Goal: Information Seeking & Learning: Check status

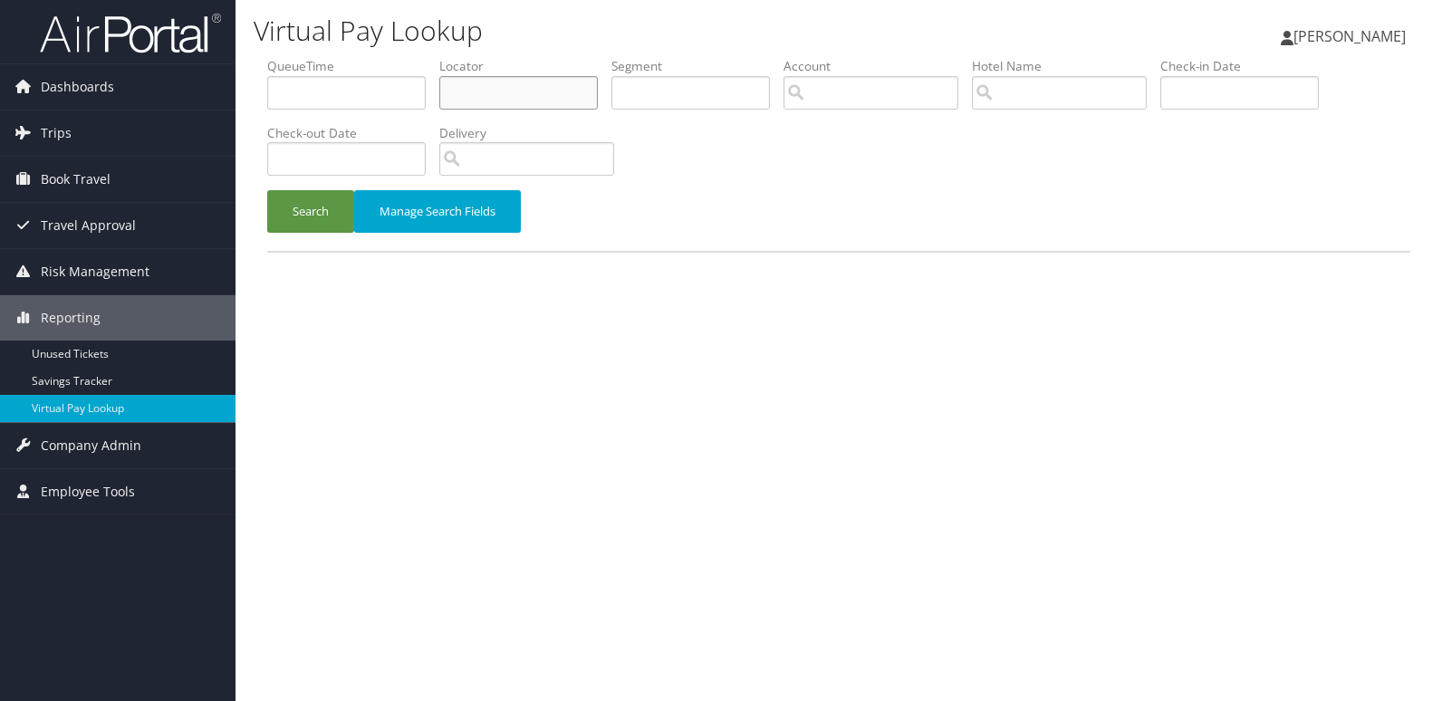
click at [474, 93] on input "text" at bounding box center [518, 93] width 158 height 34
paste input "CKATRZ"
type input "CKATRZ"
click at [284, 205] on button "Search" at bounding box center [310, 211] width 87 height 43
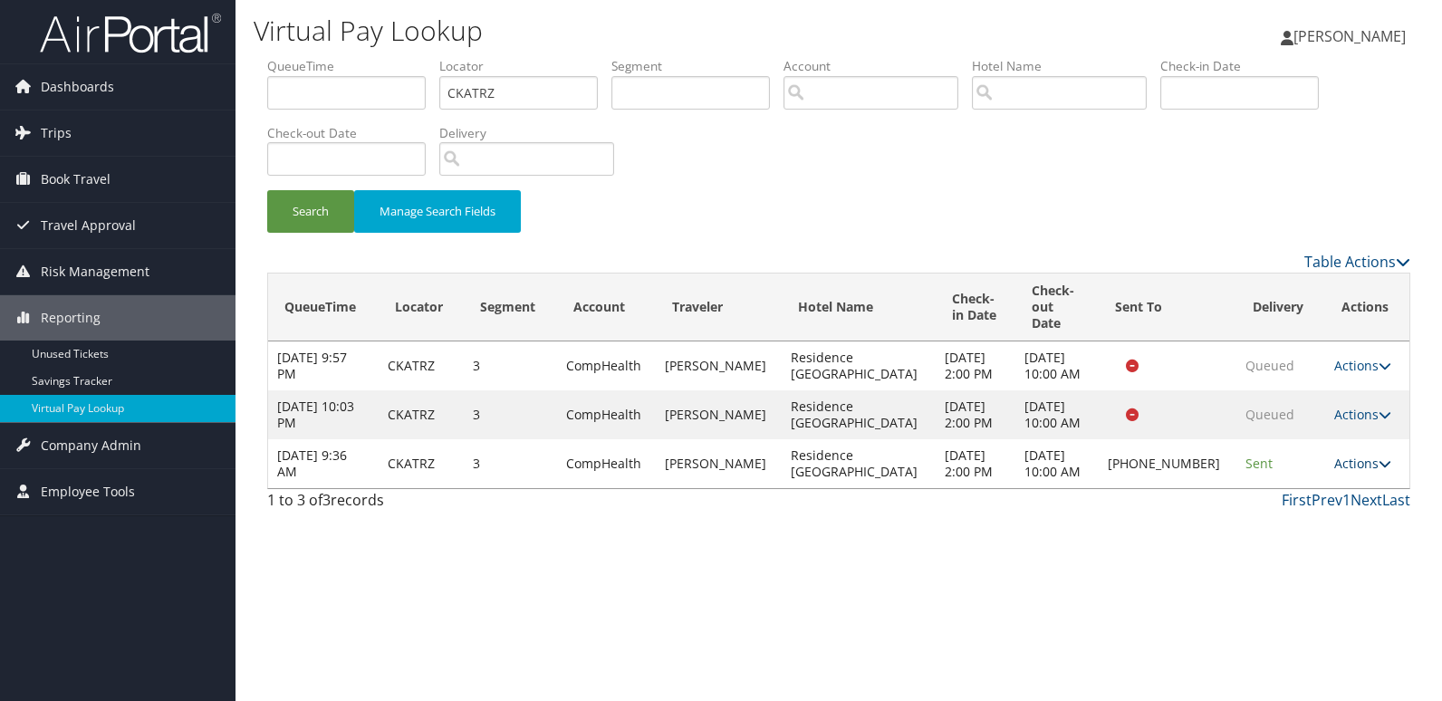
click at [1357, 455] on link "Actions" at bounding box center [1362, 463] width 57 height 17
click at [1298, 498] on link "Logs" at bounding box center [1300, 512] width 155 height 31
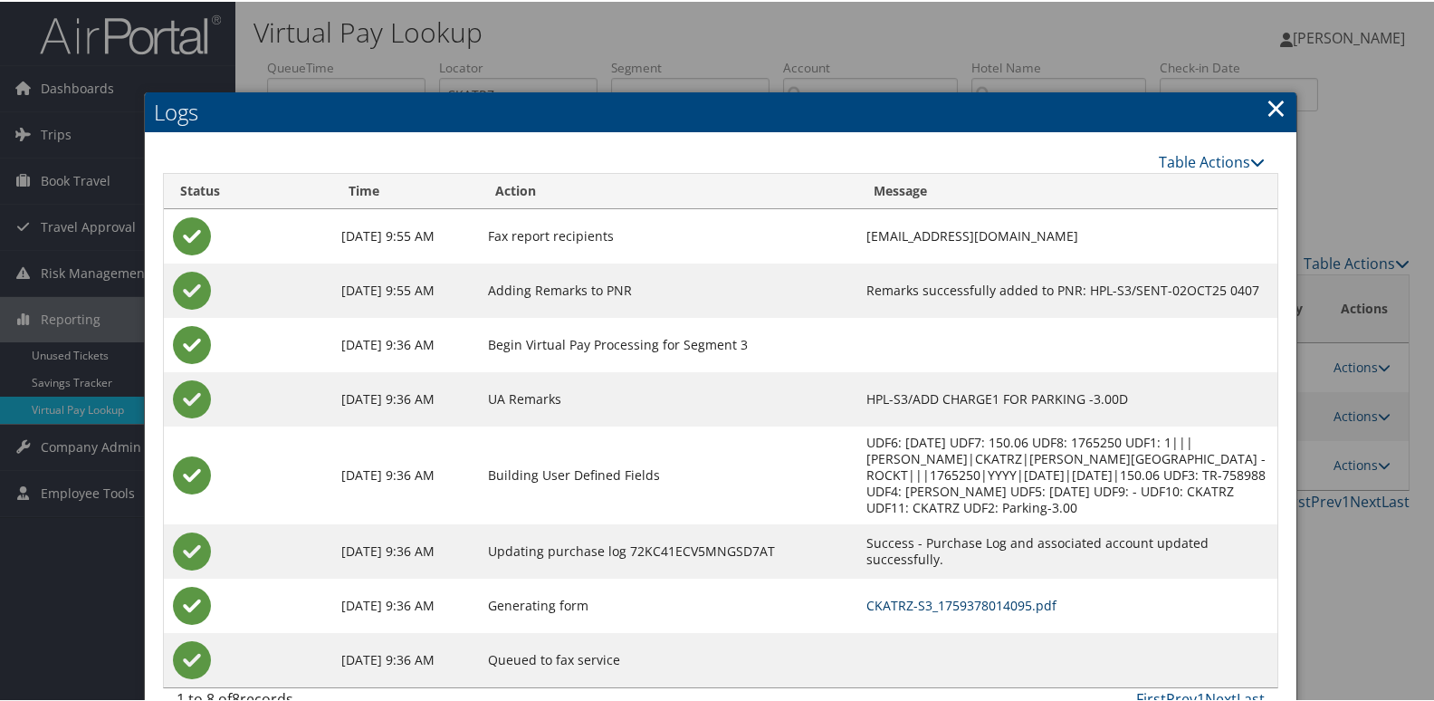
click at [899, 595] on link "CKATRZ-S3_1759378014095.pdf" at bounding box center [962, 603] width 190 height 17
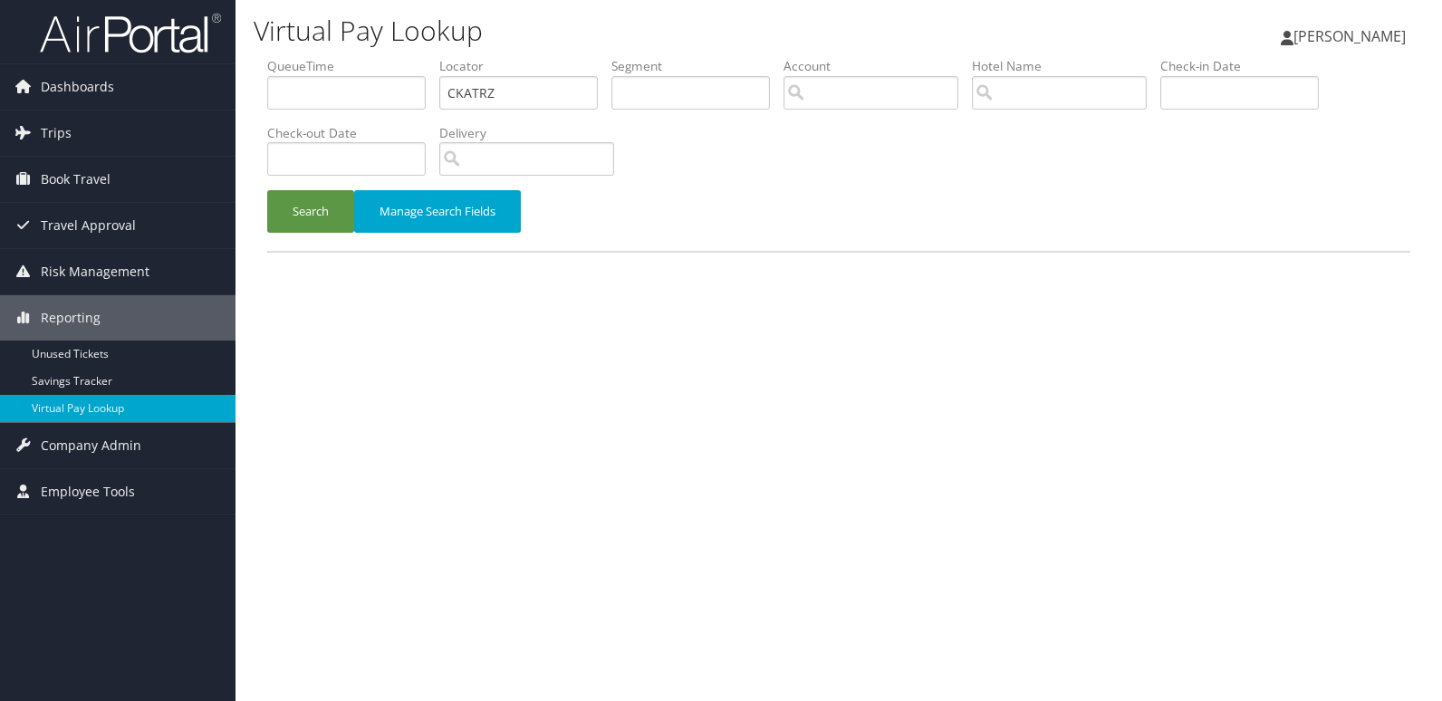
click at [397, 57] on ul "QueueTime Locator CKATRZ Segment Account Traveler Hotel Name Check-in Date Chec…" at bounding box center [838, 57] width 1143 height 0
type input "QKGDAE"
click at [267, 190] on button "Search" at bounding box center [310, 211] width 87 height 43
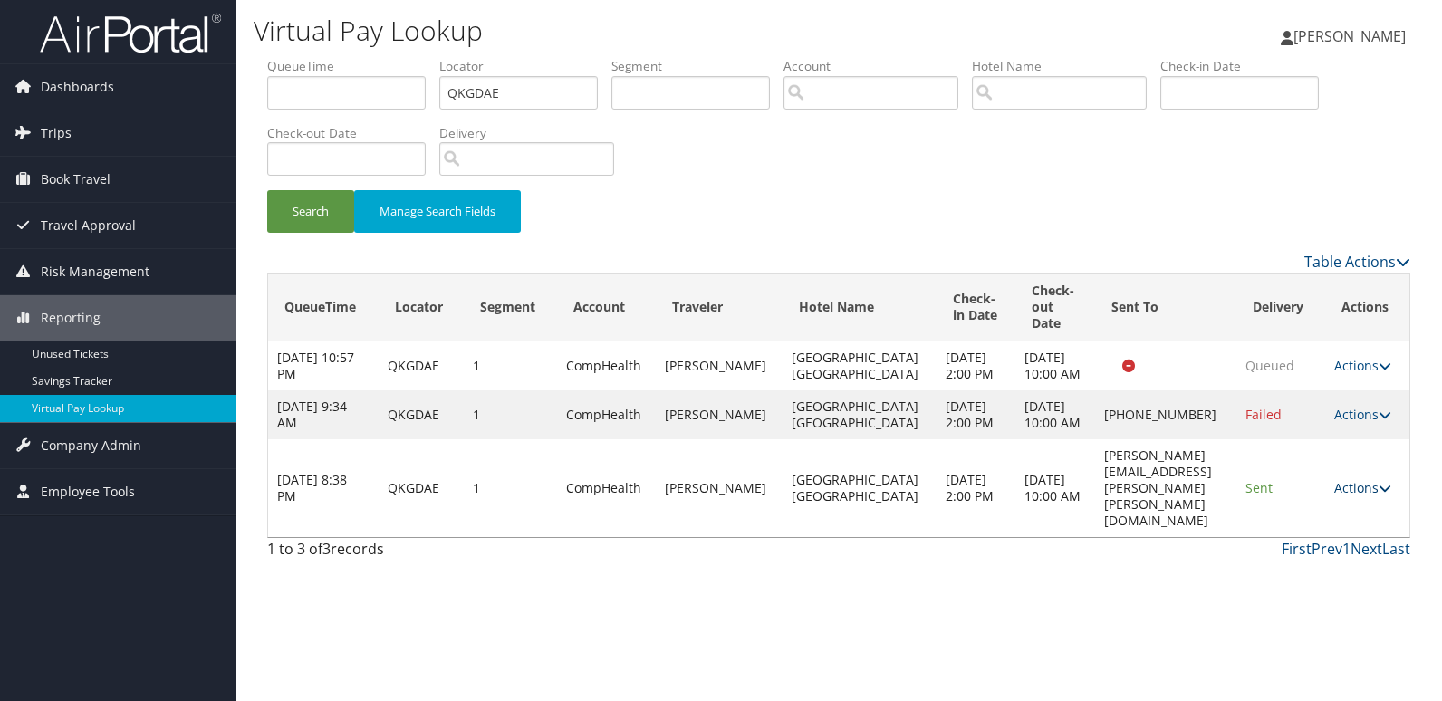
click at [1363, 496] on link "Actions" at bounding box center [1362, 487] width 57 height 17
click at [1325, 565] on link "Logs" at bounding box center [1327, 561] width 114 height 31
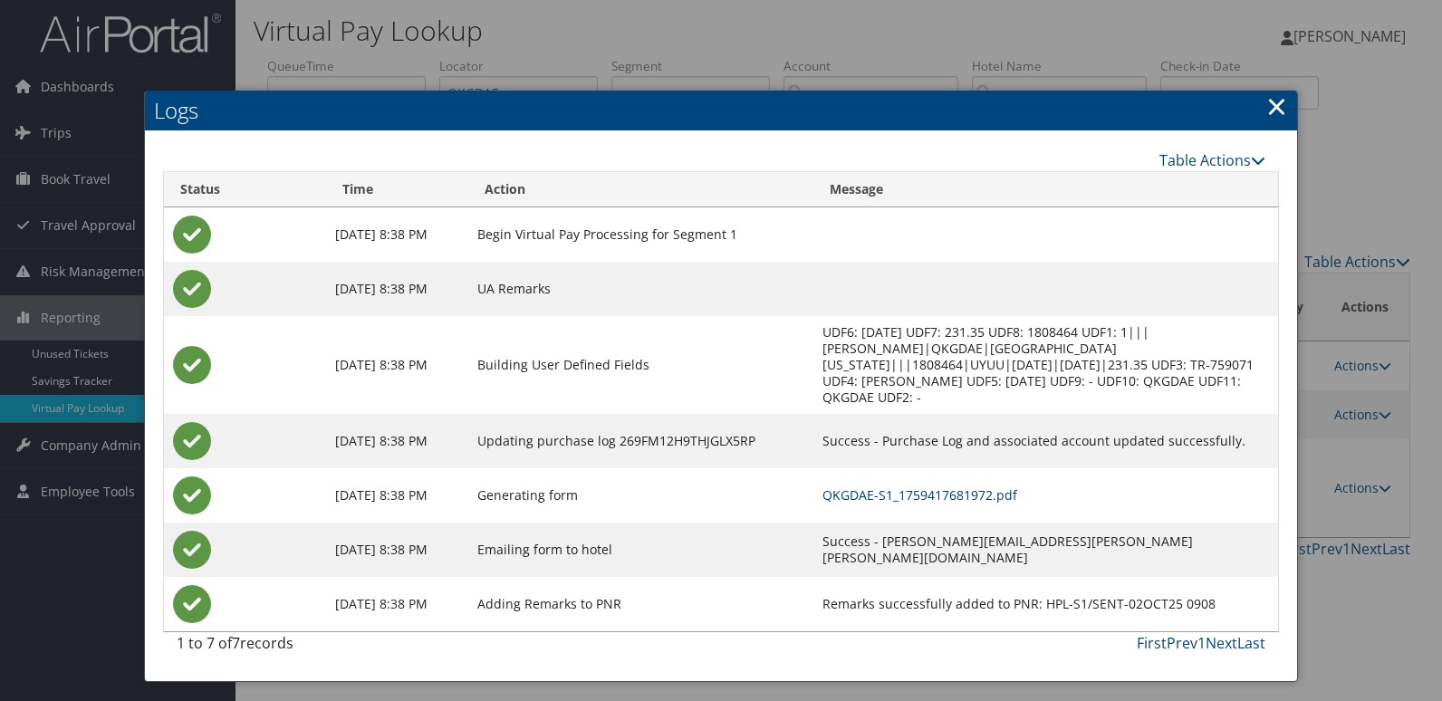
click at [887, 493] on link "QKGDAE-S1_1759417681972.pdf" at bounding box center [919, 494] width 195 height 17
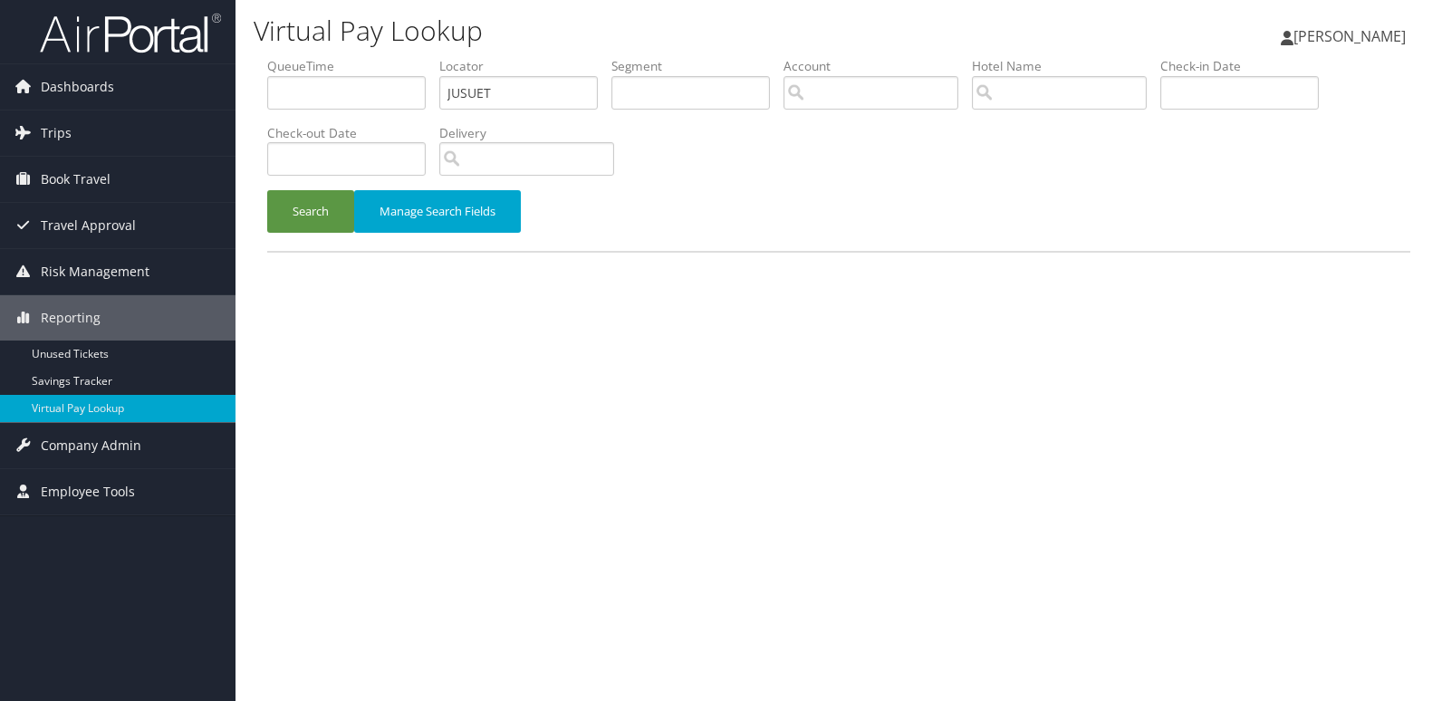
type input "JUSUET"
click at [308, 236] on div "Search Manage Search Fields" at bounding box center [839, 220] width 1170 height 61
click at [316, 212] on button "Search" at bounding box center [310, 211] width 87 height 43
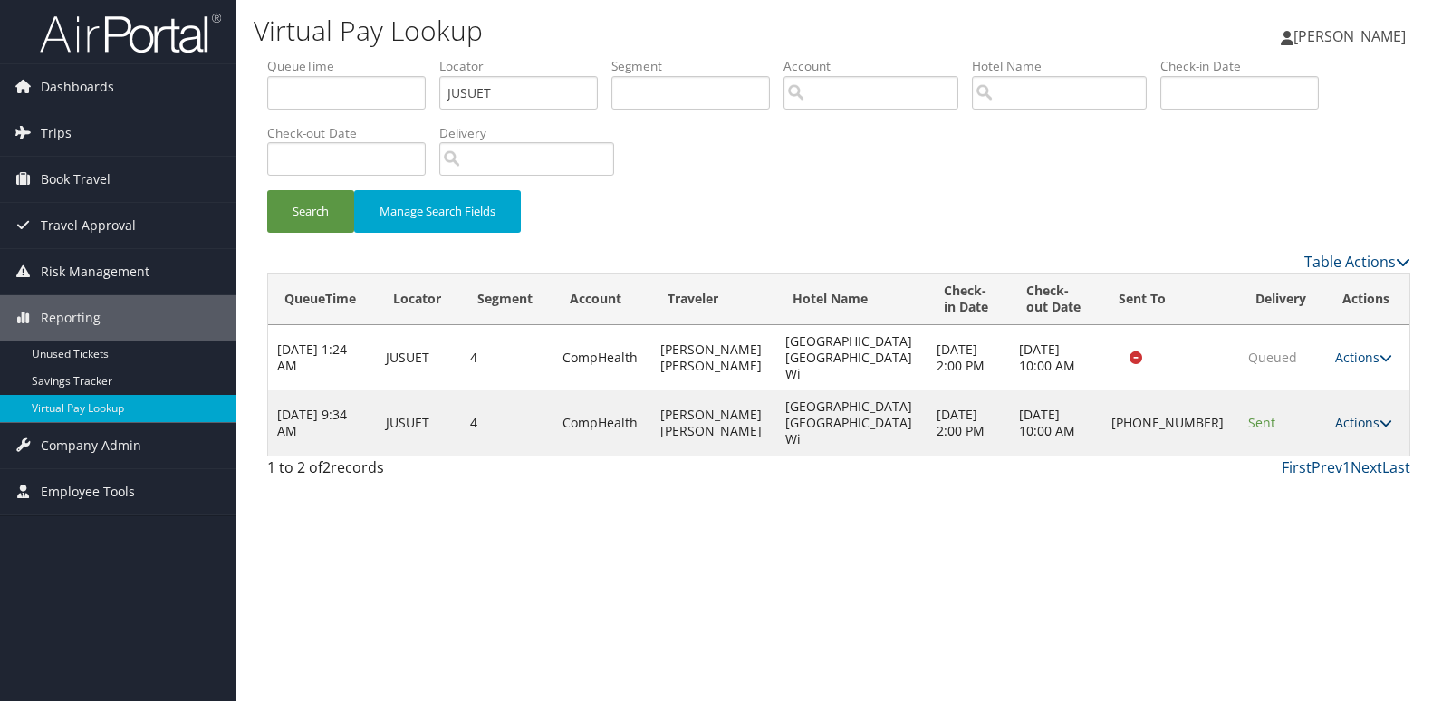
click at [1335, 414] on link "Actions" at bounding box center [1363, 422] width 57 height 17
click at [1276, 454] on link "Logs" at bounding box center [1299, 455] width 155 height 31
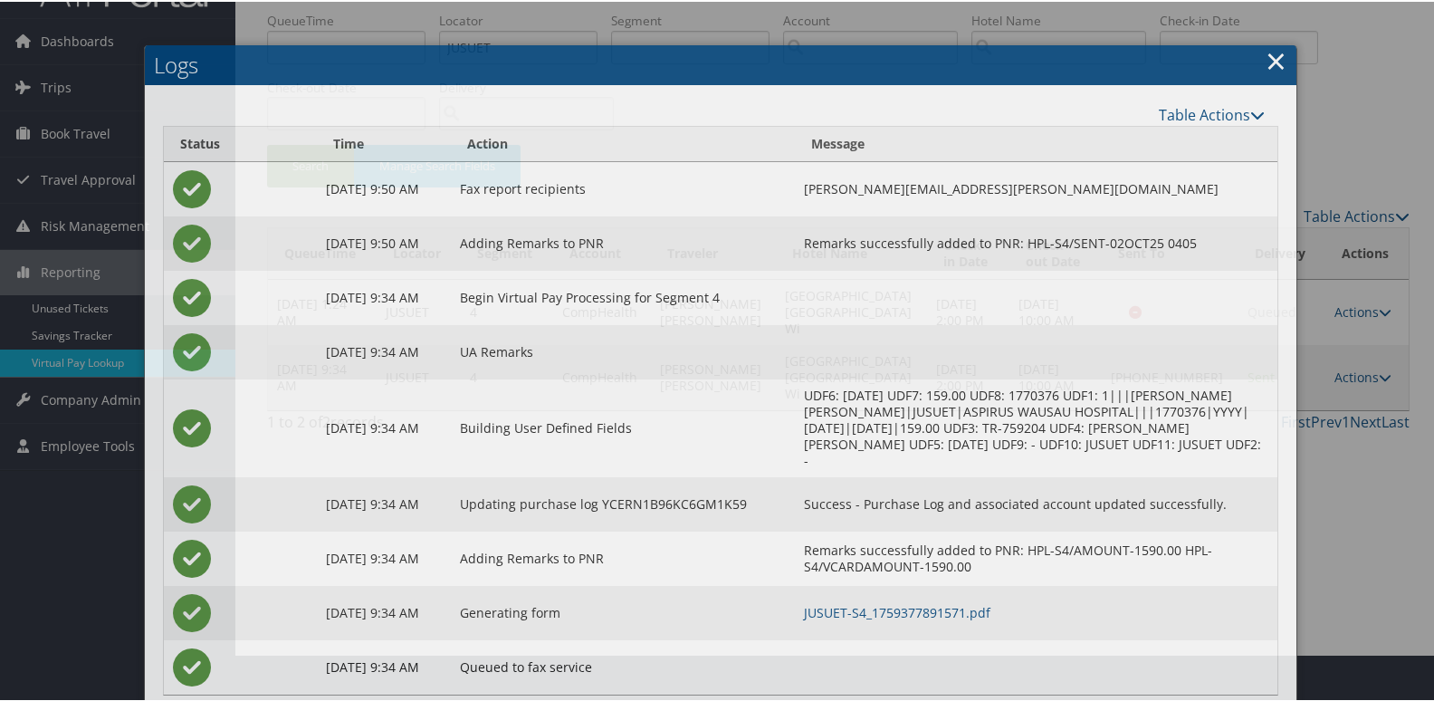
scroll to position [73, 0]
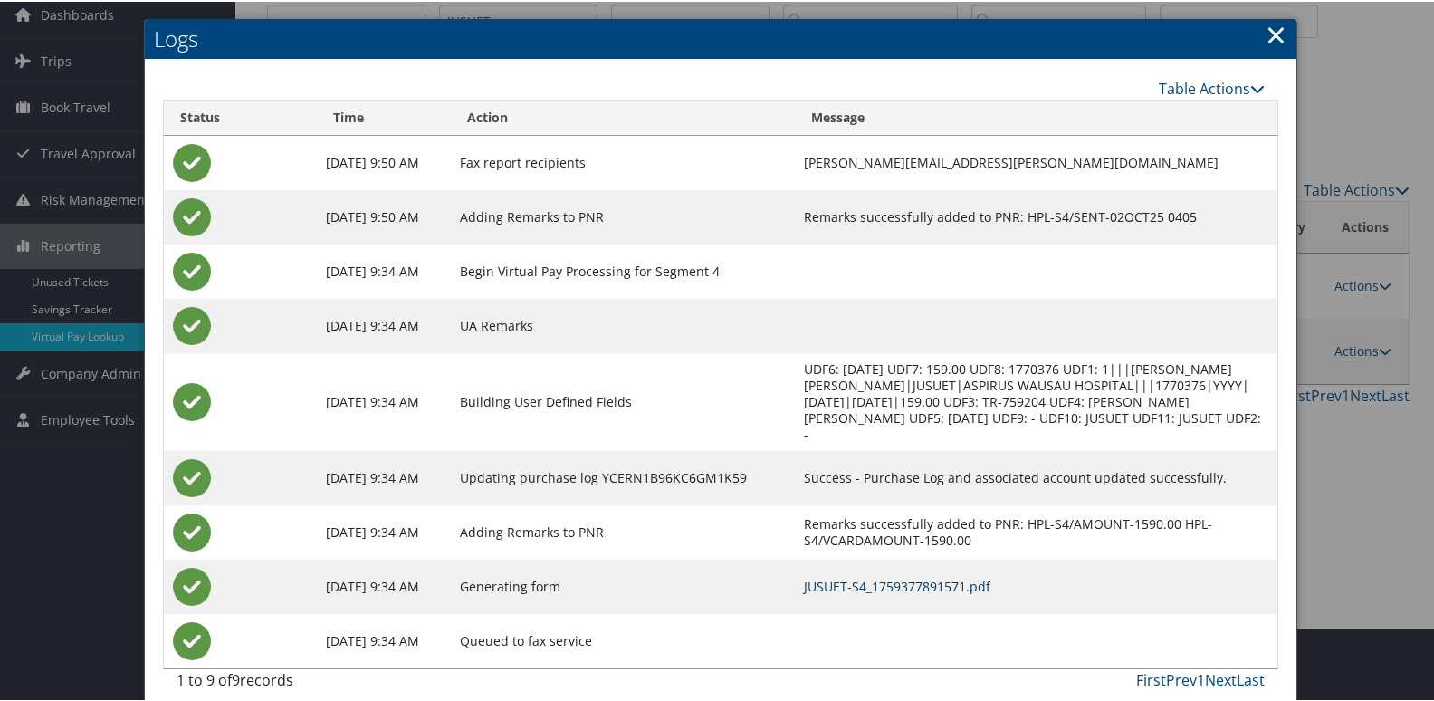
click at [880, 576] on link "JUSUET-S4_1759377891571.pdf" at bounding box center [897, 584] width 187 height 17
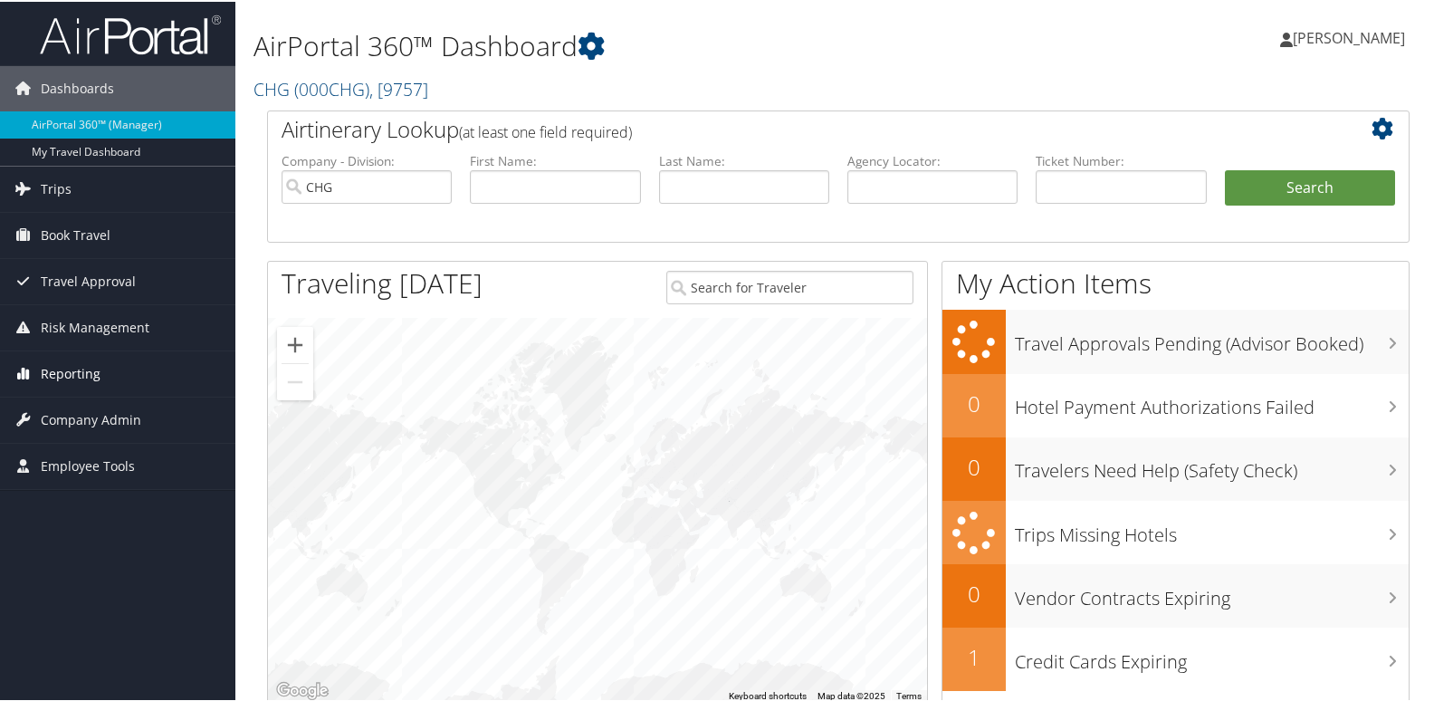
click at [110, 378] on link "Reporting" at bounding box center [117, 372] width 235 height 45
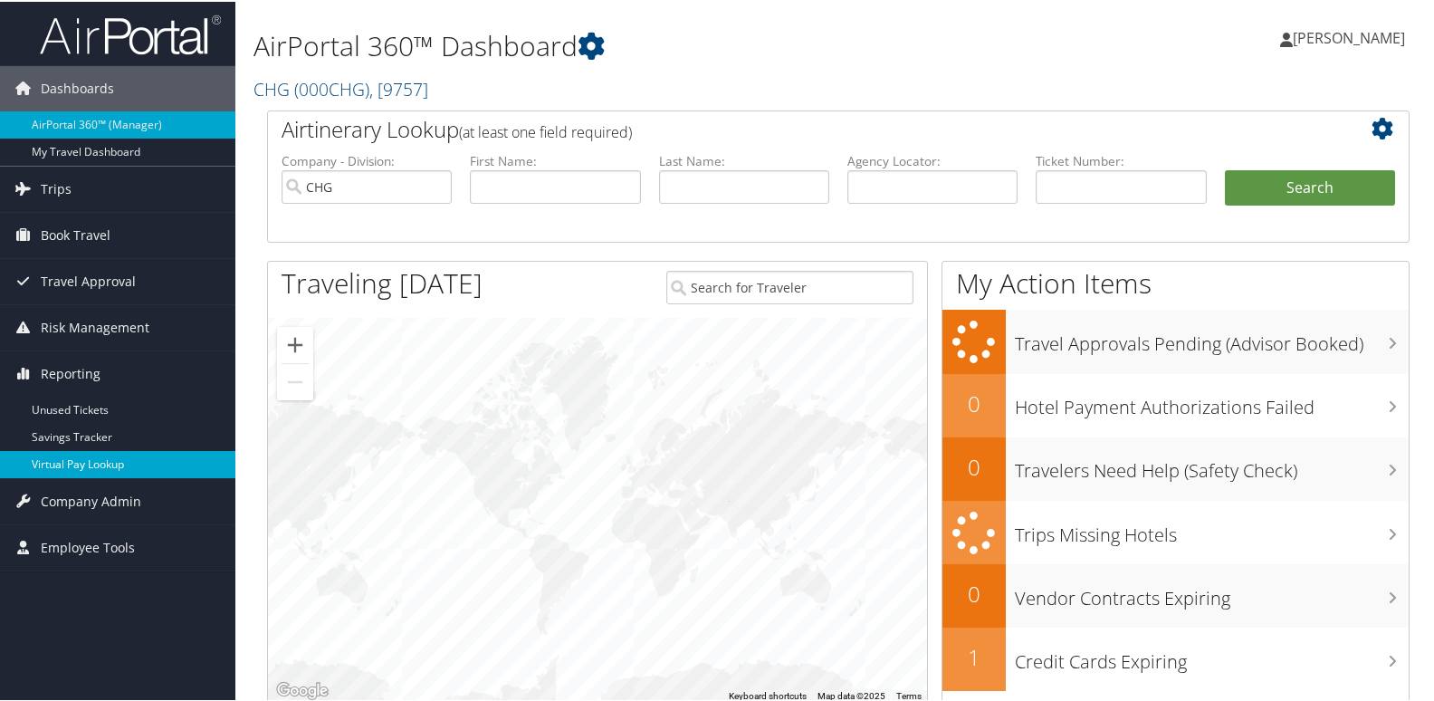
click at [90, 459] on link "Virtual Pay Lookup" at bounding box center [117, 462] width 235 height 27
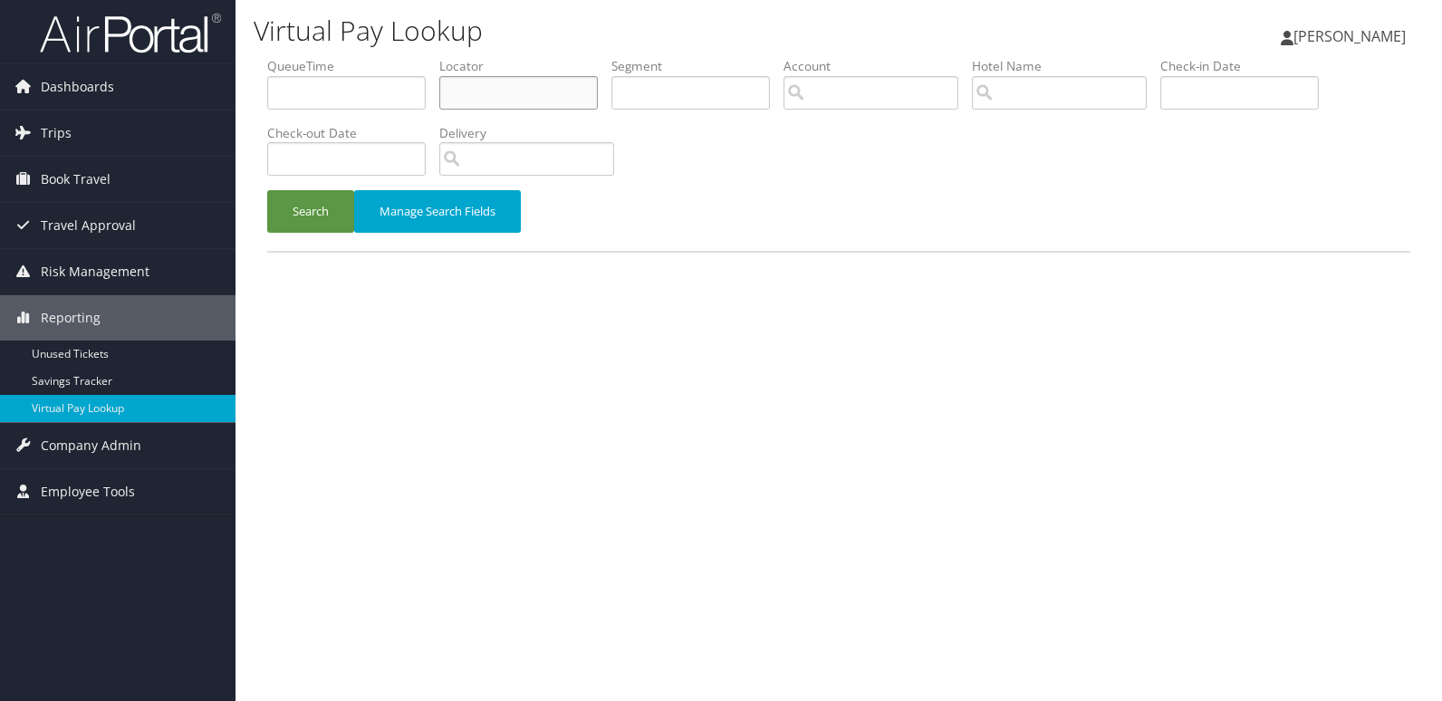
click at [546, 90] on input "text" at bounding box center [518, 93] width 158 height 34
paste input "TR-759204"
drag, startPoint x: 514, startPoint y: 93, endPoint x: 347, endPoint y: 112, distance: 168.6
click at [347, 57] on ul "QueueTime Locator TR-759204 Segment Account Traveler Hotel Name Check-in Date C…" at bounding box center [838, 57] width 1143 height 0
paste input "JUSUET"
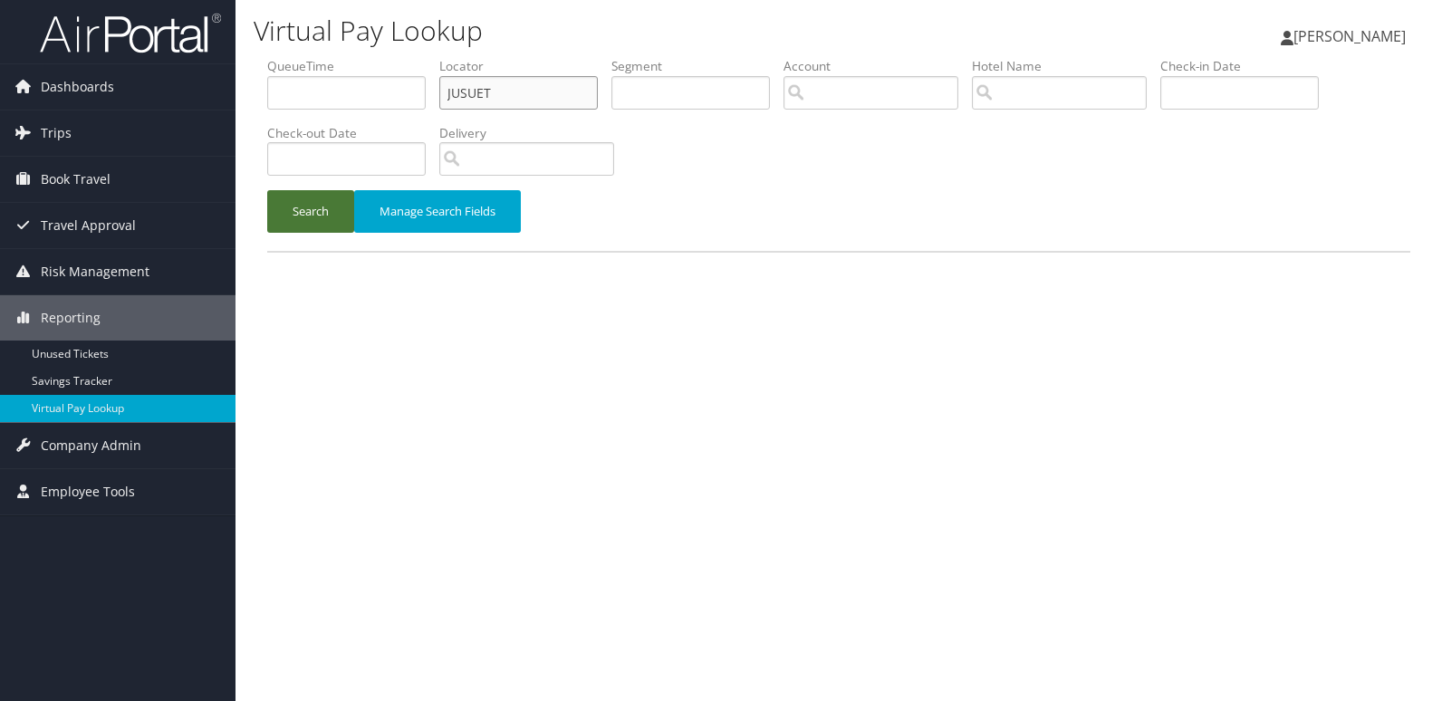
type input "JUSUET"
click at [329, 195] on button "Search" at bounding box center [310, 211] width 87 height 43
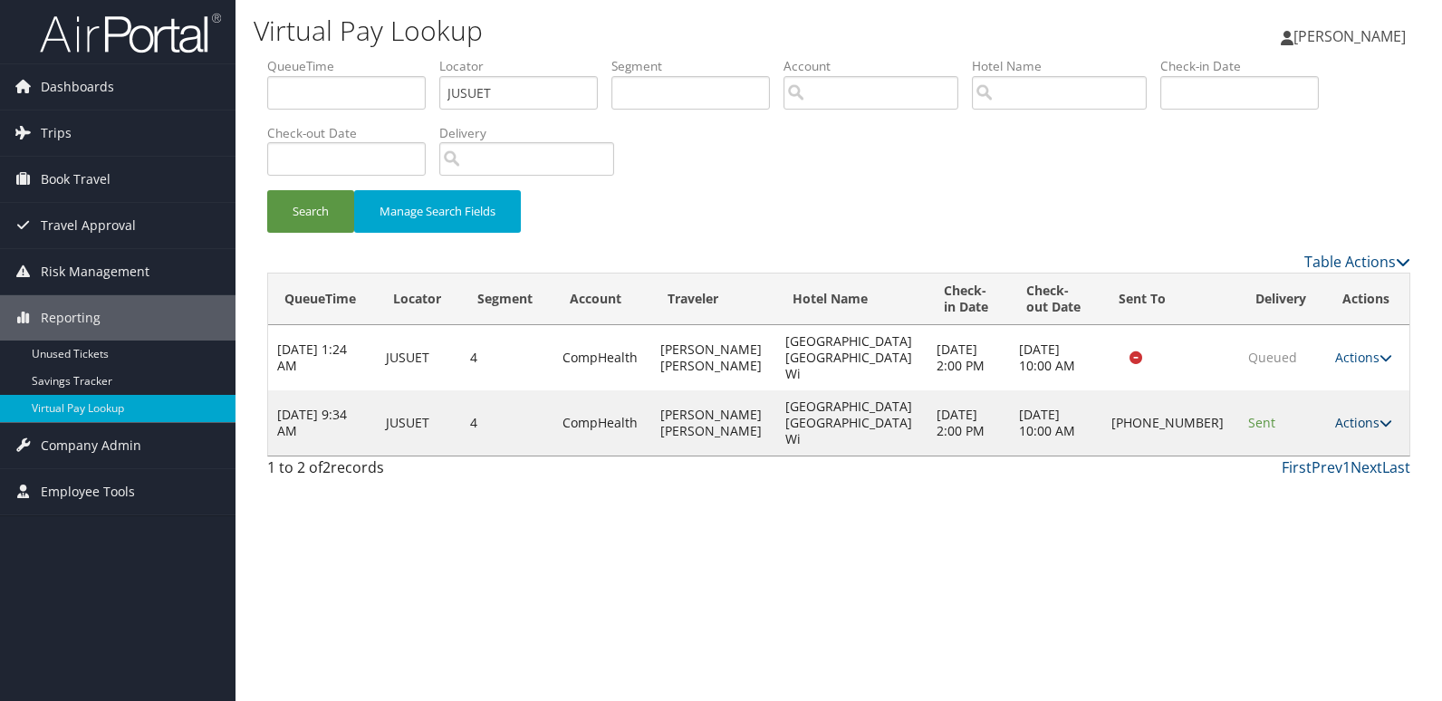
click at [1360, 414] on link "Actions" at bounding box center [1363, 422] width 57 height 17
click at [1289, 458] on link "Logs" at bounding box center [1299, 455] width 155 height 31
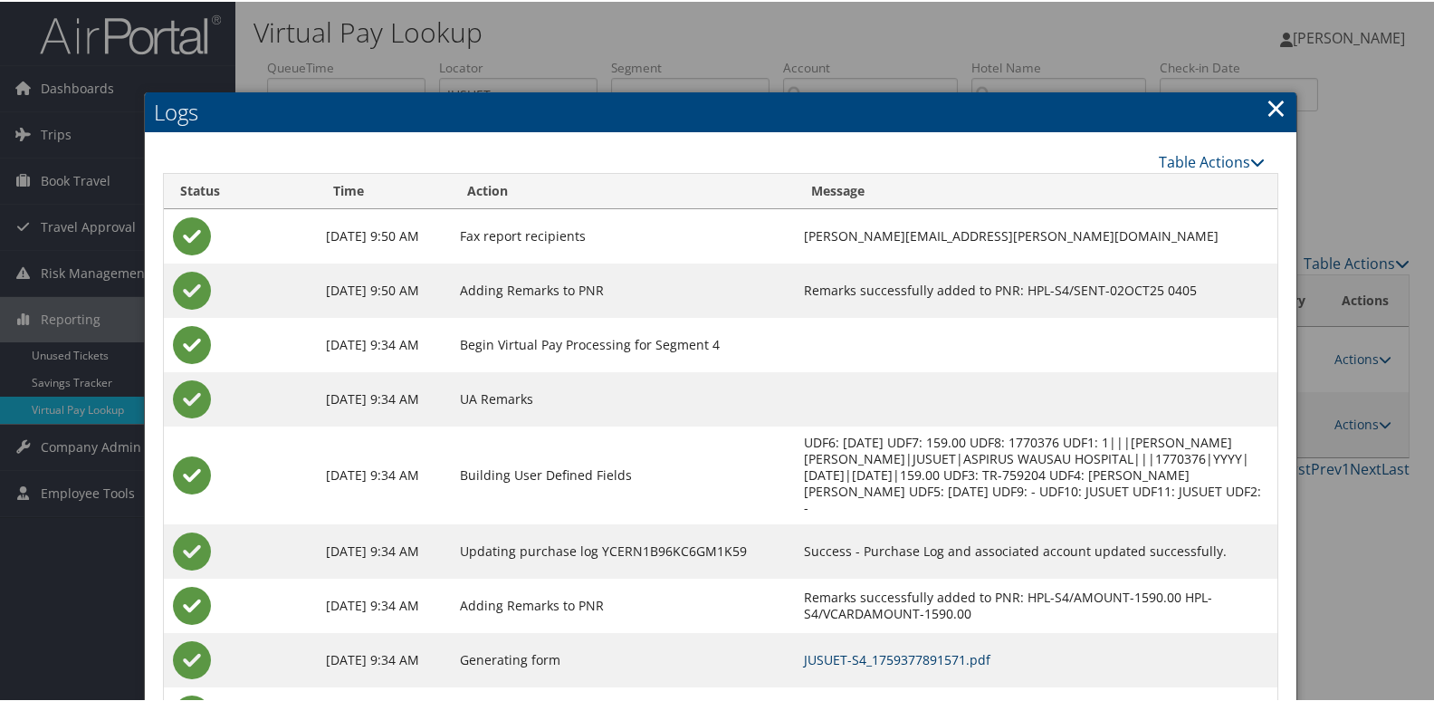
click at [838, 650] on td "JUSUET-S4_1759377891571.pdf" at bounding box center [1036, 658] width 482 height 54
click at [852, 649] on link "JUSUET-S4_1759377891571.pdf" at bounding box center [897, 657] width 187 height 17
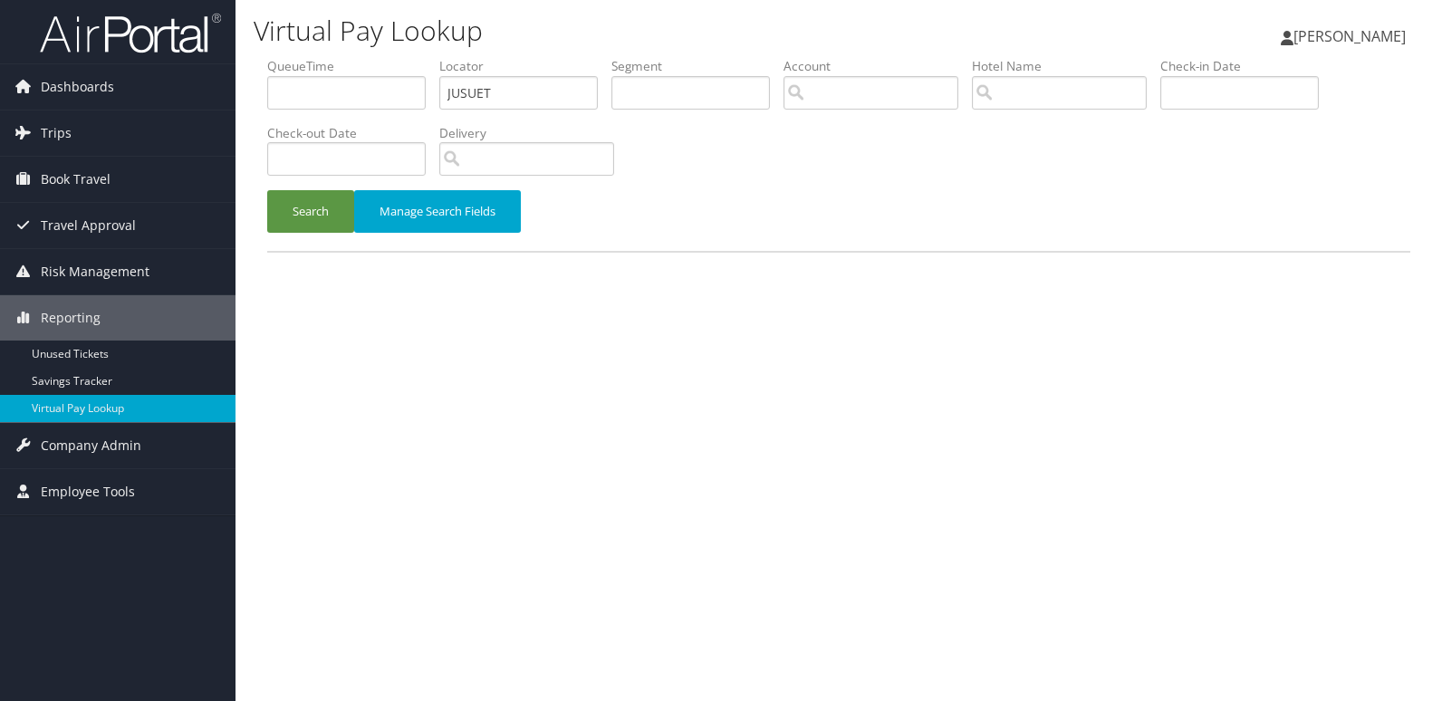
click at [209, 106] on div "Dashboards AirPortal 360™ (Manager) My Travel Dashboard Trips Airtinerary® Look…" at bounding box center [721, 350] width 1442 height 701
type input "SCDRHH"
click at [267, 190] on button "Search" at bounding box center [310, 211] width 87 height 43
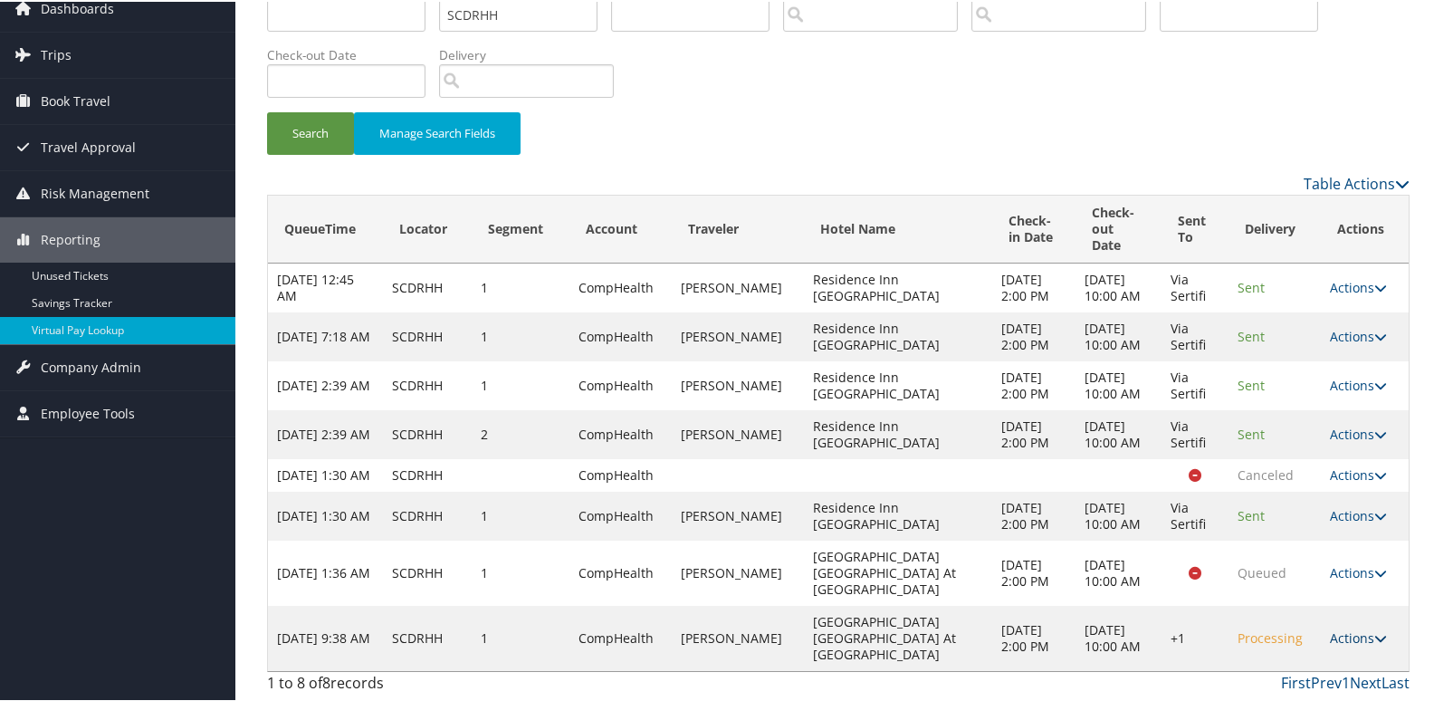
click at [1350, 637] on link "Actions" at bounding box center [1358, 636] width 57 height 17
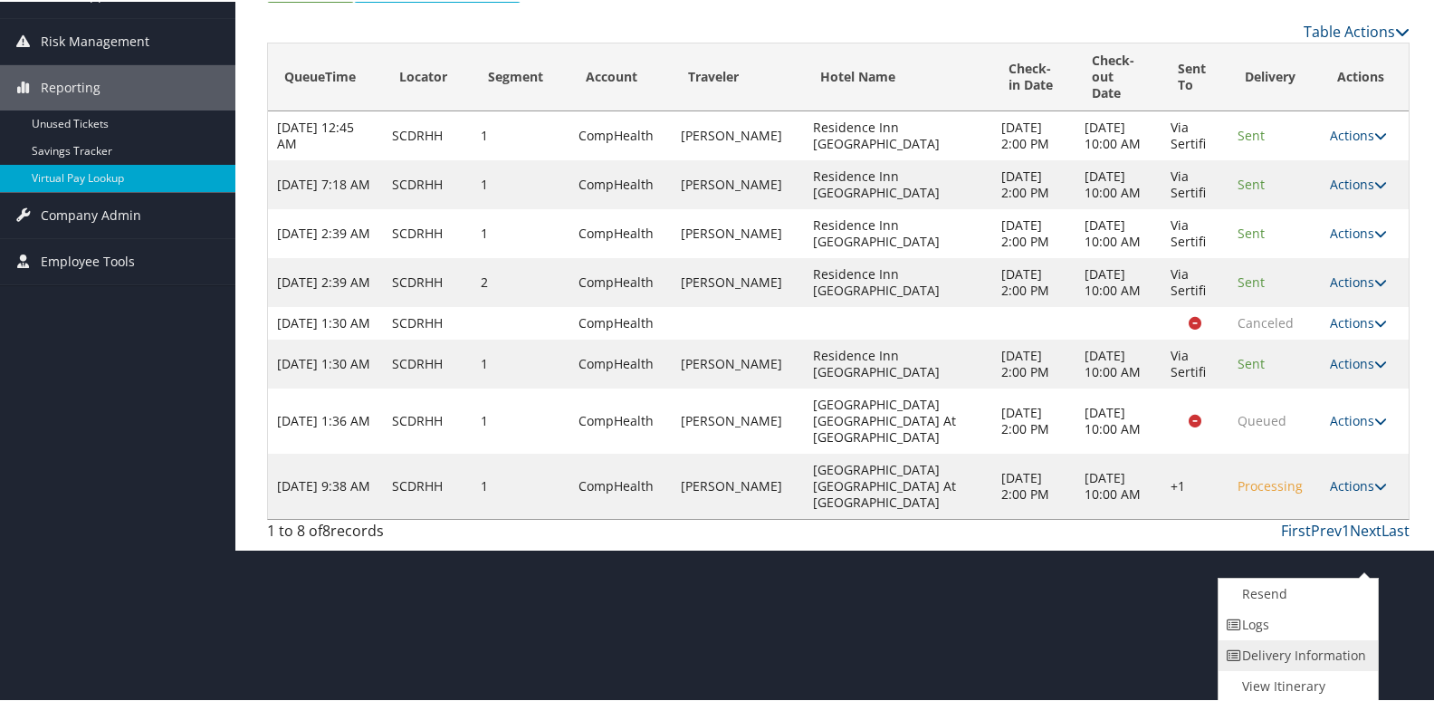
click at [1296, 640] on link "Delivery Information" at bounding box center [1296, 653] width 155 height 31
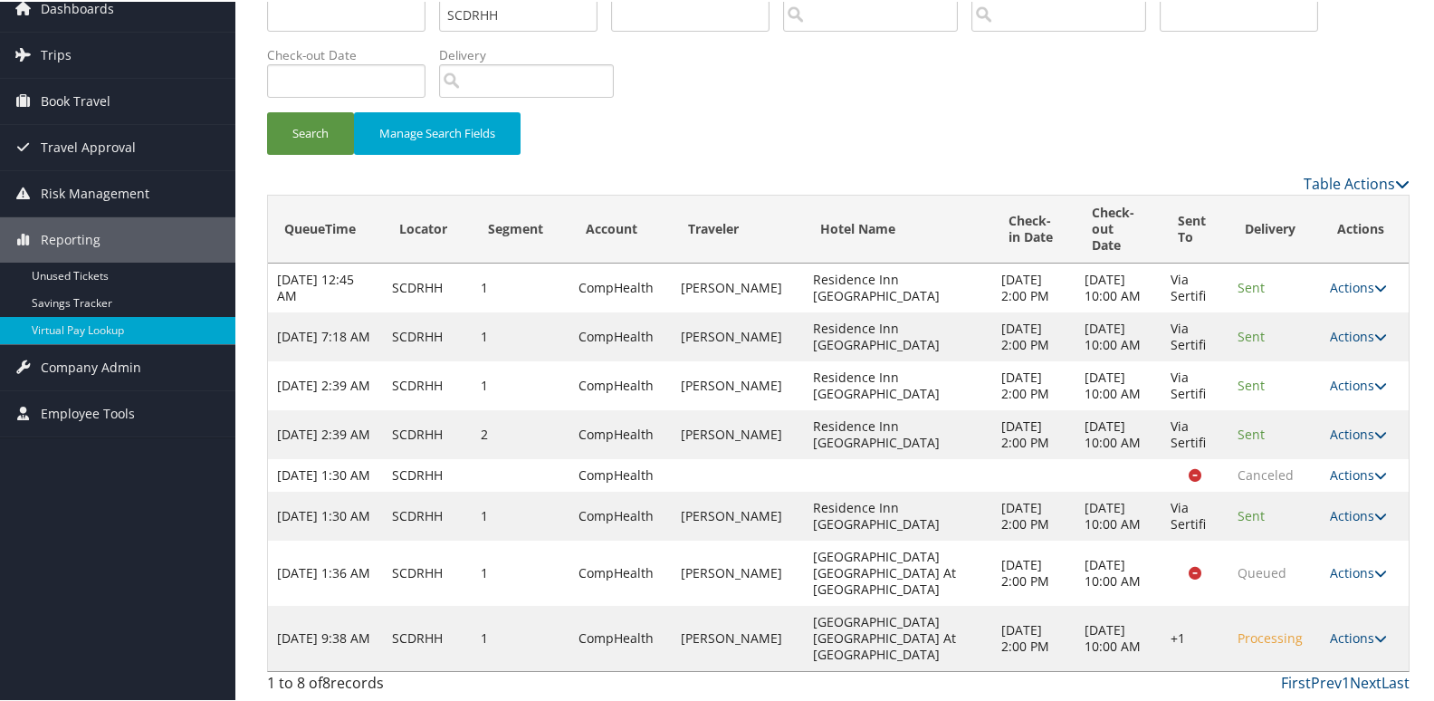
click at [1321, 600] on td "Actions Resend Logs View Itinerary" at bounding box center [1365, 571] width 88 height 65
click at [1347, 640] on link "Actions" at bounding box center [1358, 636] width 57 height 17
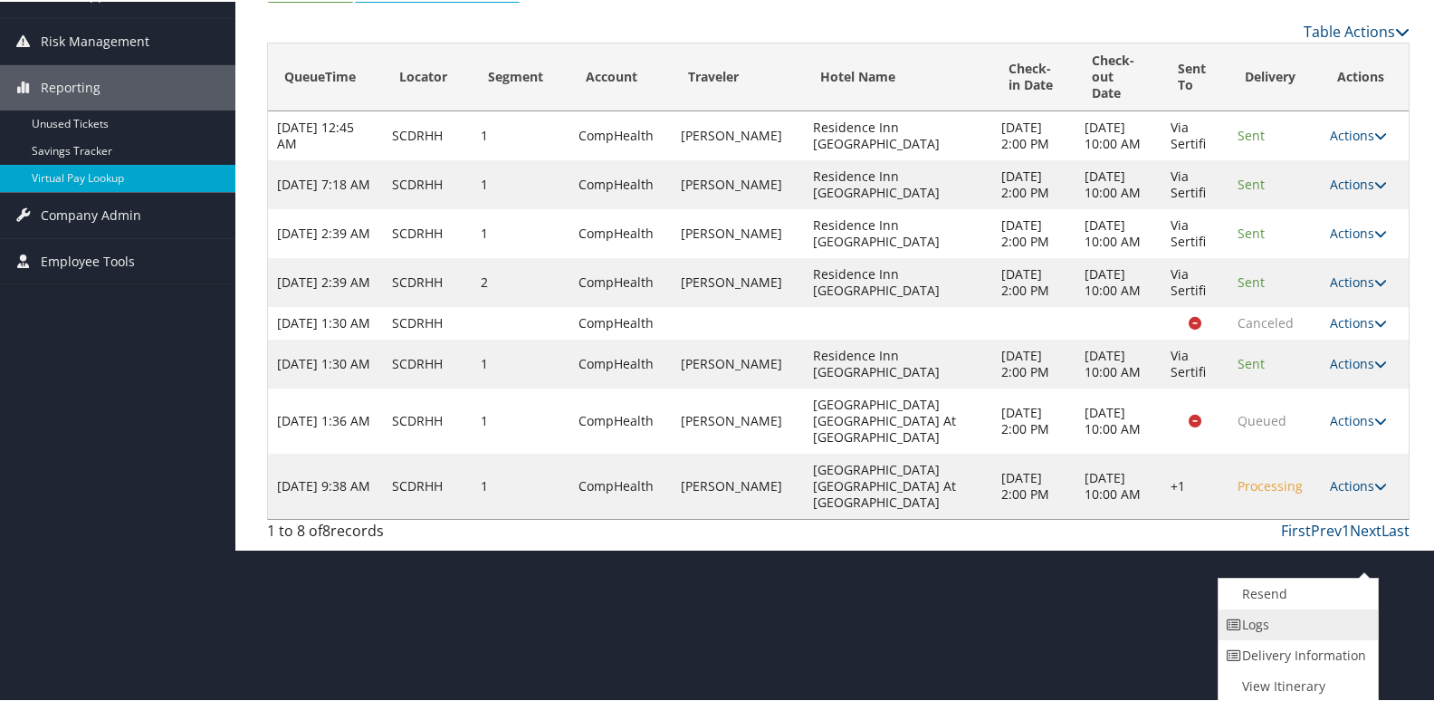
click at [1280, 637] on link "Logs" at bounding box center [1296, 623] width 155 height 31
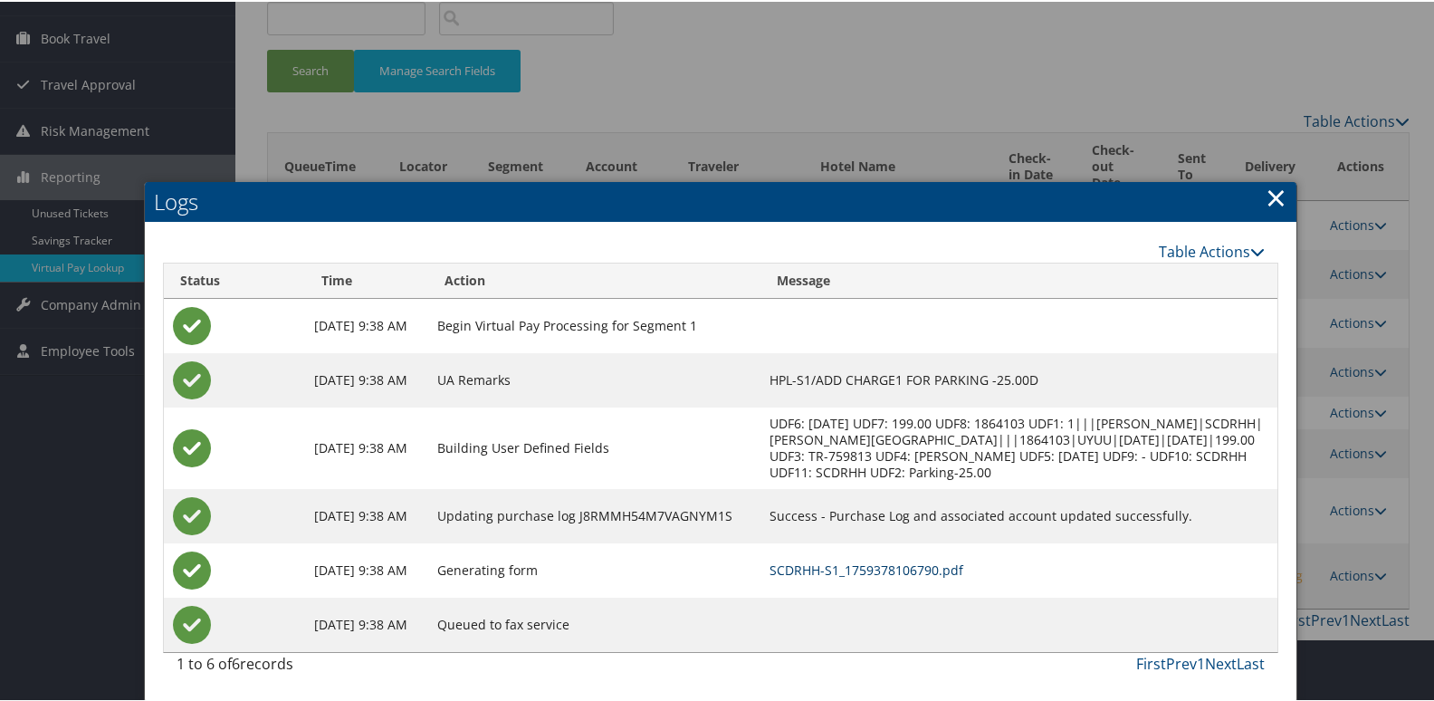
click at [963, 565] on link "SCDRHH-S1_1759378106790.pdf" at bounding box center [867, 568] width 194 height 17
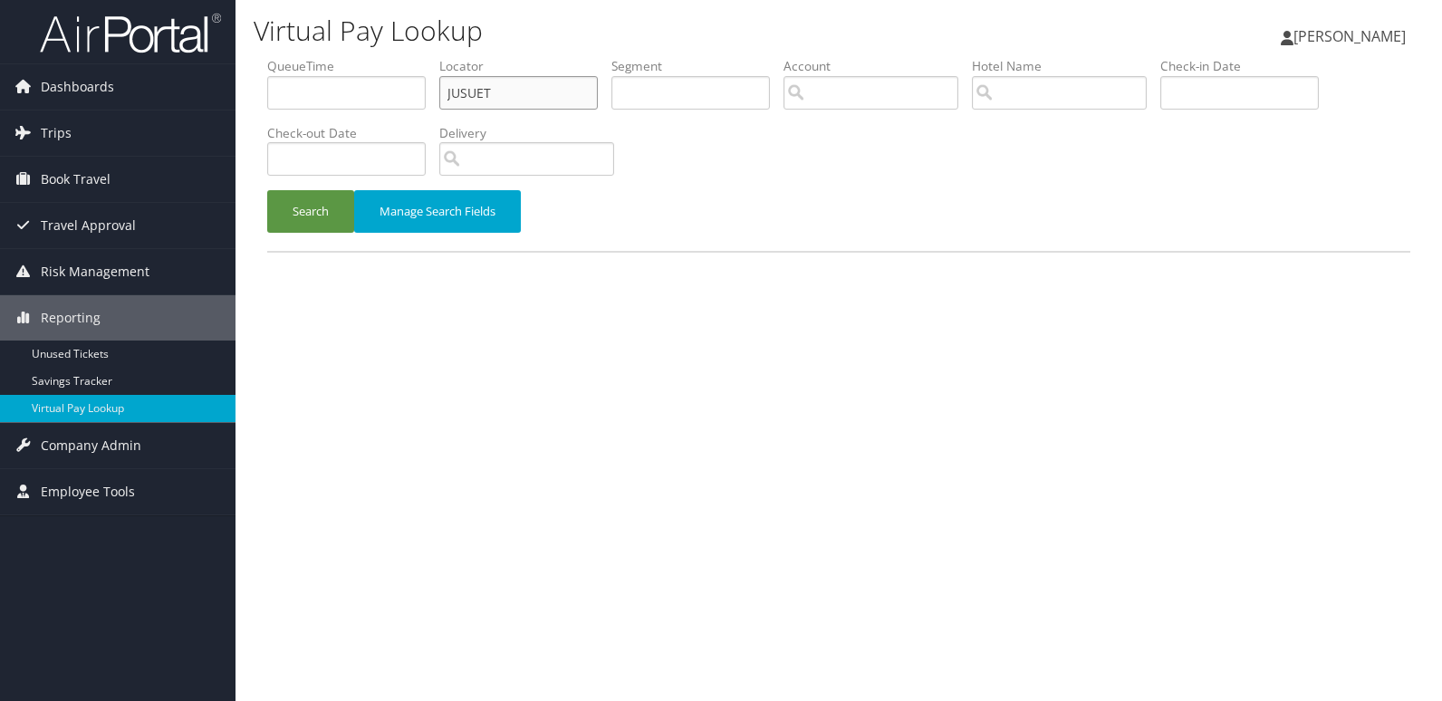
drag, startPoint x: 382, startPoint y: 92, endPoint x: 267, endPoint y: 94, distance: 115.0
click at [267, 57] on ul "QueueTime Locator JUSUET Segment Account Traveler Hotel Name Check-in Date Chec…" at bounding box center [838, 57] width 1143 height 0
paste input "YGKIBV"
type input "YGKIBV"
click at [267, 190] on button "Search" at bounding box center [310, 211] width 87 height 43
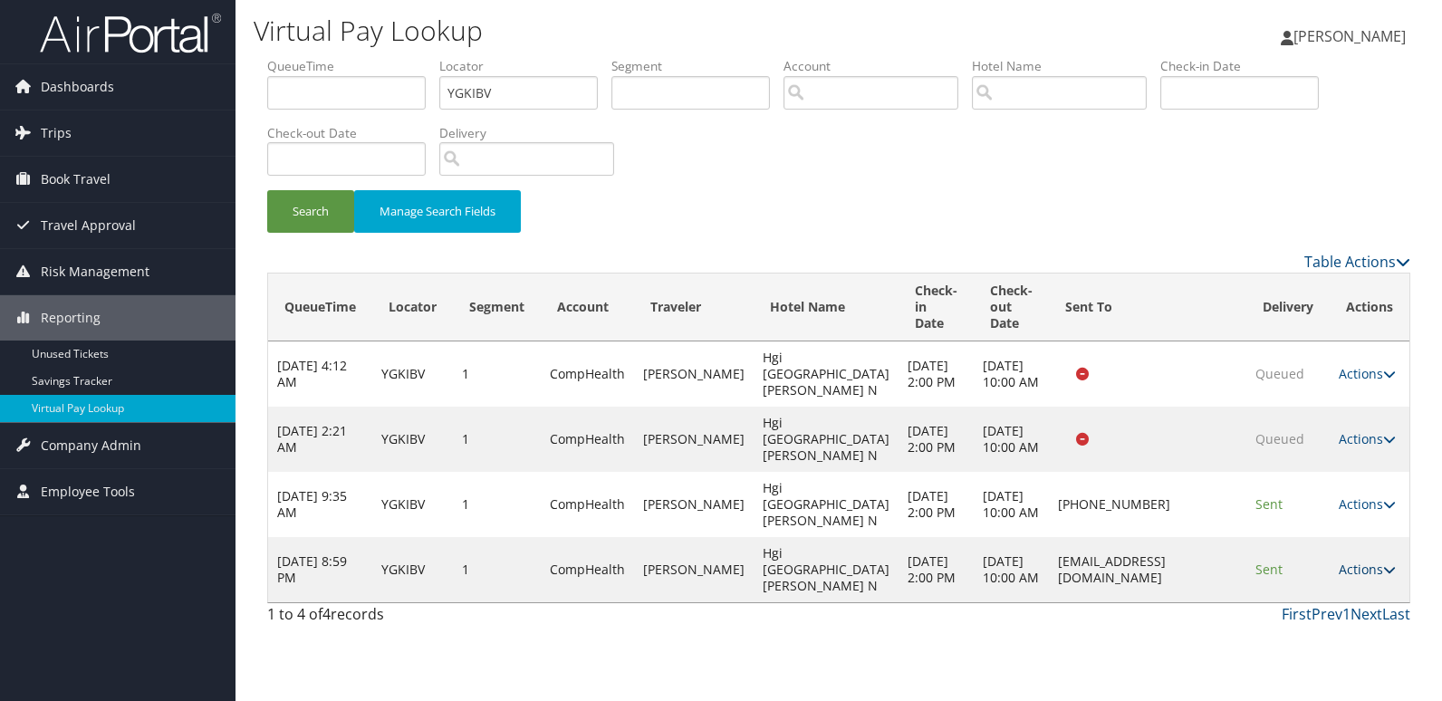
click at [1354, 567] on link "Actions" at bounding box center [1366, 569] width 57 height 17
click at [1327, 624] on link "Logs" at bounding box center [1332, 626] width 114 height 31
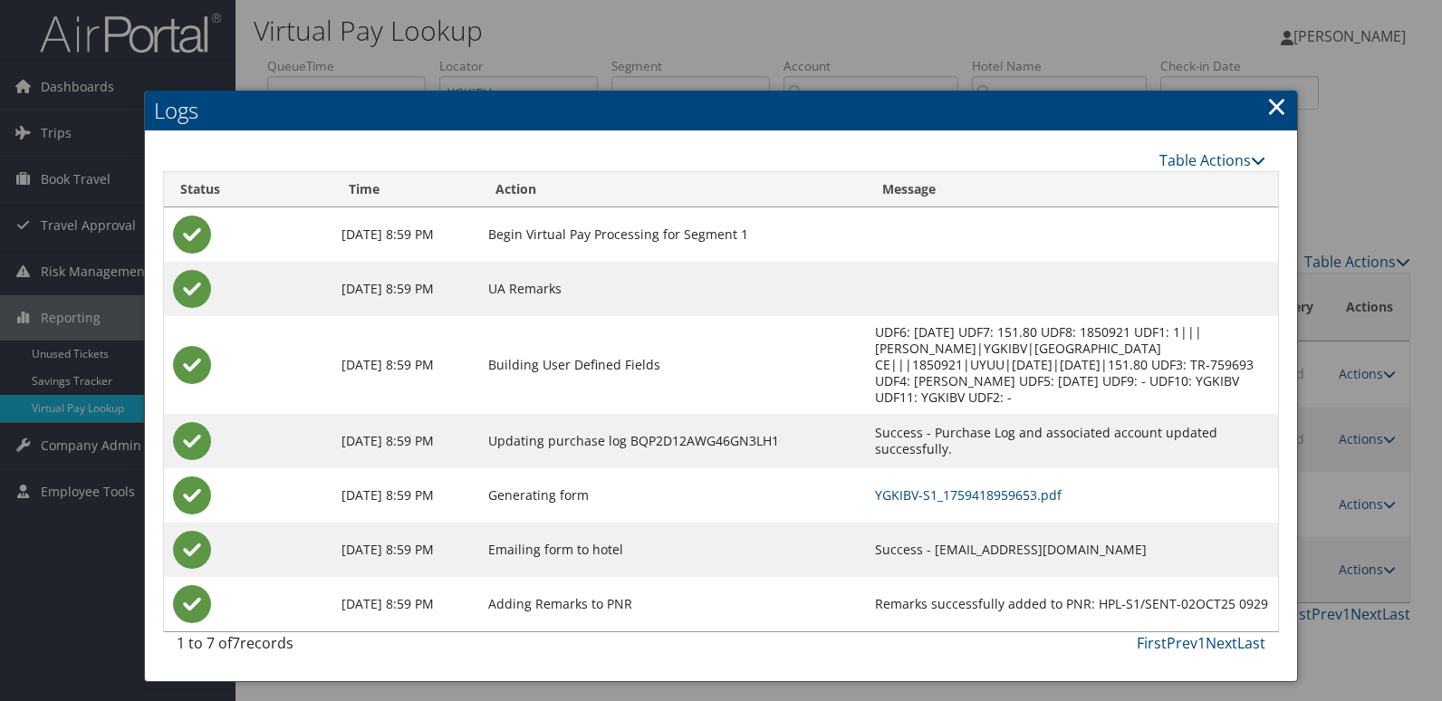
click at [1273, 106] on link "×" at bounding box center [1276, 106] width 21 height 36
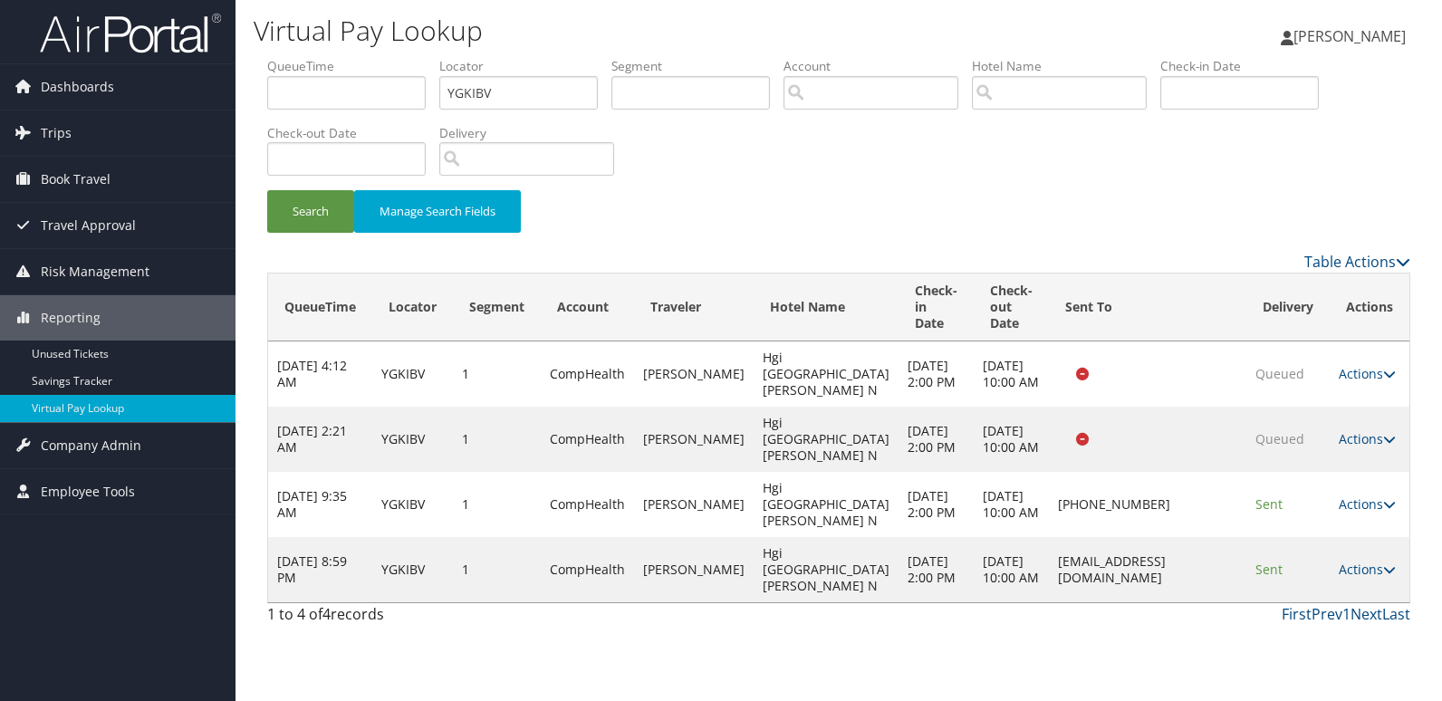
drag, startPoint x: 965, startPoint y: 572, endPoint x: 1232, endPoint y: 574, distance: 267.1
click at [1232, 574] on td "[EMAIL_ADDRESS][DOMAIN_NAME]" at bounding box center [1147, 569] width 197 height 65
drag, startPoint x: 1232, startPoint y: 574, endPoint x: 1116, endPoint y: 598, distance: 119.2
click at [1116, 598] on td "frontdeskhilton@blueflamehospitality.com" at bounding box center [1147, 569] width 197 height 65
drag, startPoint x: 966, startPoint y: 566, endPoint x: 1240, endPoint y: 577, distance: 273.7
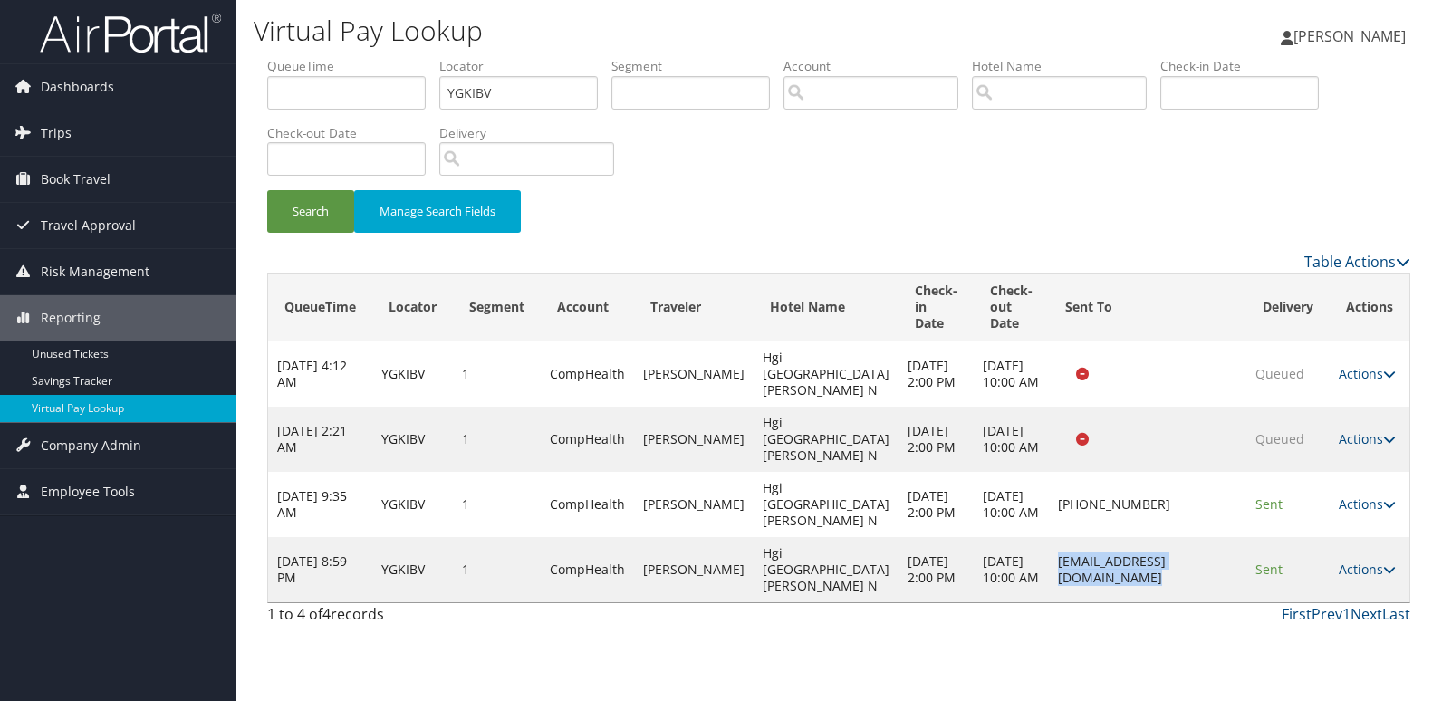
click at [1240, 577] on tr "Oct 2, 2025 8:59 PM YGKIBV 1 CompHealth COHEN REUBEN Hgi Fort Wayne N Oct 4, 20…" at bounding box center [838, 569] width 1141 height 65
drag, startPoint x: 1240, startPoint y: 577, endPoint x: 1174, endPoint y: 583, distance: 66.4
click at [1174, 583] on td "frontdeskhilton@blueflamehospitality.com" at bounding box center [1147, 569] width 197 height 65
click at [1356, 575] on link "Actions" at bounding box center [1366, 569] width 57 height 17
click at [1335, 614] on link "Logs" at bounding box center [1332, 626] width 114 height 31
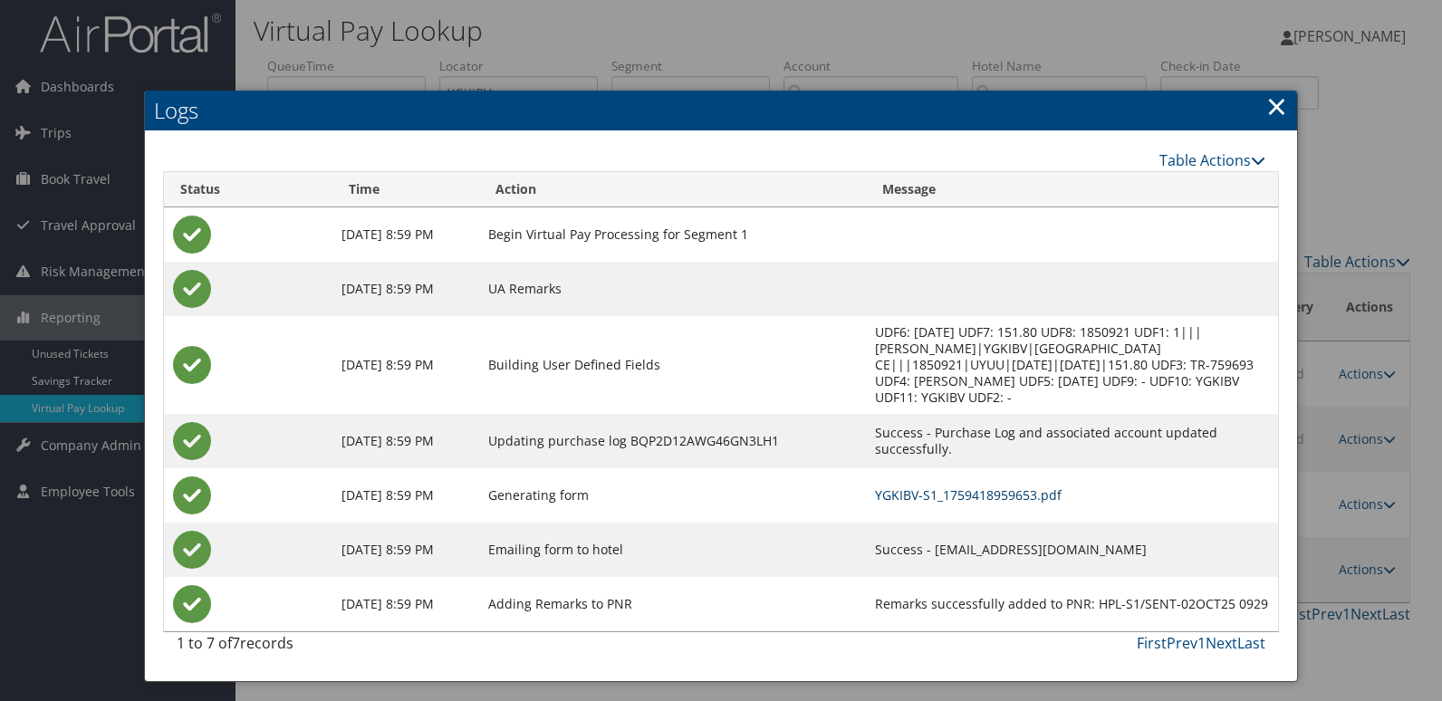
click at [913, 486] on link "YGKIBV-S1_1759418959653.pdf" at bounding box center [968, 494] width 187 height 17
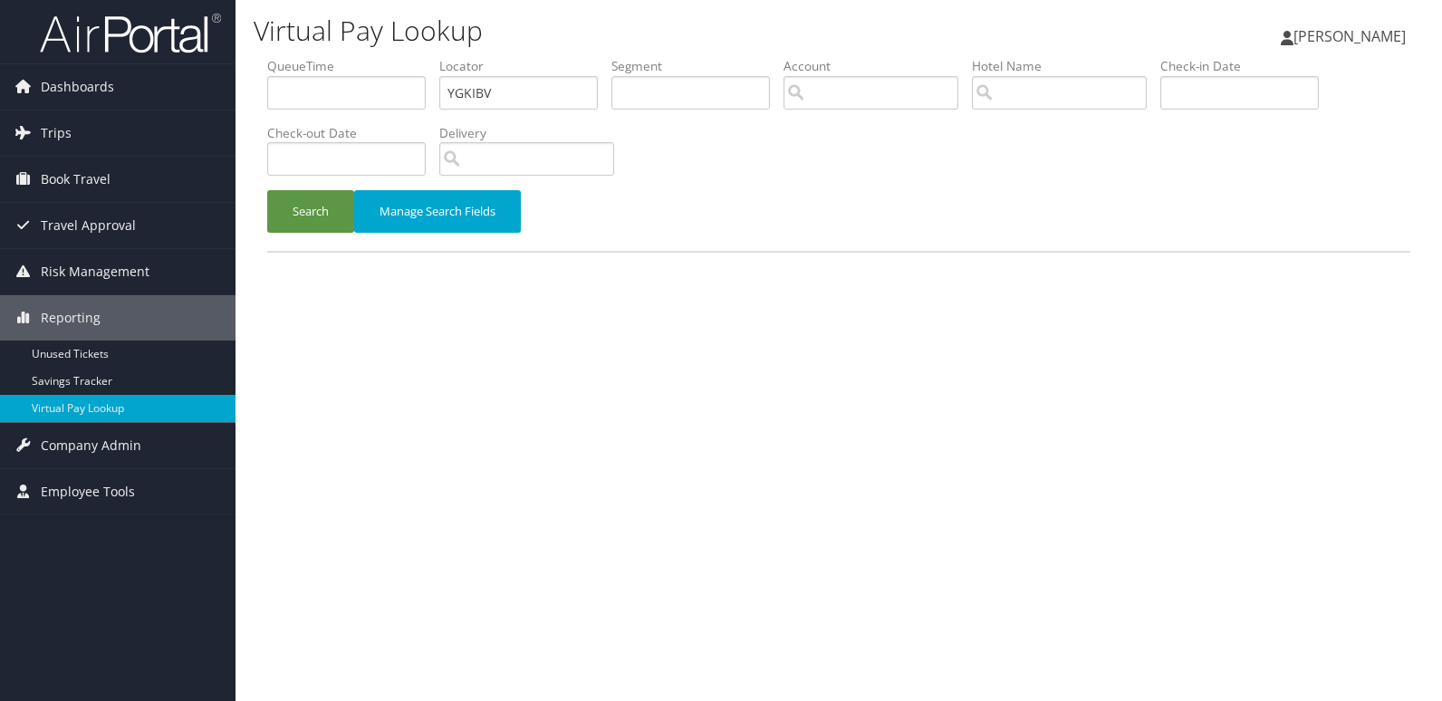
click at [274, 57] on ul "QueueTime Locator YGKIBV Segment Account Traveler Hotel Name Check-in Date Chec…" at bounding box center [838, 57] width 1143 height 0
type input "QRLDKQ"
drag, startPoint x: 283, startPoint y: 201, endPoint x: 292, endPoint y: 189, distance: 14.3
click at [283, 199] on button "Search" at bounding box center [310, 211] width 87 height 43
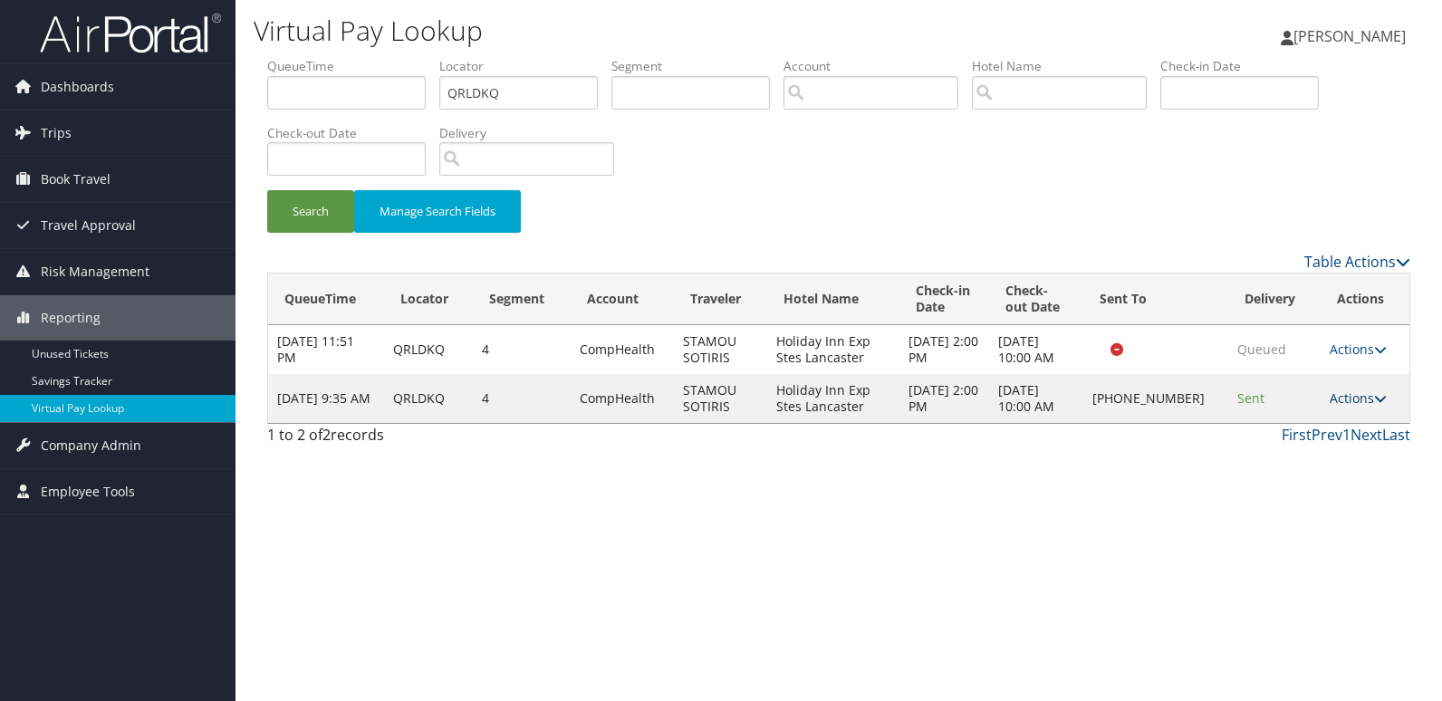
click at [1339, 399] on link "Actions" at bounding box center [1357, 397] width 57 height 17
click at [1295, 446] on link "Logs" at bounding box center [1299, 455] width 155 height 31
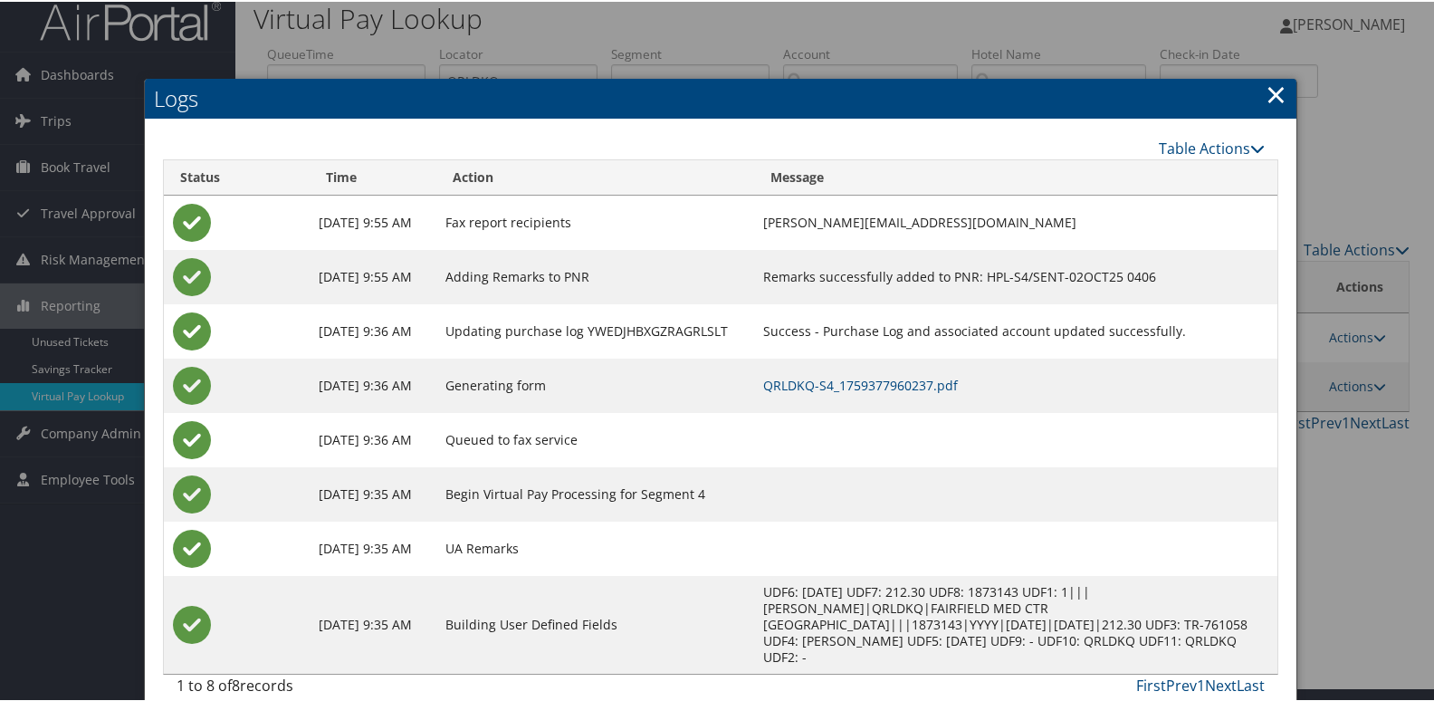
scroll to position [19, 0]
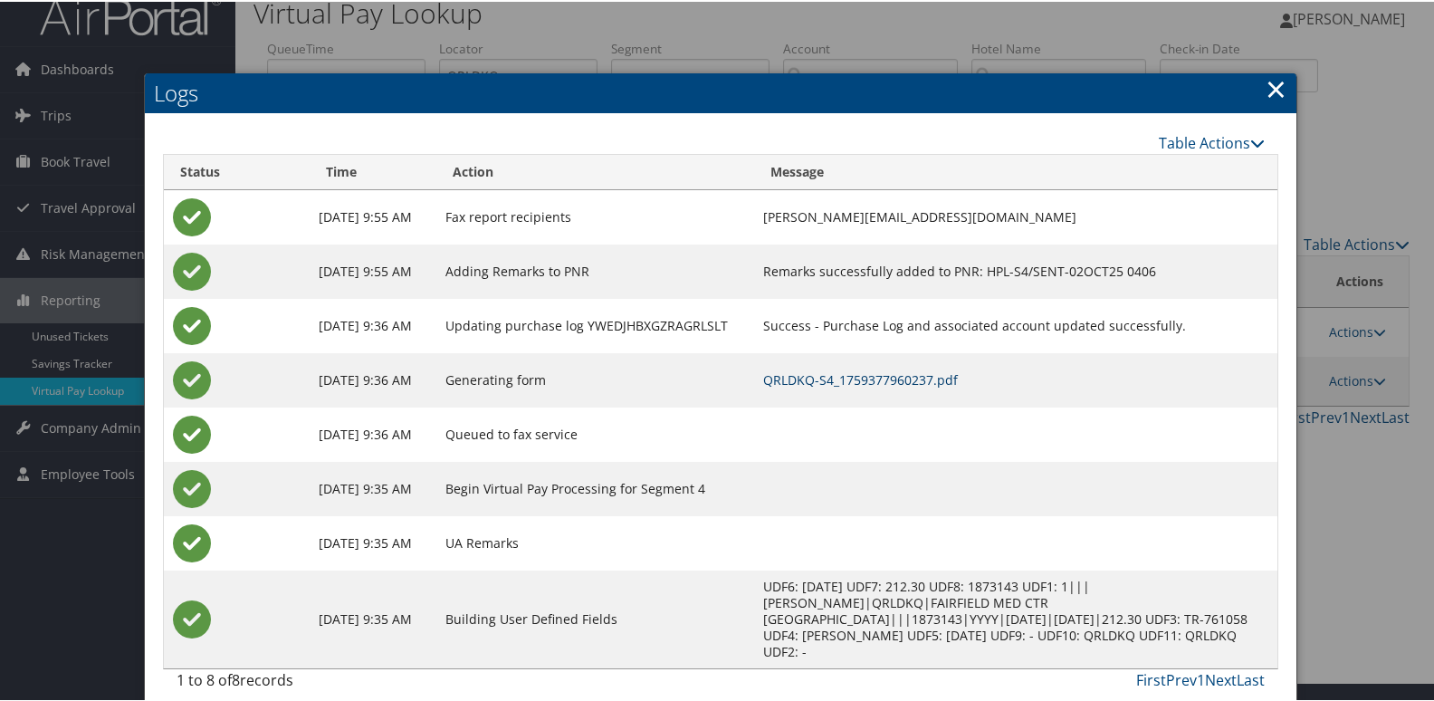
click at [907, 382] on link "QRLDKQ-S4_1759377960237.pdf" at bounding box center [860, 377] width 195 height 17
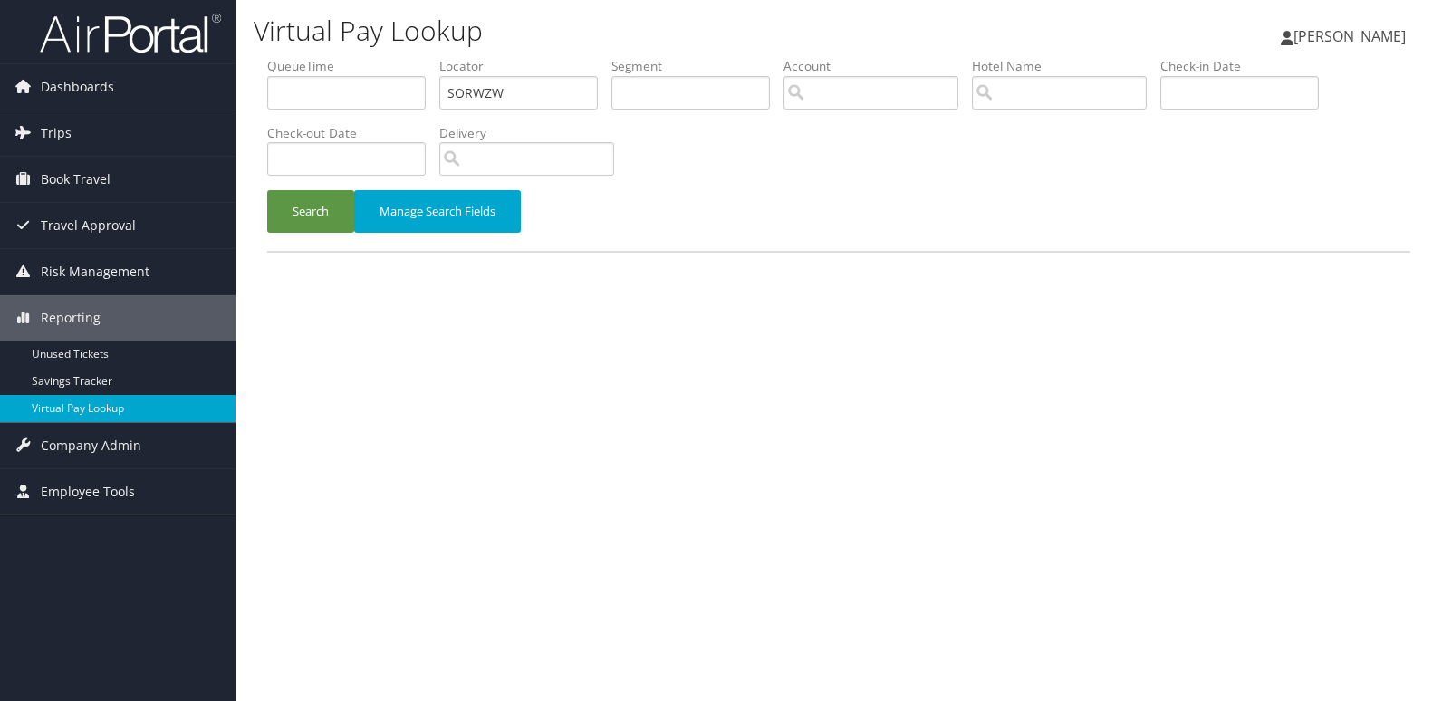
type input "SORWZW"
click at [267, 190] on button "Search" at bounding box center [310, 211] width 87 height 43
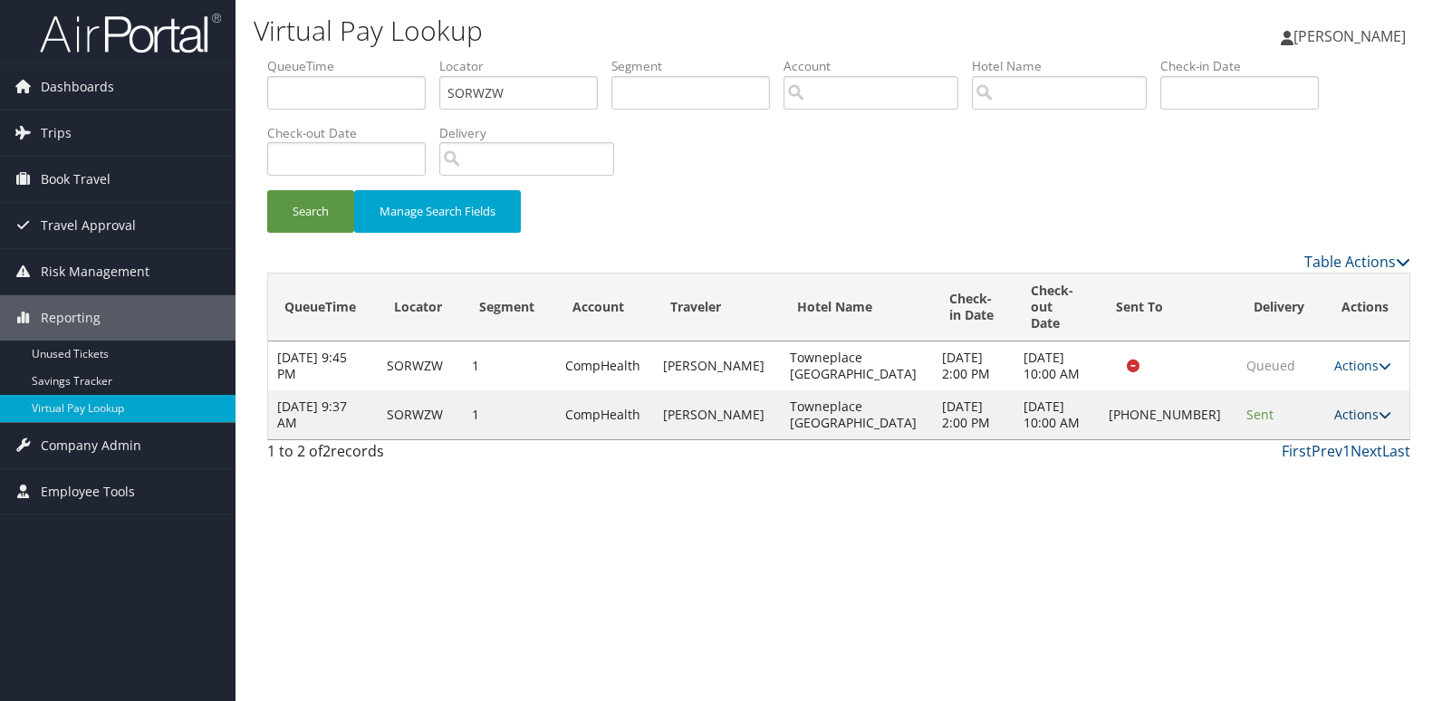
click at [1354, 406] on link "Actions" at bounding box center [1362, 414] width 57 height 17
click at [1281, 450] on link "Logs" at bounding box center [1300, 455] width 155 height 31
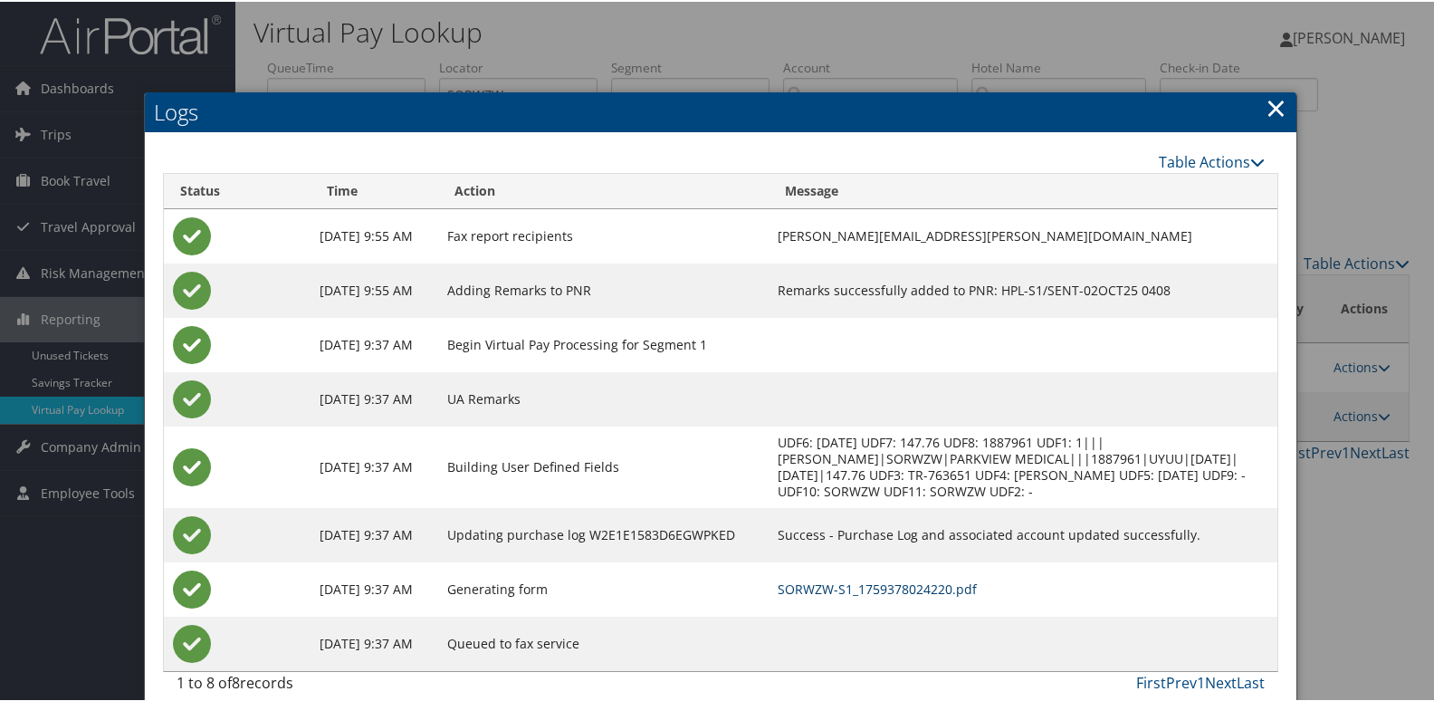
click at [888, 591] on link "SORWZW-S1_1759378024220.pdf" at bounding box center [877, 587] width 199 height 17
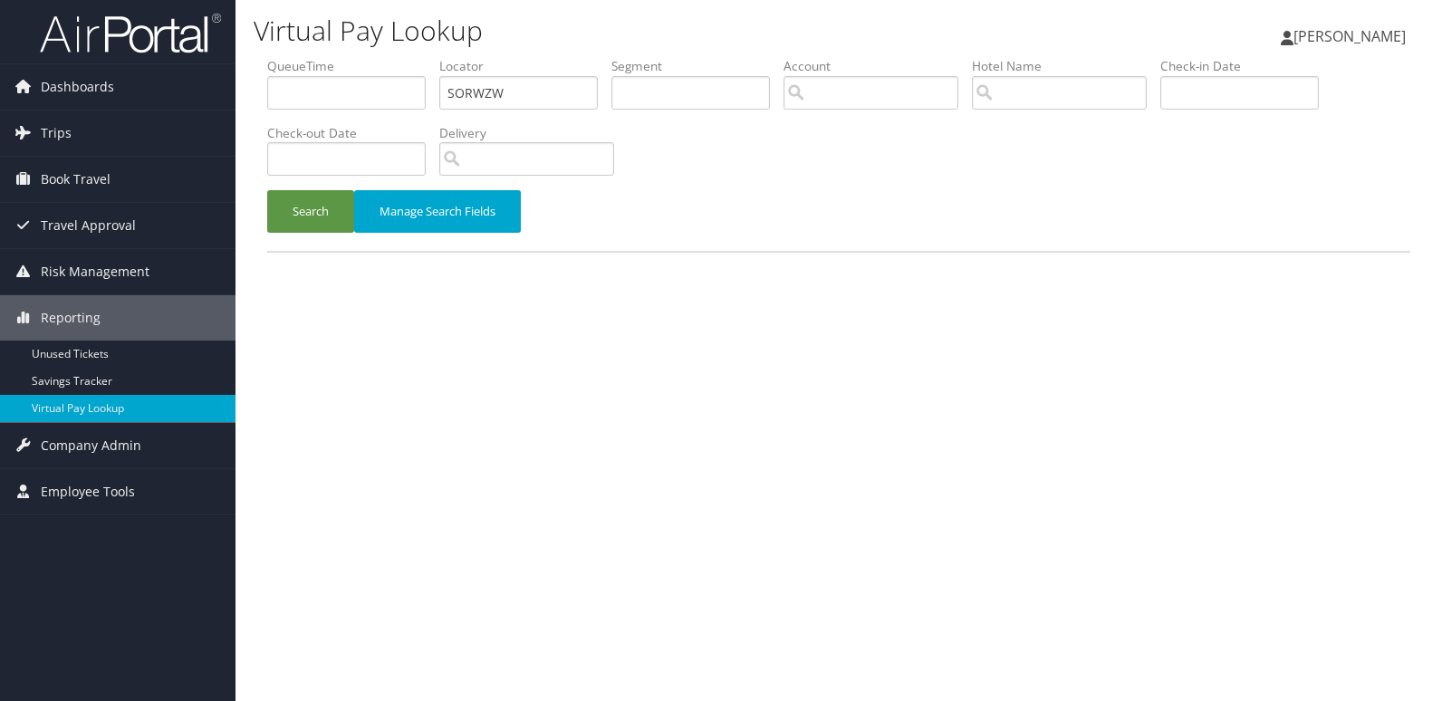
click at [412, 57] on ul "QueueTime Locator SORWZW Segment Account Traveler Hotel Name Check-in Date Chec…" at bounding box center [838, 57] width 1143 height 0
type input "EOTQHB"
click at [309, 207] on button "Search" at bounding box center [310, 211] width 87 height 43
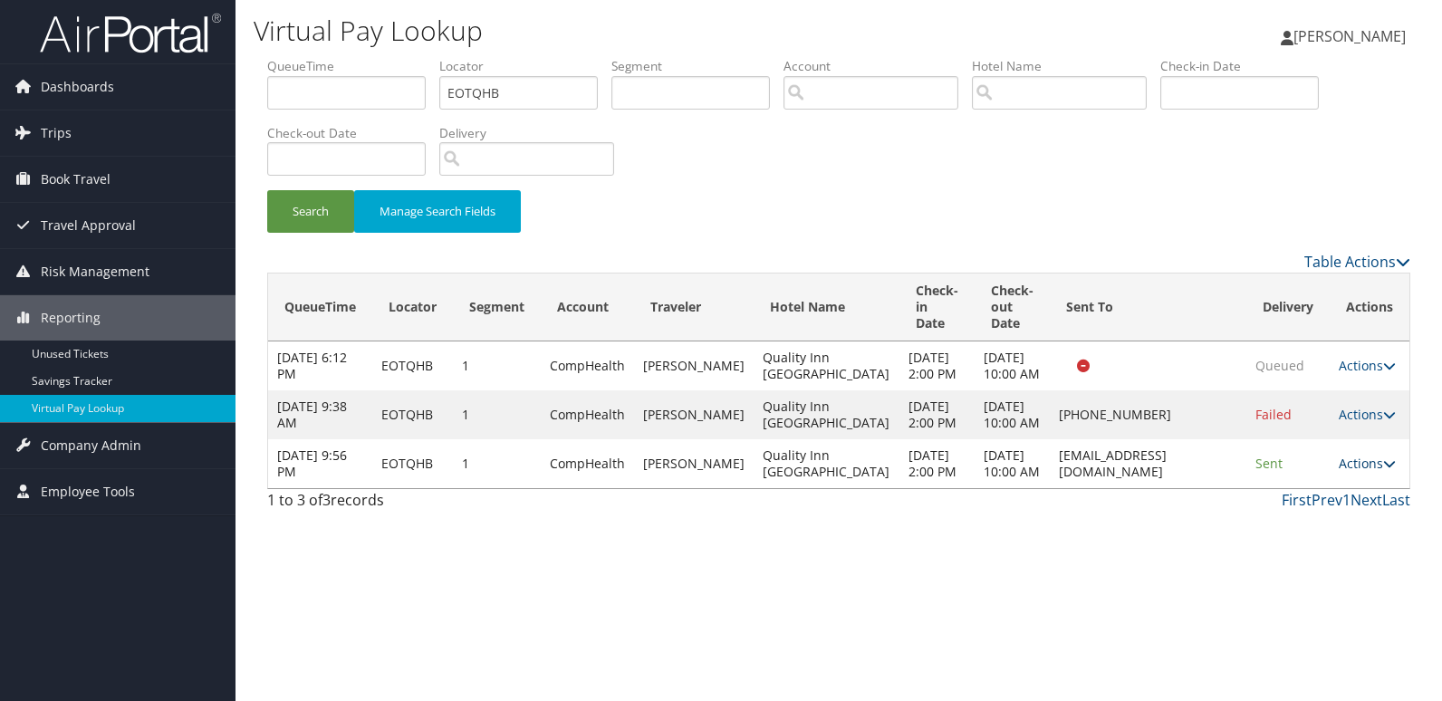
click at [1377, 472] on link "Actions" at bounding box center [1366, 463] width 57 height 17
click at [1326, 589] on link "Logs" at bounding box center [1329, 602] width 114 height 31
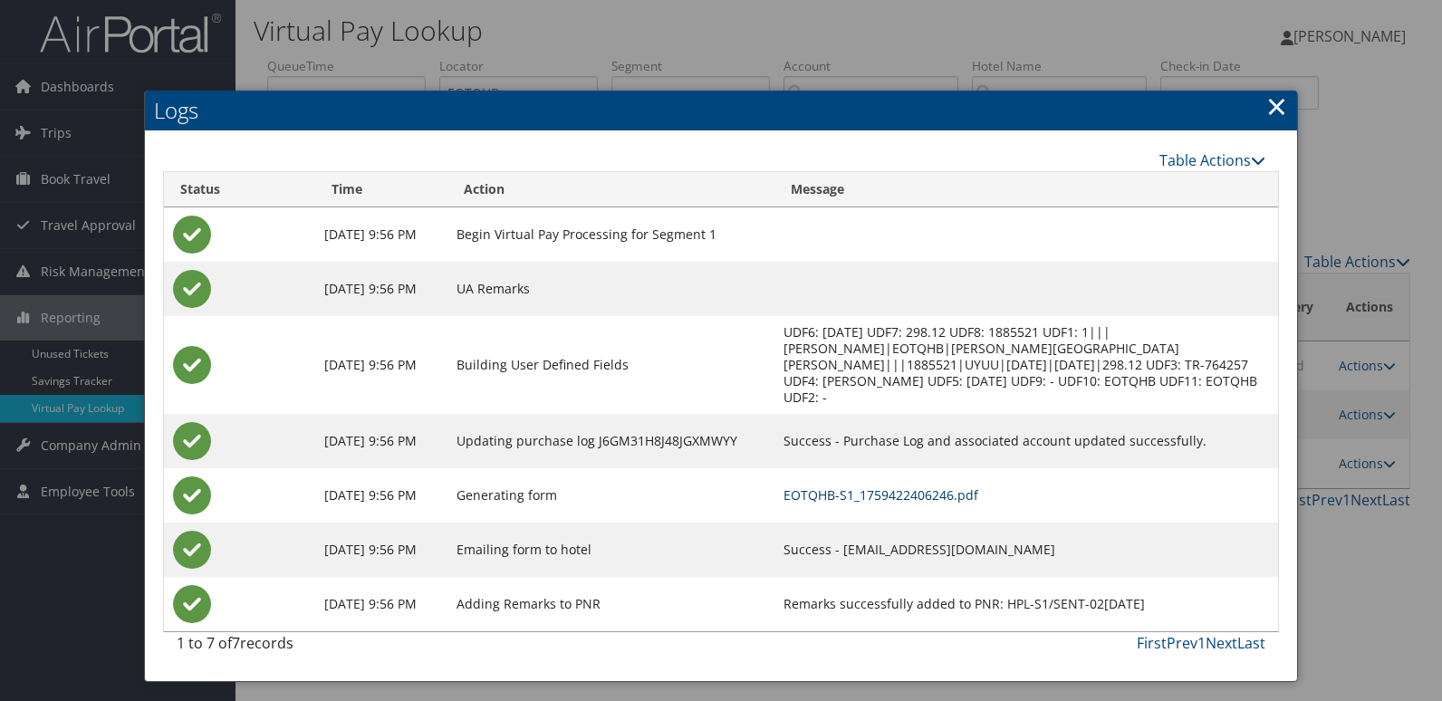
drag, startPoint x: 913, startPoint y: 472, endPoint x: 922, endPoint y: 471, distance: 9.1
click at [913, 486] on link "EOTQHB-S1_1759422406246.pdf" at bounding box center [880, 494] width 195 height 17
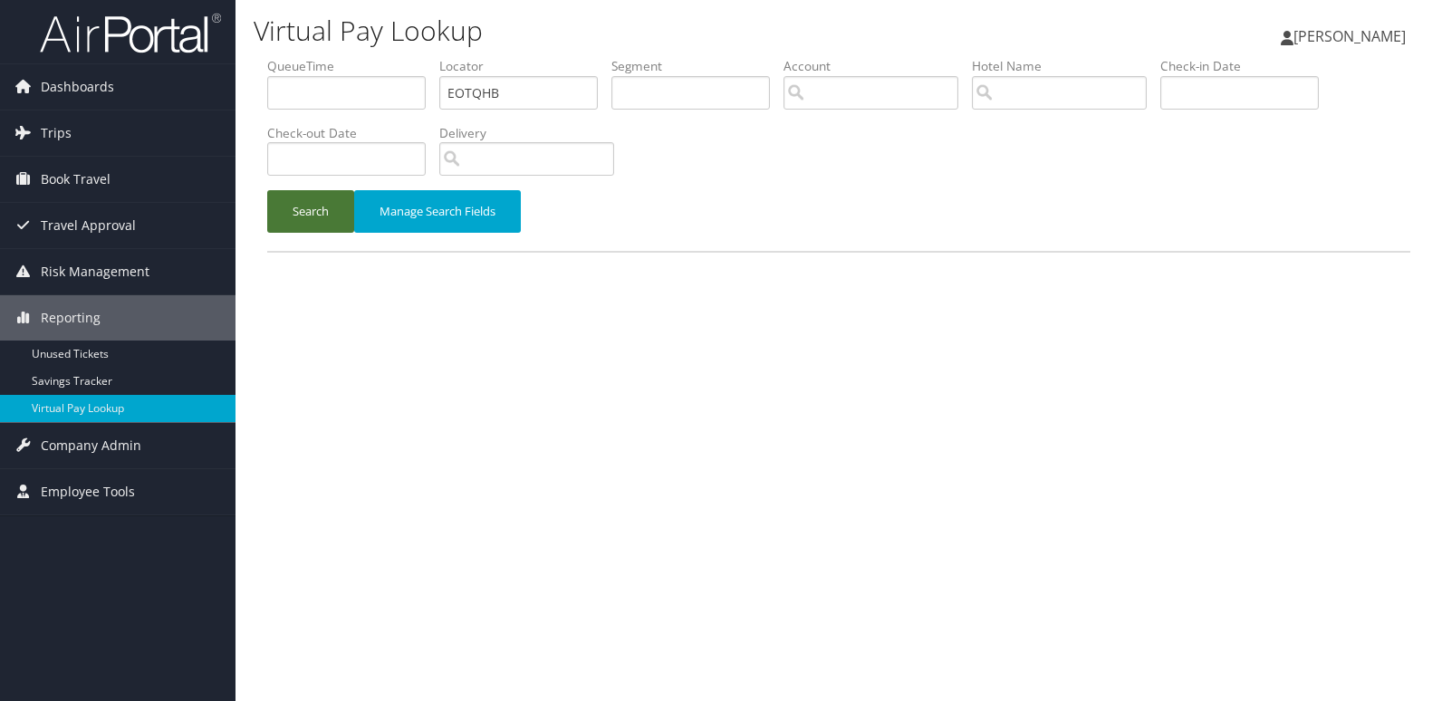
click at [295, 218] on button "Search" at bounding box center [310, 211] width 87 height 43
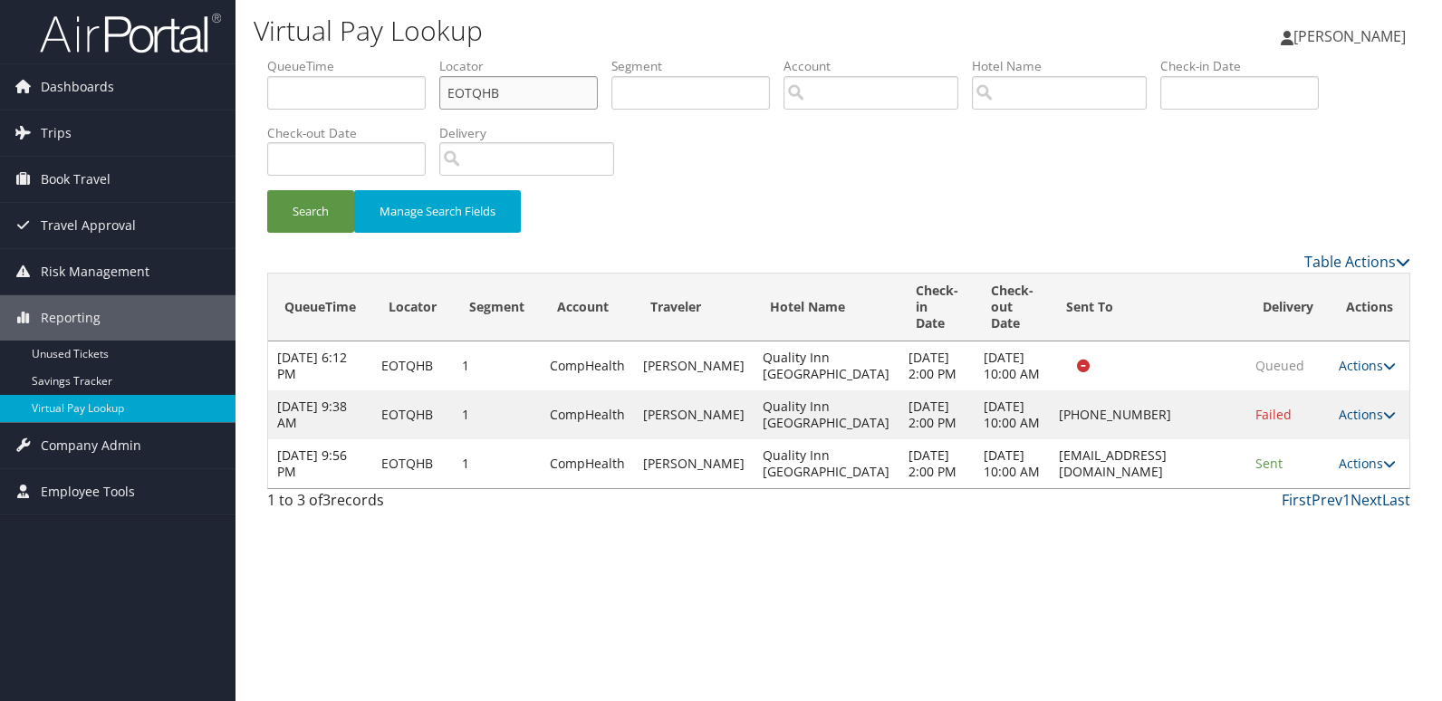
drag, startPoint x: 511, startPoint y: 93, endPoint x: 285, endPoint y: 91, distance: 225.5
click at [285, 57] on ul "QueueTime Locator EOTQHB Segment Account Traveler Hotel Name Check-in Date Chec…" at bounding box center [838, 57] width 1143 height 0
drag, startPoint x: 525, startPoint y: 85, endPoint x: 344, endPoint y: 85, distance: 181.1
click at [344, 57] on ul "QueueTime Locator EOTQHB Segment Account Traveler Hotel Name Check-in Date Chec…" at bounding box center [838, 57] width 1143 height 0
paste input "MWCRUM"
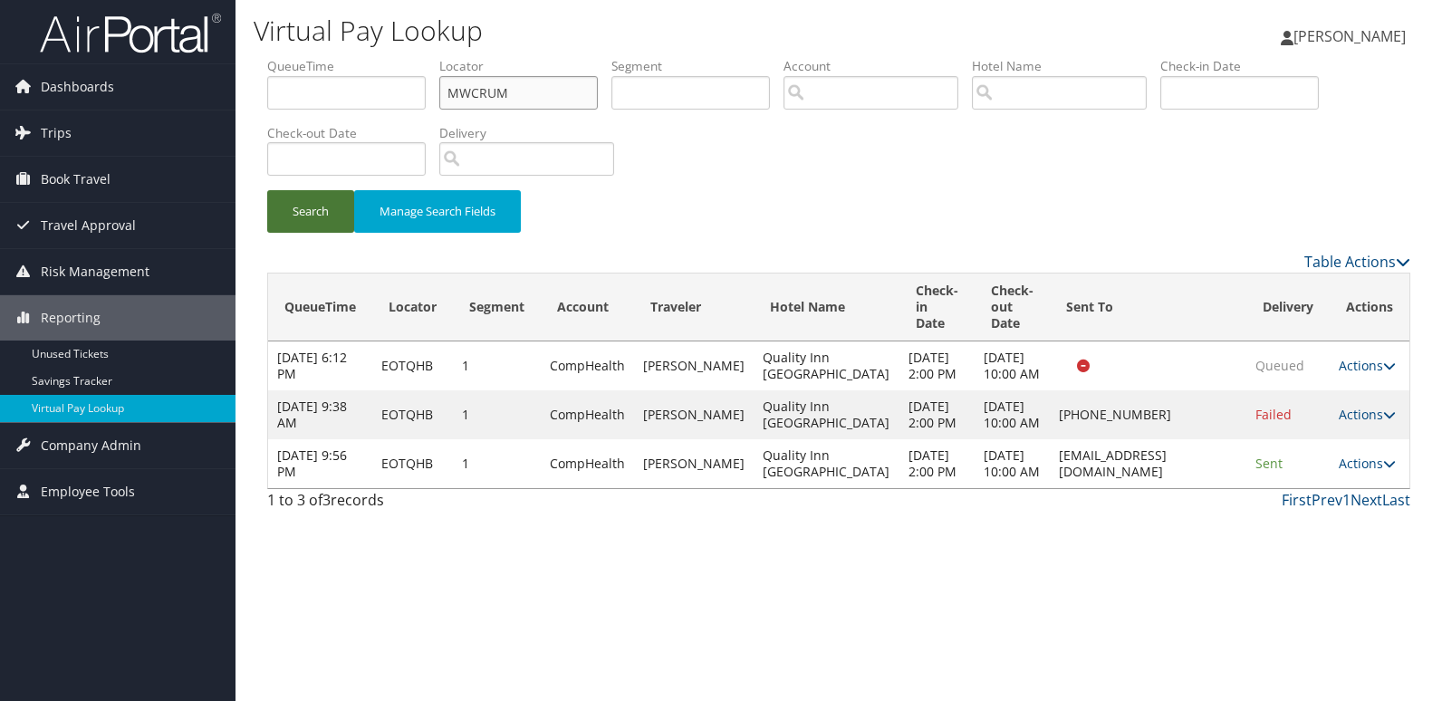
type input "MWCRUM"
click at [299, 215] on button "Search" at bounding box center [310, 211] width 87 height 43
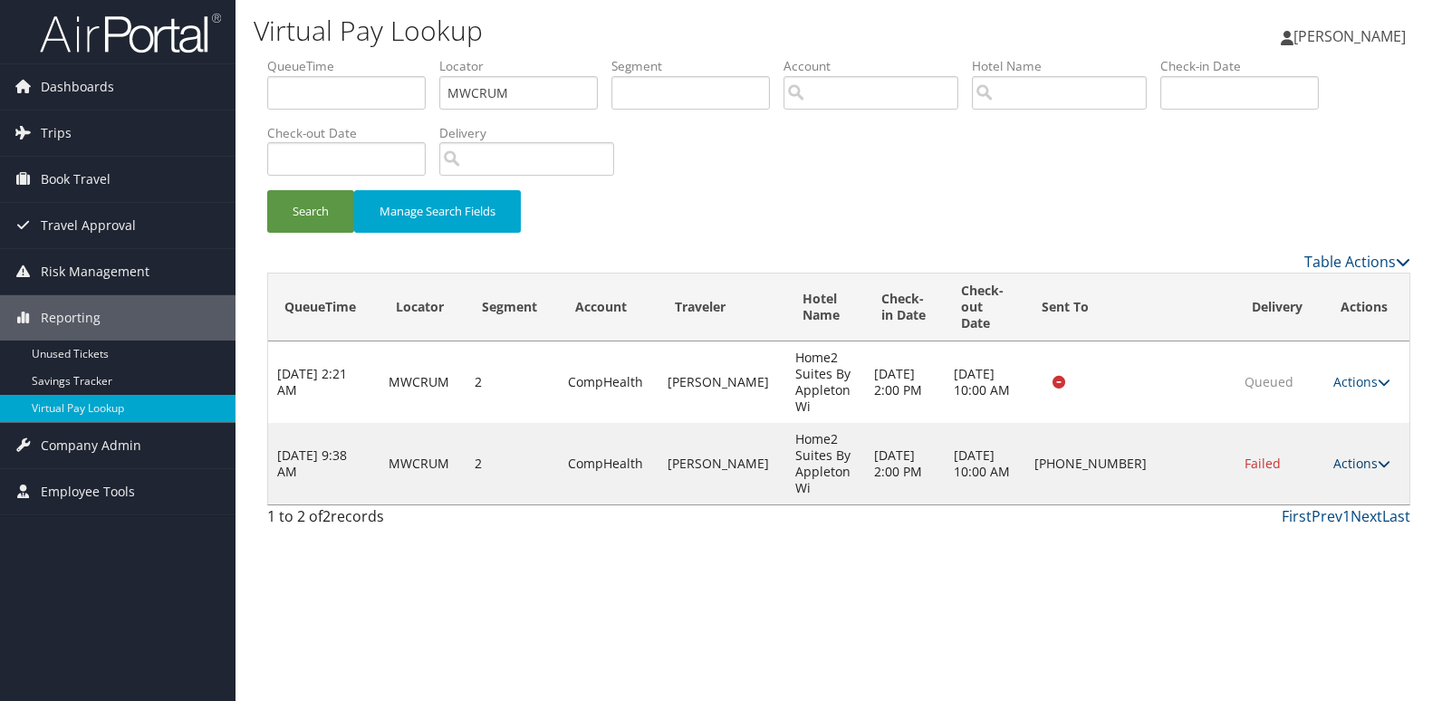
click at [1344, 463] on link "Actions" at bounding box center [1361, 463] width 57 height 17
click at [1302, 523] on link "Logs" at bounding box center [1306, 520] width 155 height 31
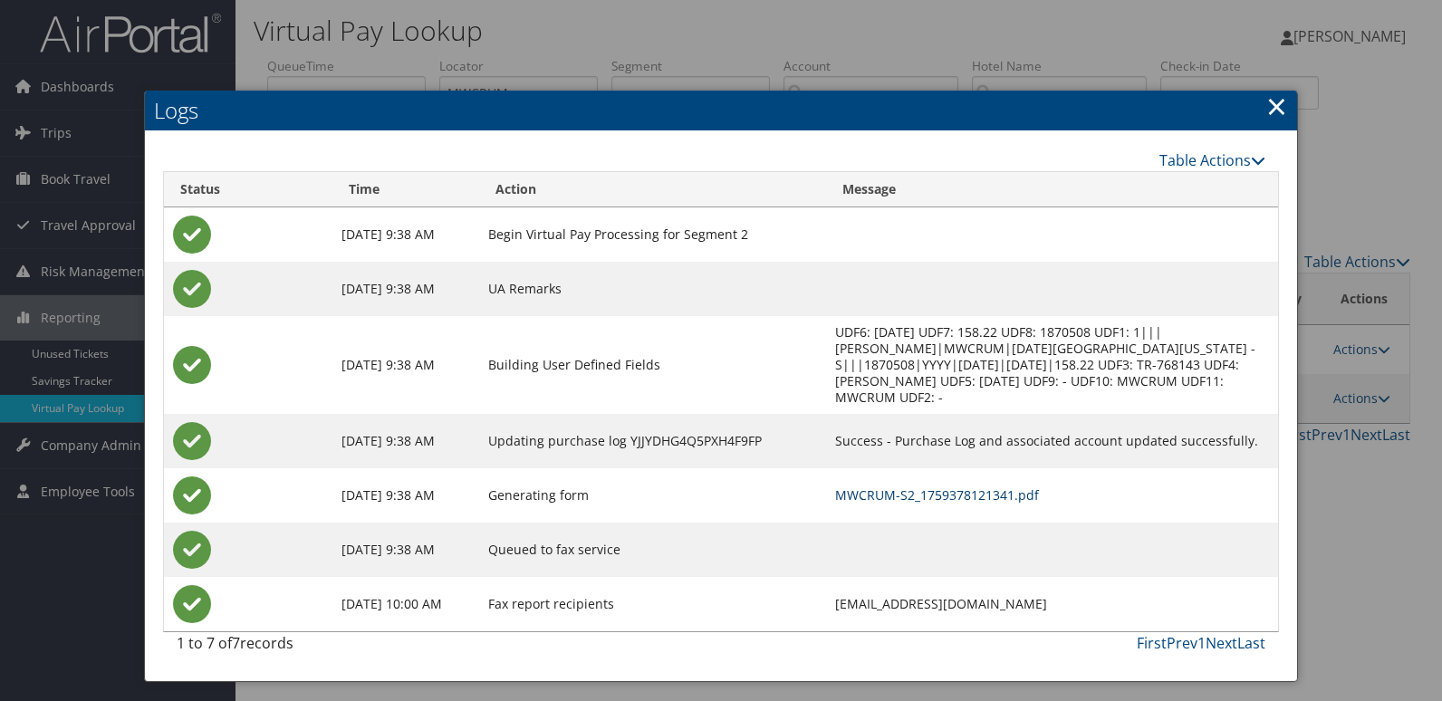
click at [896, 486] on link "MWCRUM-S2_1759378121341.pdf" at bounding box center [937, 494] width 204 height 17
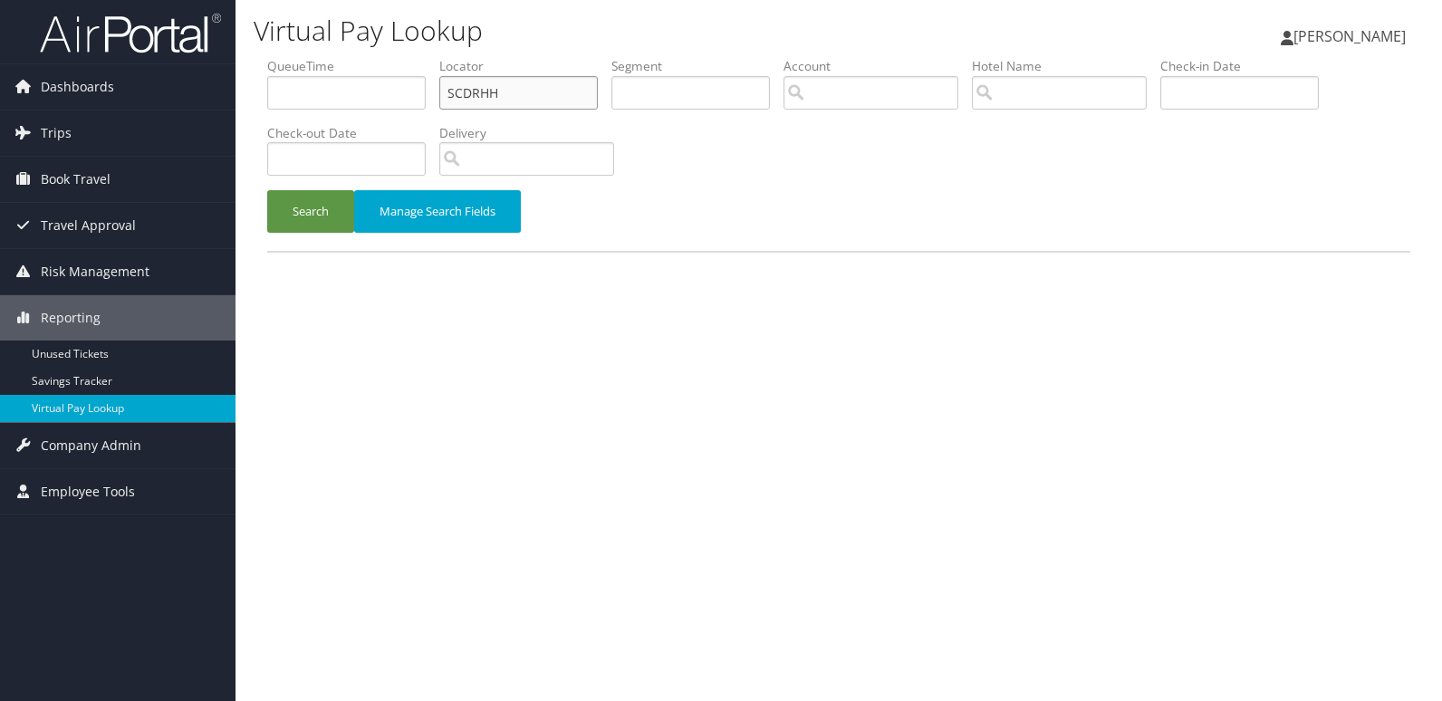
drag, startPoint x: 501, startPoint y: 95, endPoint x: 372, endPoint y: 106, distance: 129.0
click at [372, 57] on ul "QueueTime Locator SCDRHH Segment Account Traveler Hotel Name Check-in Date Chec…" at bounding box center [838, 57] width 1143 height 0
paste input "OOSMMT"
type input "OOSMMT"
click at [267, 190] on button "Search" at bounding box center [310, 211] width 87 height 43
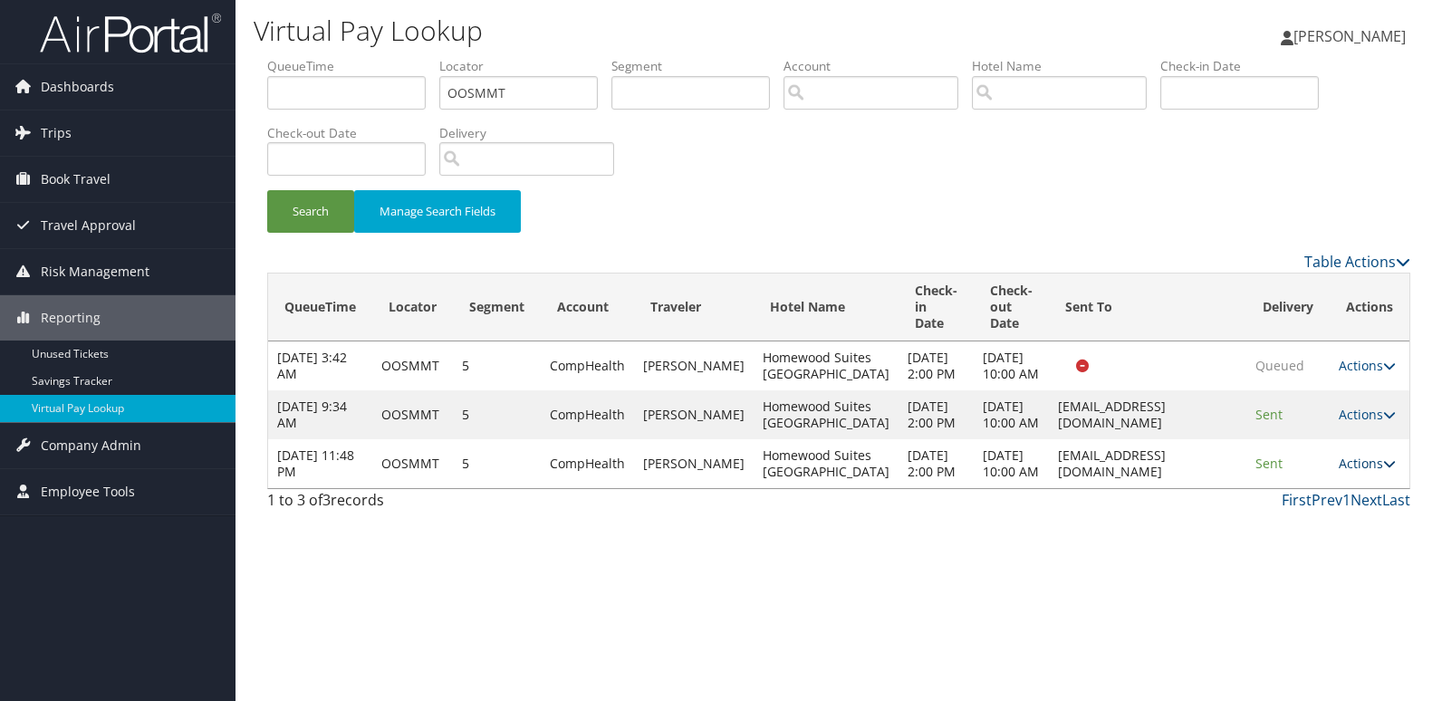
click at [1350, 472] on link "Actions" at bounding box center [1366, 463] width 57 height 17
click at [1341, 561] on link "Logs" at bounding box center [1331, 561] width 114 height 31
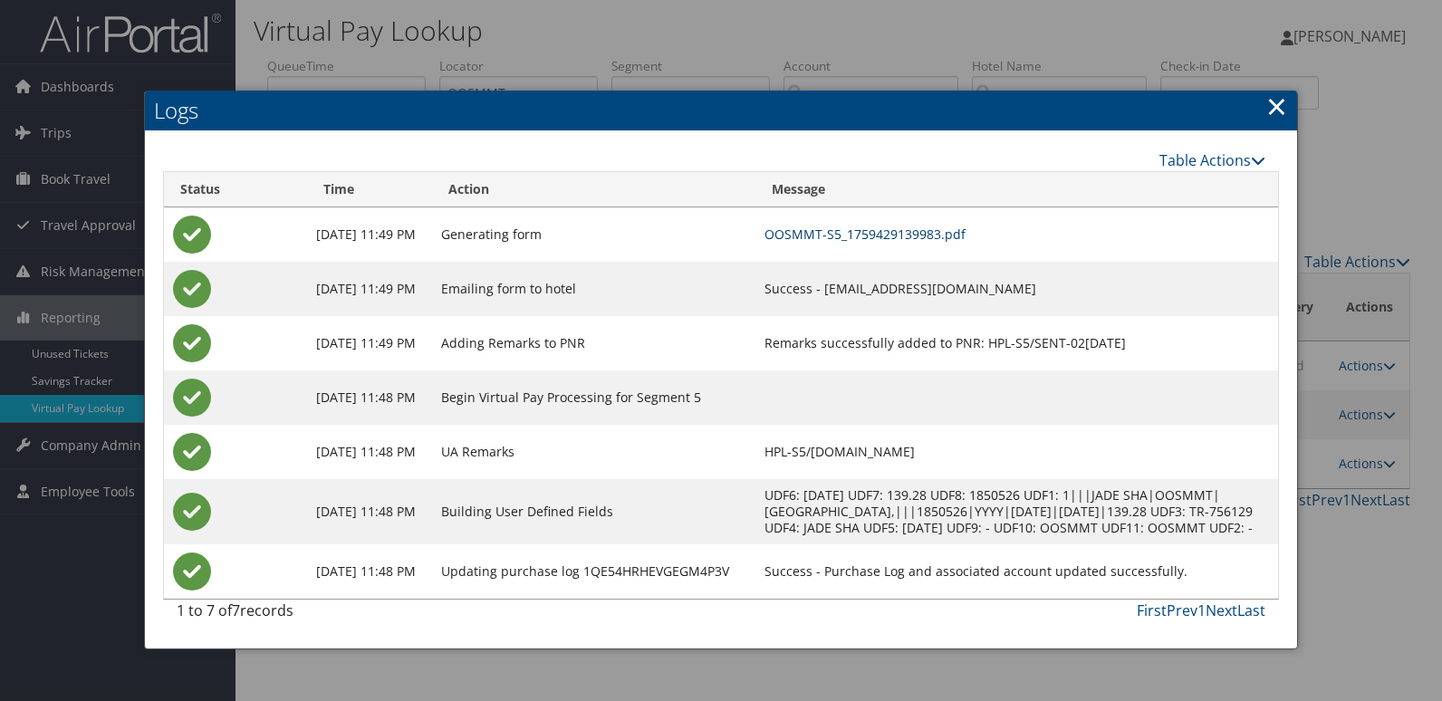
click at [862, 236] on link "OOSMMT-S5_1759429139983.pdf" at bounding box center [864, 233] width 201 height 17
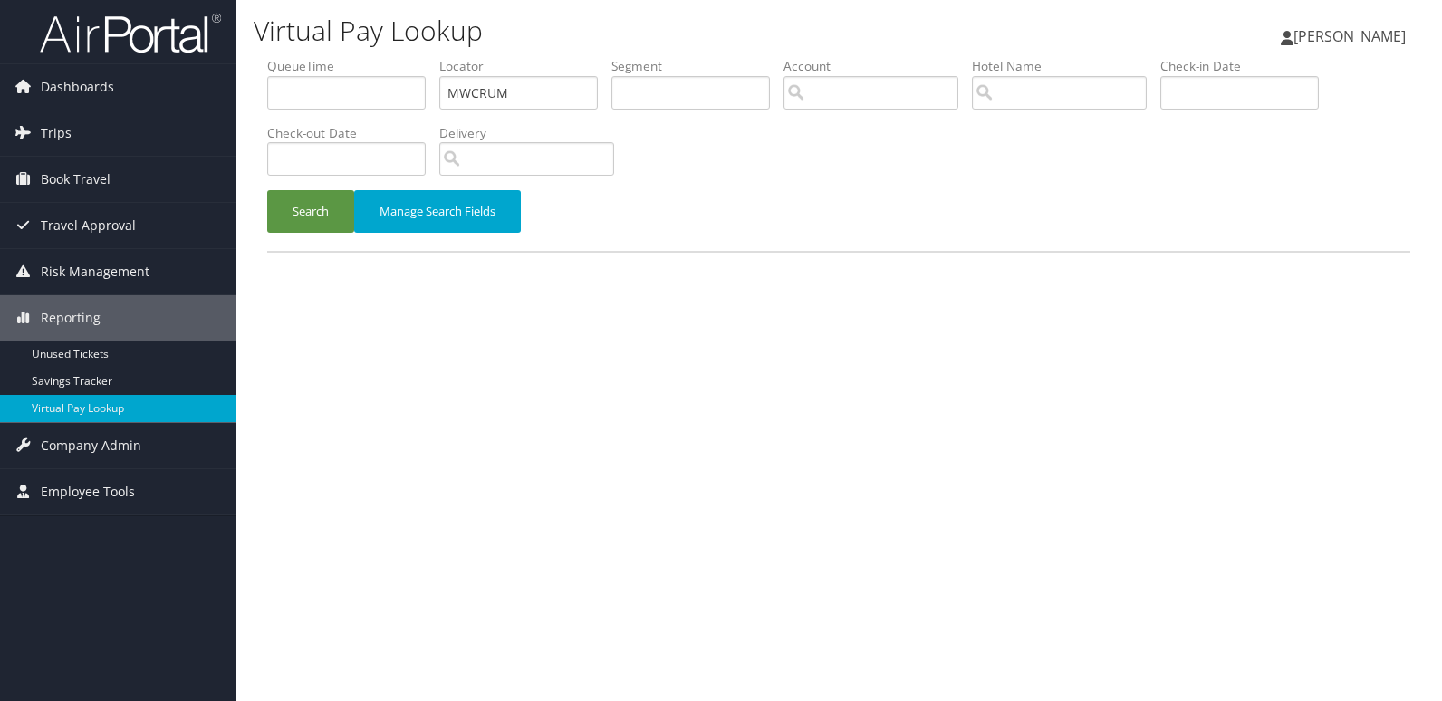
click at [270, 57] on ul "QueueTime Locator MWCRUM Segment Account Traveler Hotel Name Check-in Date Chec…" at bounding box center [838, 57] width 1143 height 0
type input "DYLRHS"
click at [267, 190] on button "Search" at bounding box center [310, 211] width 87 height 43
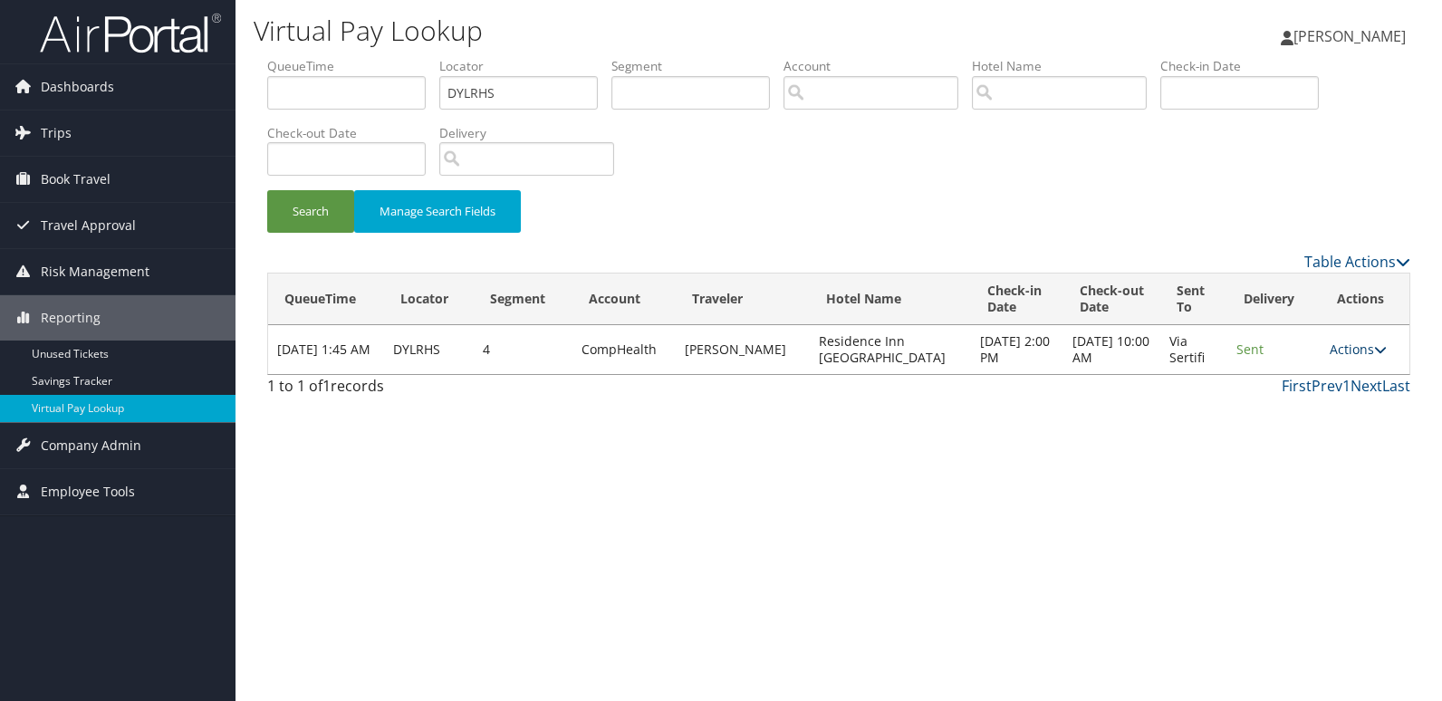
click at [1343, 342] on link "Actions" at bounding box center [1357, 348] width 57 height 17
click at [1289, 401] on link "Logs" at bounding box center [1322, 406] width 114 height 31
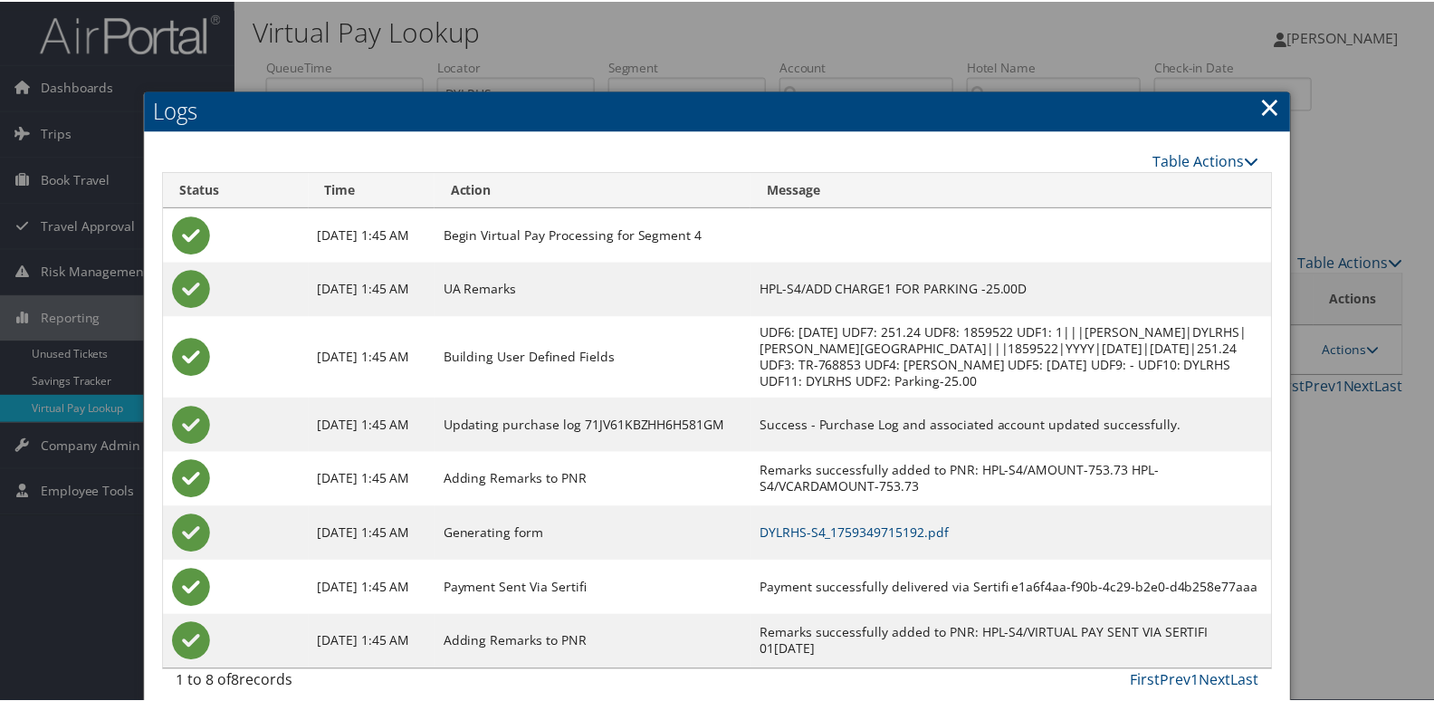
scroll to position [35, 0]
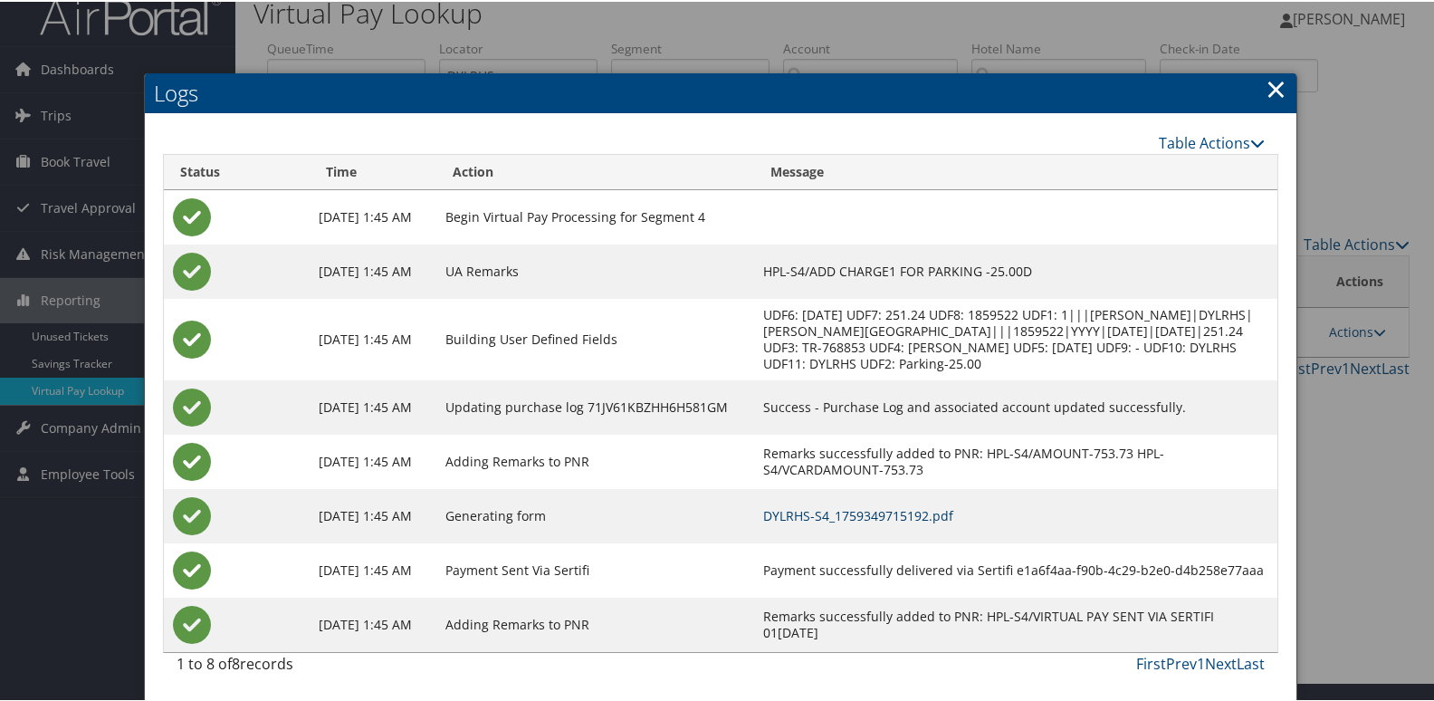
click at [911, 508] on link "DYLRHS-S4_1759349715192.pdf" at bounding box center [858, 513] width 190 height 17
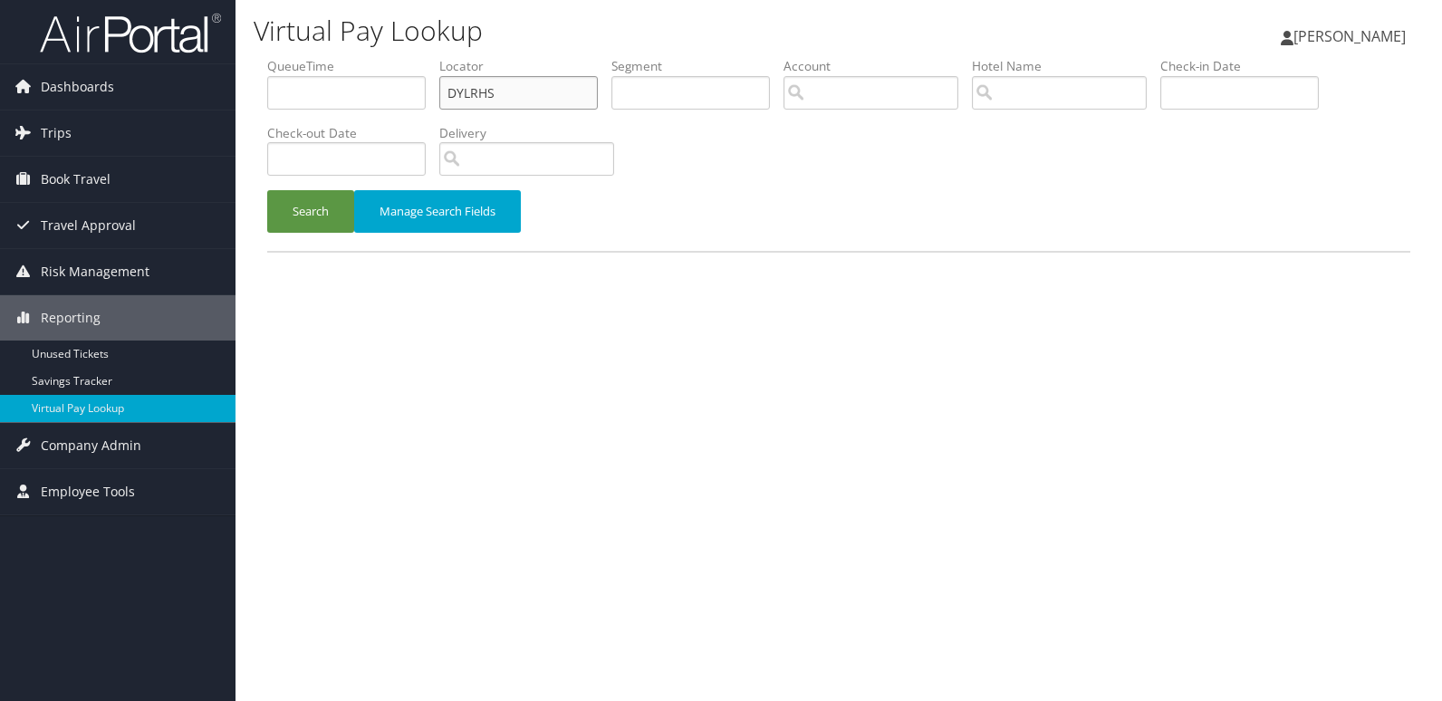
drag, startPoint x: 455, startPoint y: 101, endPoint x: 396, endPoint y: 87, distance: 61.5
click at [409, 57] on ul "QueueTime Locator DYLRHS Segment Account Traveler Hotel Name Check-in Date Chec…" at bounding box center [838, 57] width 1143 height 0
type input "c"
paste input "UATNAC"
type input "UATNAC"
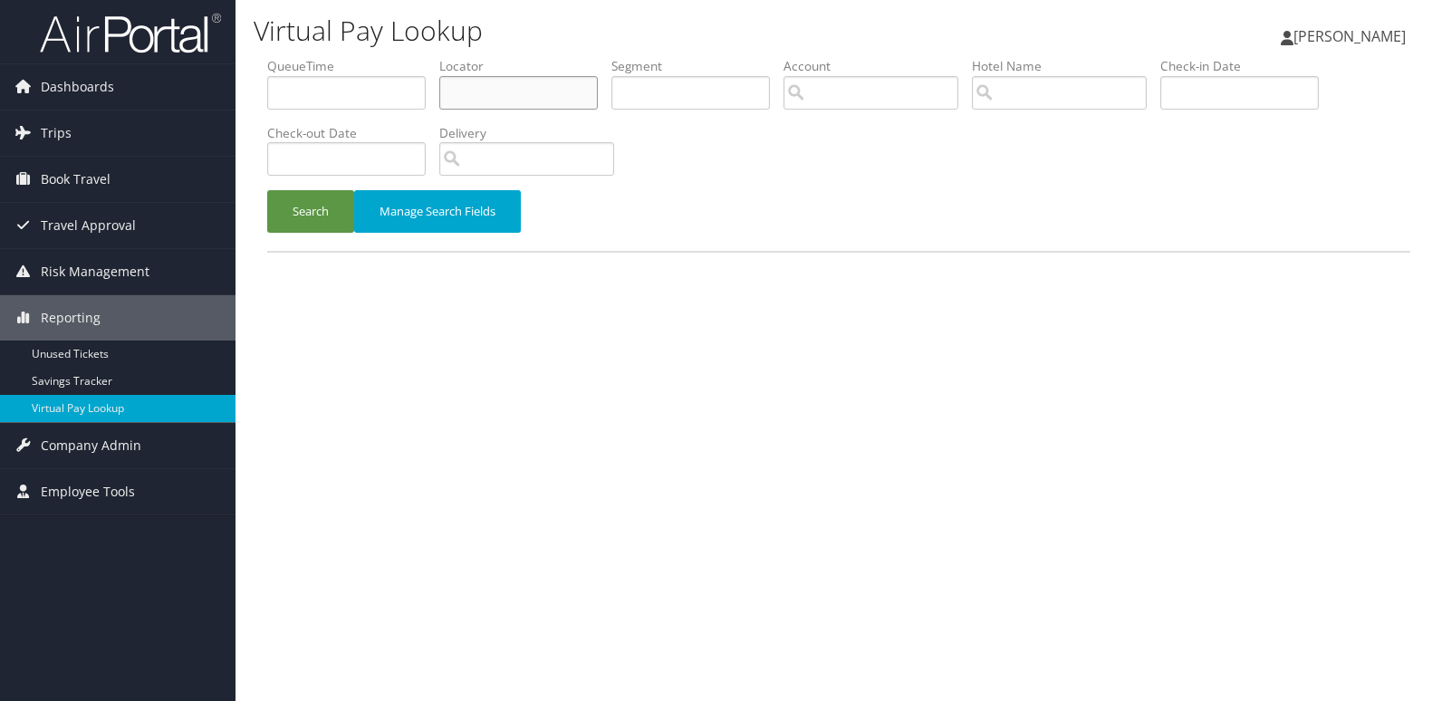
paste input "UATNAC"
type input "UATNAC"
click at [267, 190] on button "Search" at bounding box center [310, 211] width 87 height 43
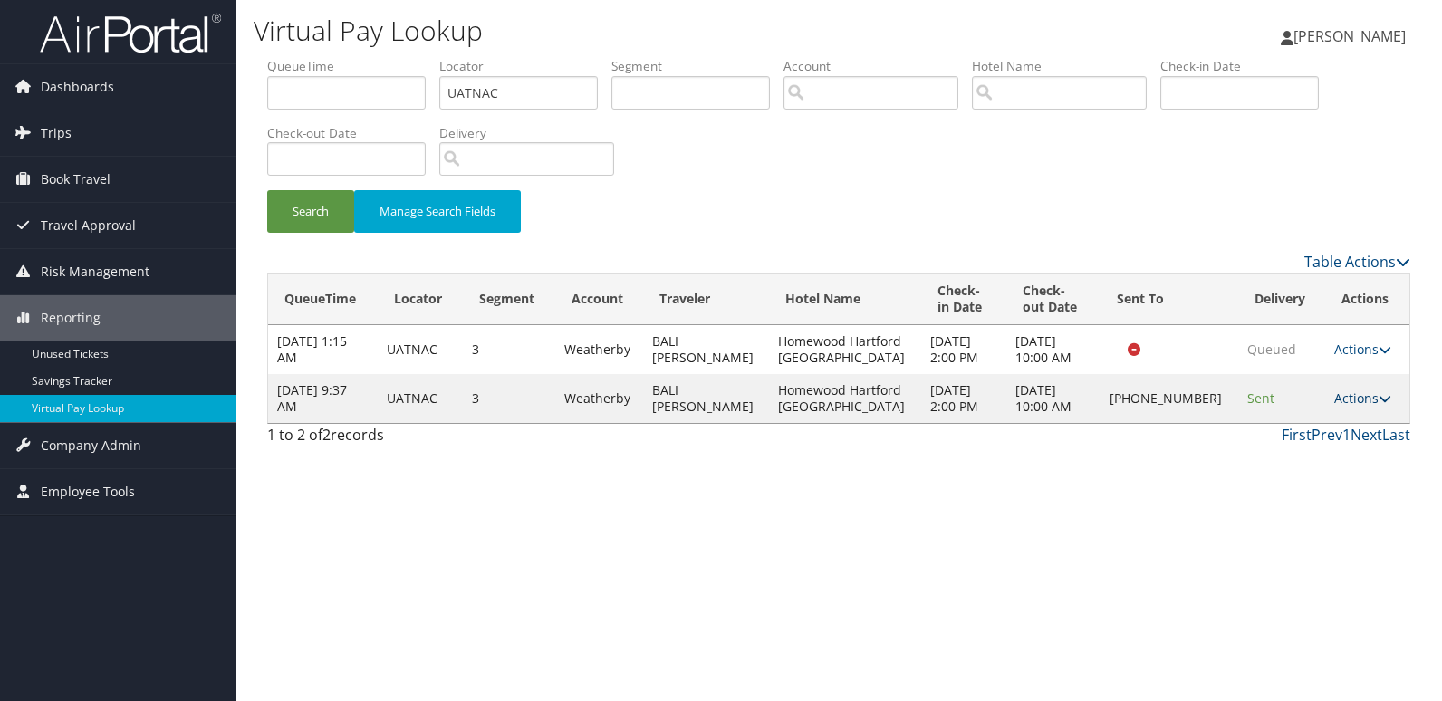
click at [1343, 403] on link "Actions" at bounding box center [1362, 397] width 57 height 17
click at [1313, 456] on link "Logs" at bounding box center [1301, 455] width 155 height 31
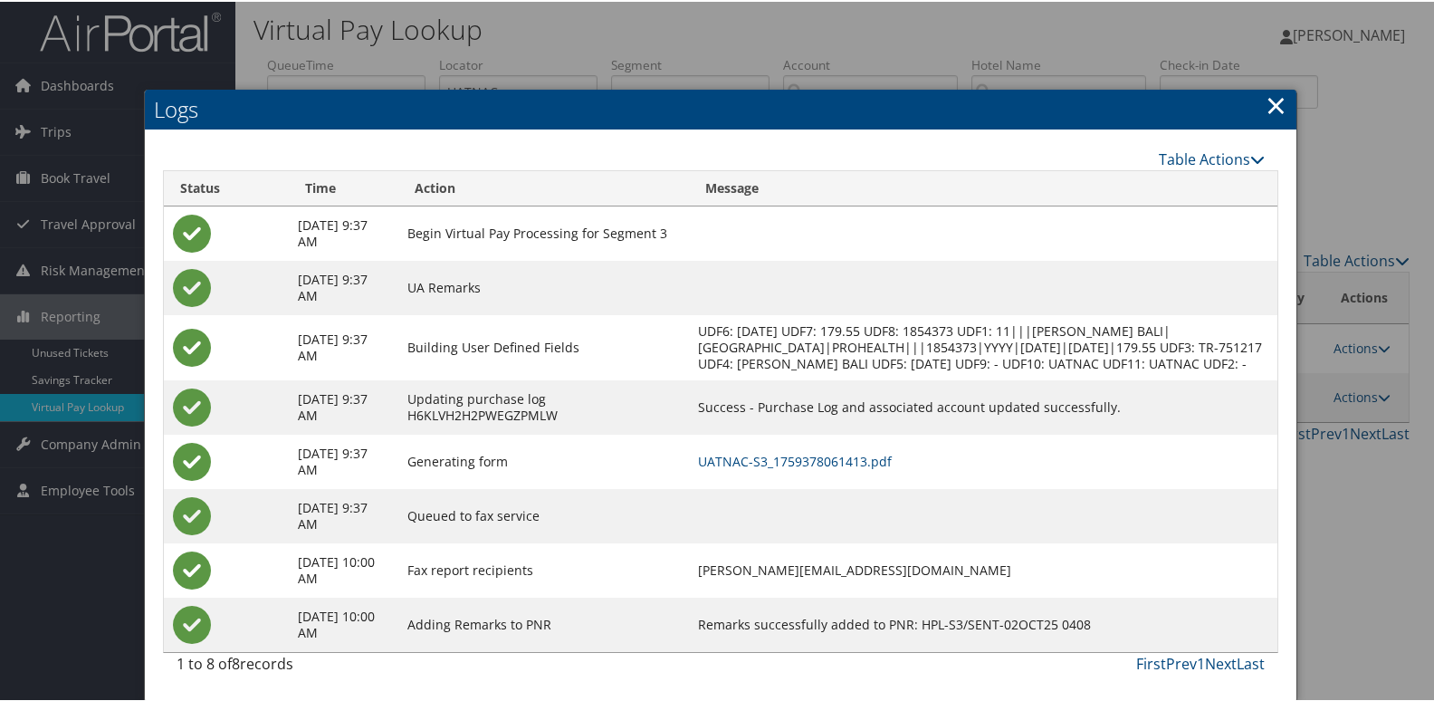
scroll to position [19, 0]
click at [886, 456] on link "UATNAC-S3_1759378061413.pdf" at bounding box center [795, 459] width 194 height 17
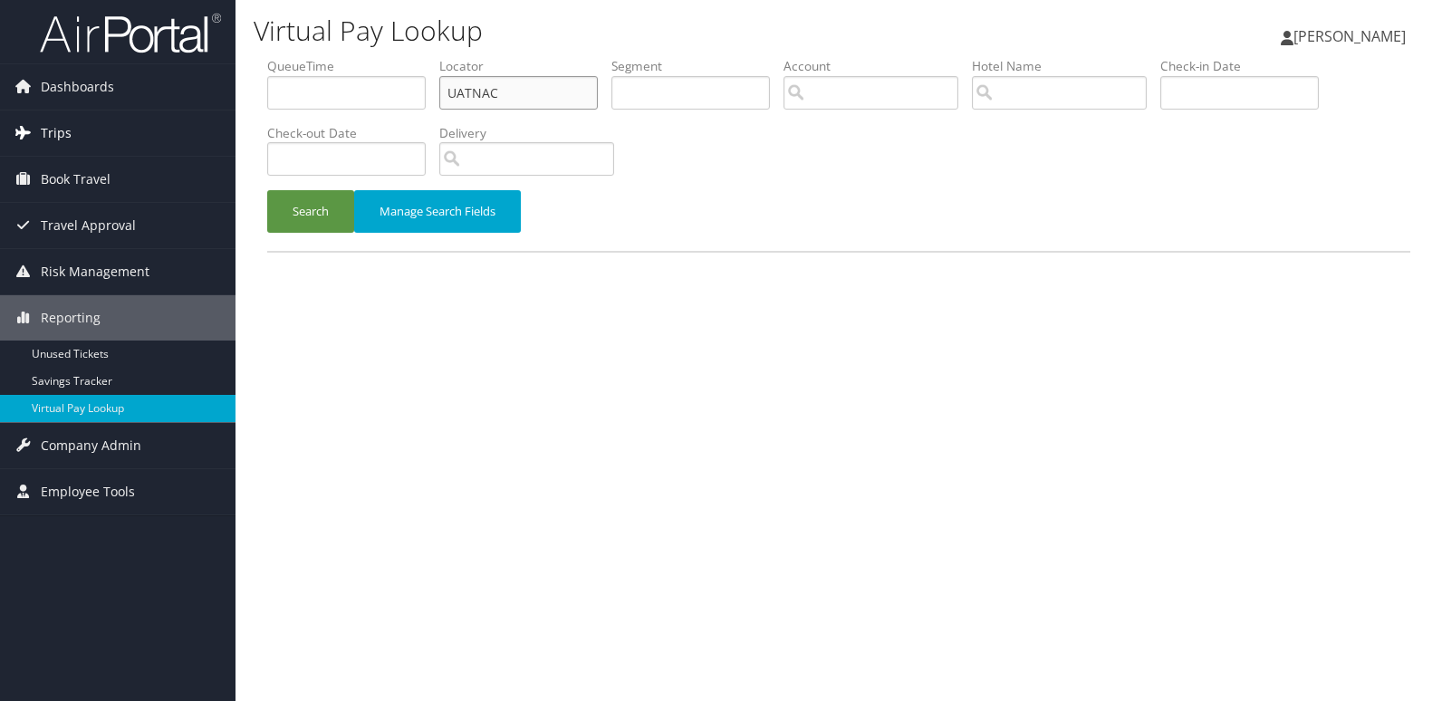
drag, startPoint x: 512, startPoint y: 95, endPoint x: 200, endPoint y: 112, distance: 312.0
click at [200, 112] on div "Dashboards AirPortal 360™ (Manager) My Travel Dashboard Trips Airtinerary® Look…" at bounding box center [721, 350] width 1442 height 701
paste input ") EZMKRK"
click at [484, 85] on input ") EZMKRK" at bounding box center [518, 93] width 158 height 34
type input "EZMKRK"
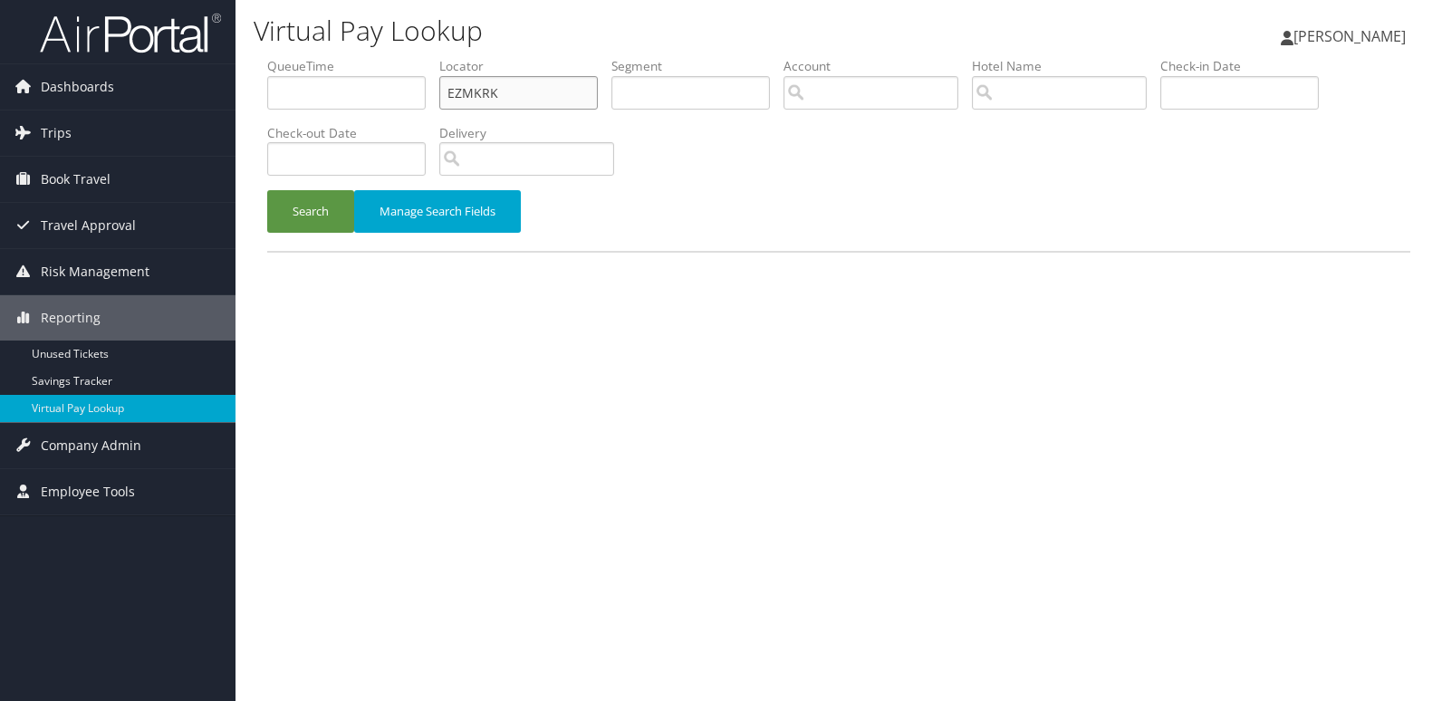
click at [267, 190] on button "Search" at bounding box center [310, 211] width 87 height 43
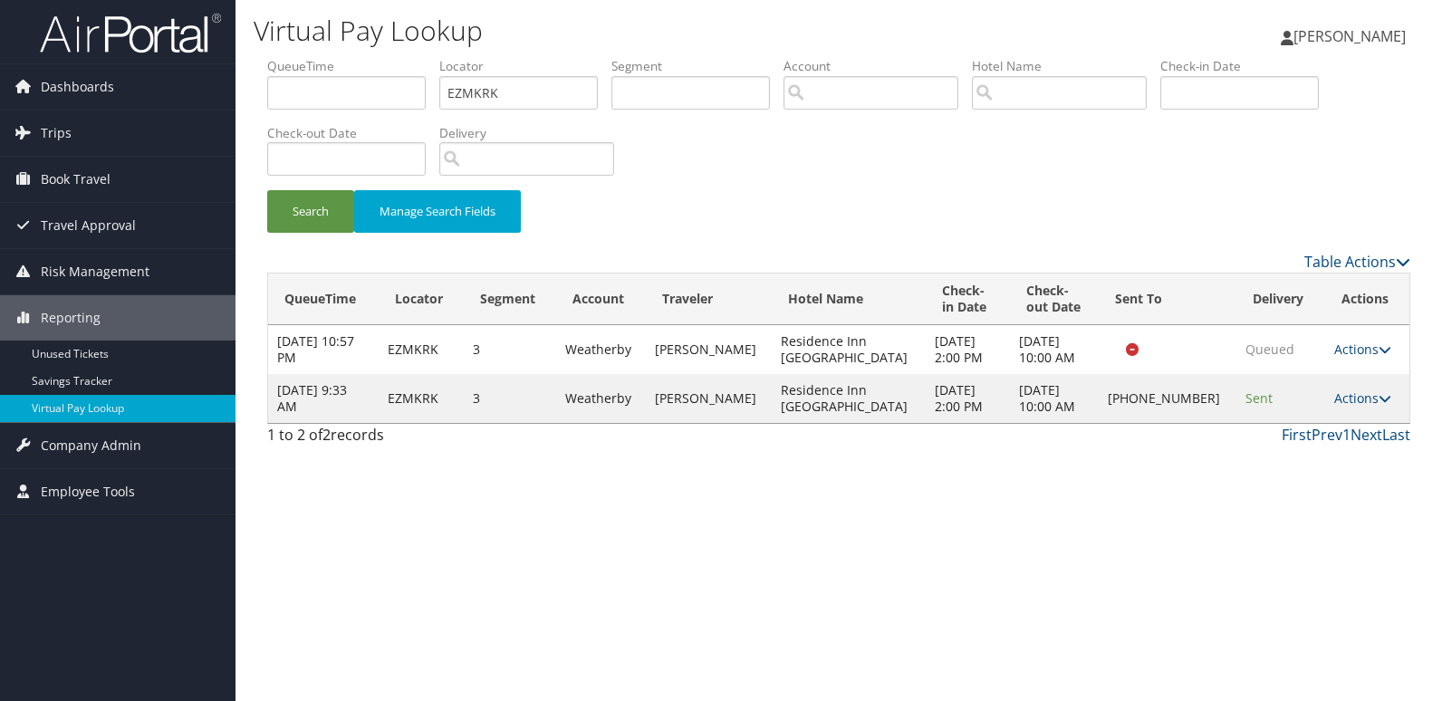
click at [1362, 385] on td "Actions Resend Logs Delivery Information View Itinerary" at bounding box center [1367, 398] width 84 height 49
drag, startPoint x: 1360, startPoint y: 416, endPoint x: 1361, endPoint y: 405, distance: 10.9
click at [1360, 415] on td "Actions Resend Logs Delivery Information View Itinerary" at bounding box center [1367, 398] width 84 height 49
click at [1361, 405] on link "Actions" at bounding box center [1362, 397] width 57 height 17
click at [1289, 461] on link "Logs" at bounding box center [1299, 455] width 155 height 31
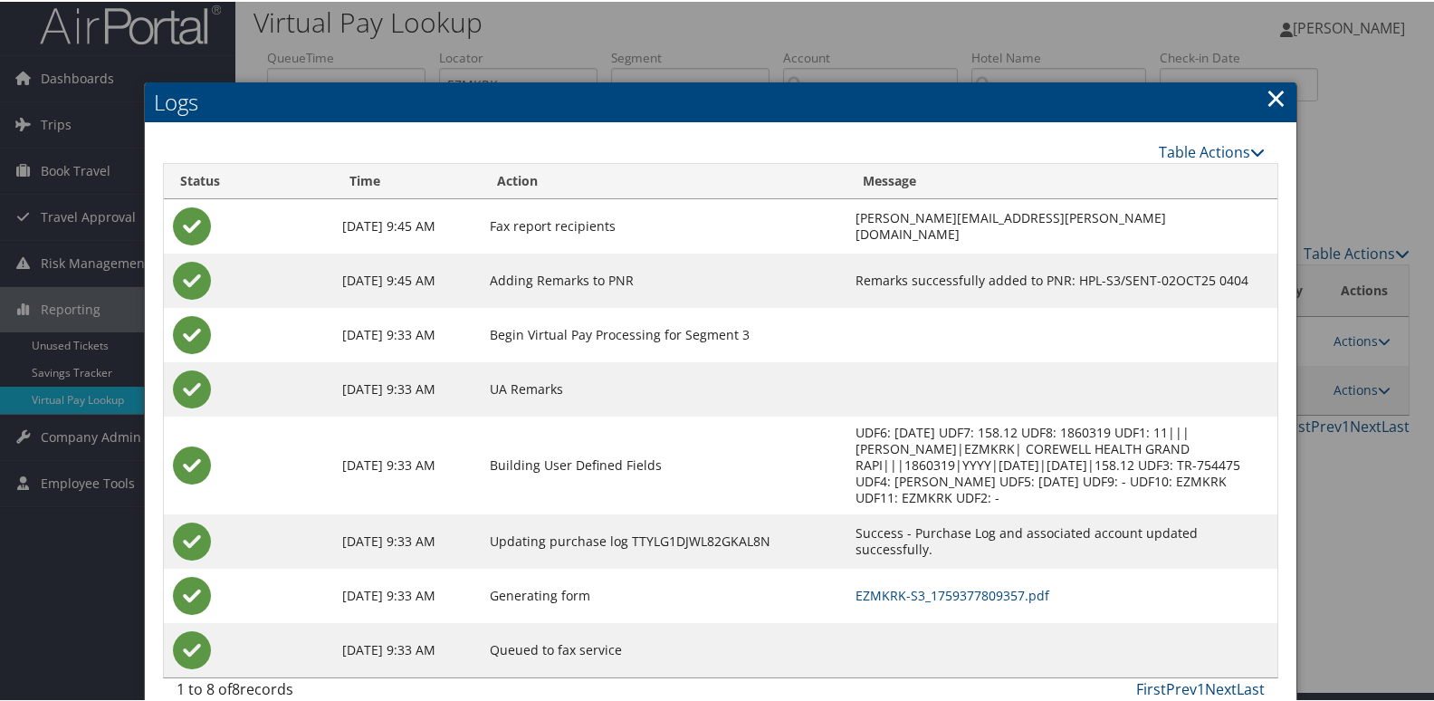
scroll to position [19, 0]
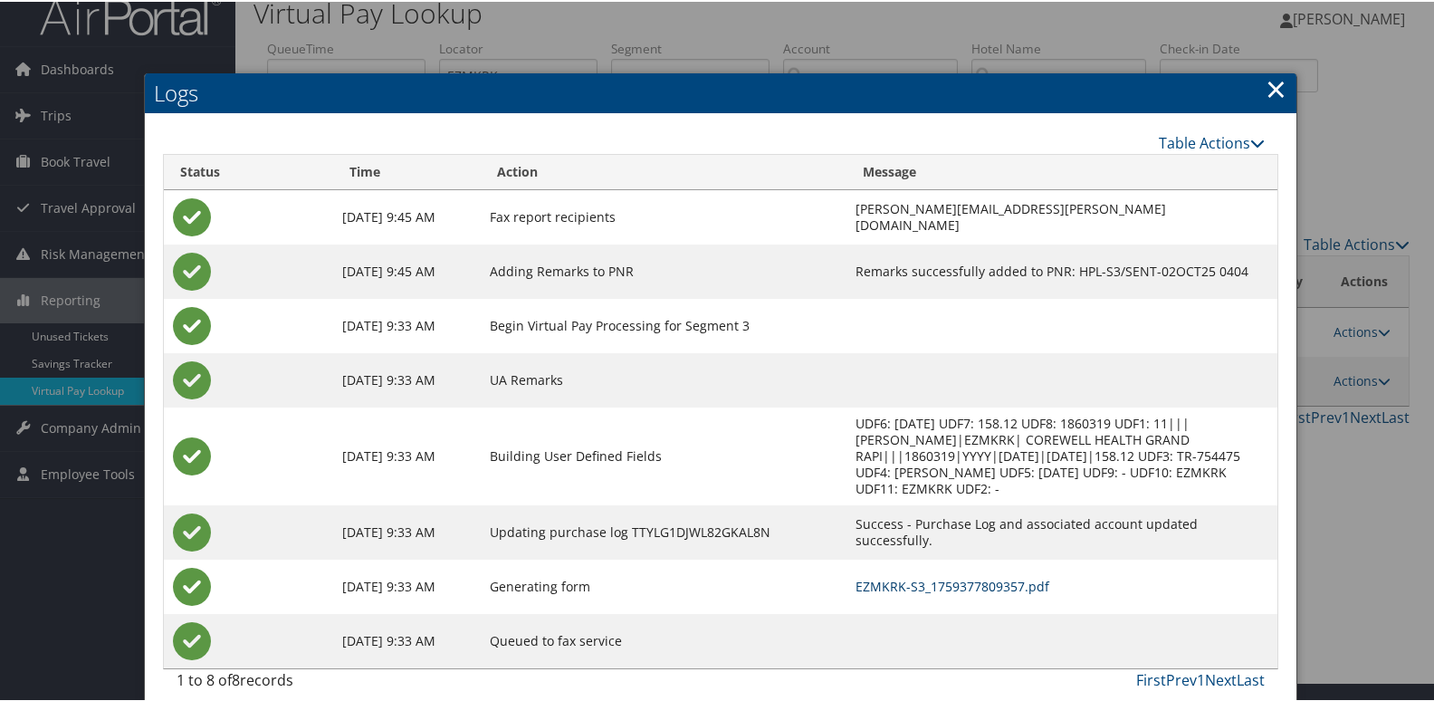
click at [895, 576] on link "EZMKRK-S3_1759377809357.pdf" at bounding box center [953, 584] width 194 height 17
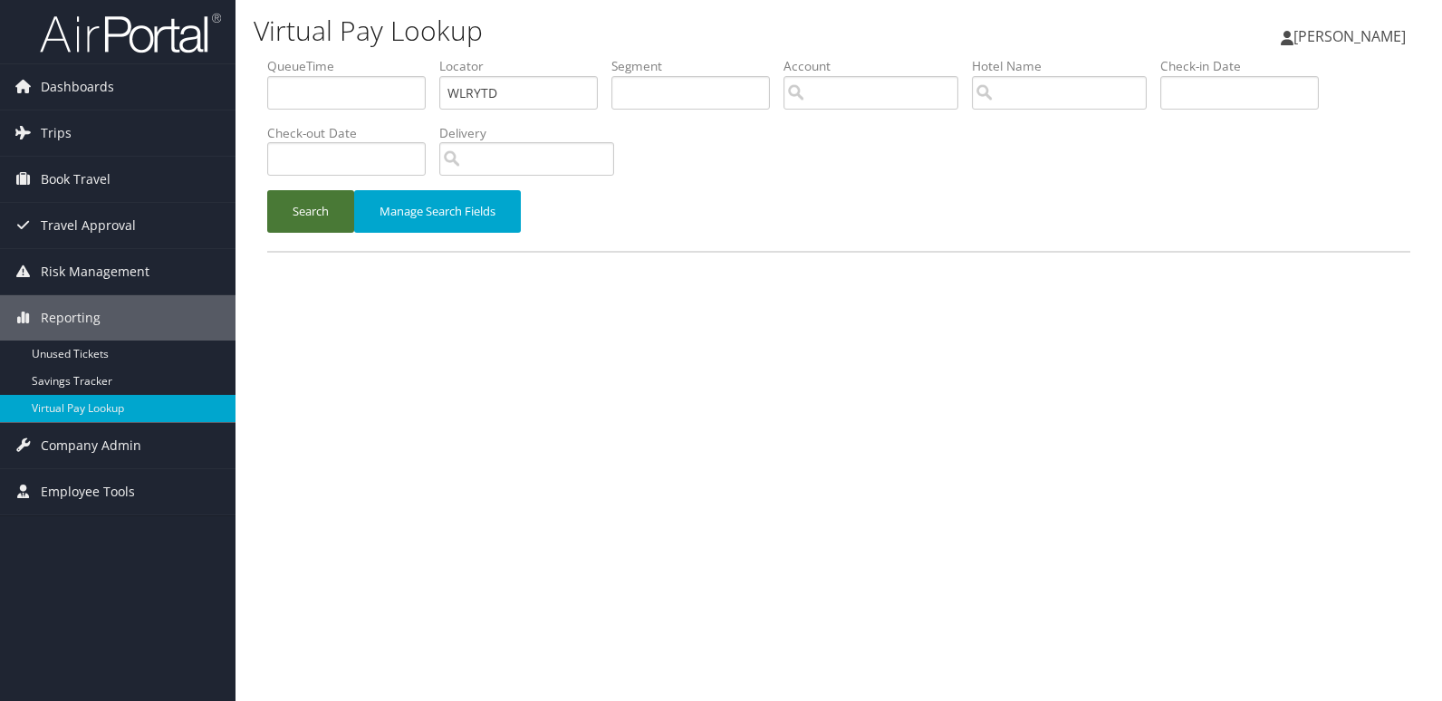
type input "WLRYTD"
click at [296, 208] on button "Search" at bounding box center [310, 211] width 87 height 43
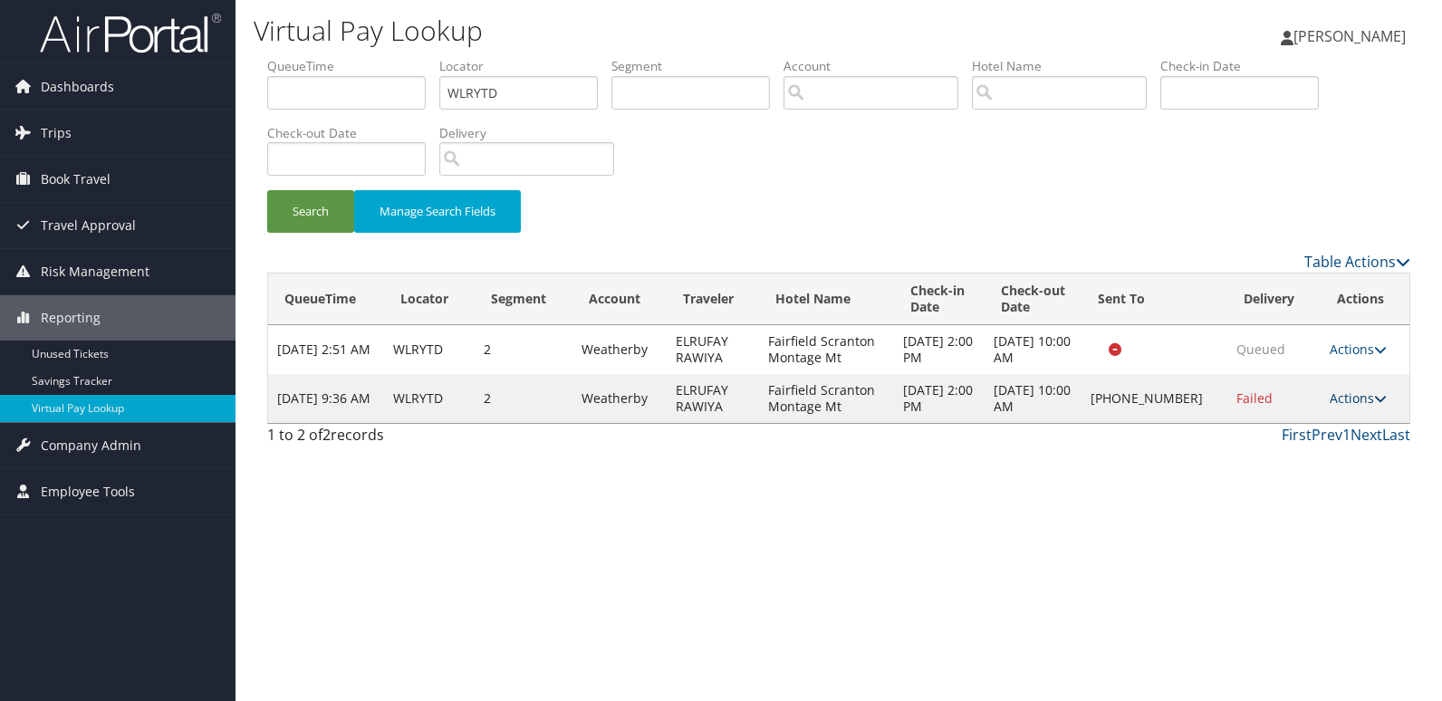
click at [1337, 389] on link "Actions" at bounding box center [1357, 397] width 57 height 17
click at [1282, 446] on link "Logs" at bounding box center [1299, 455] width 155 height 31
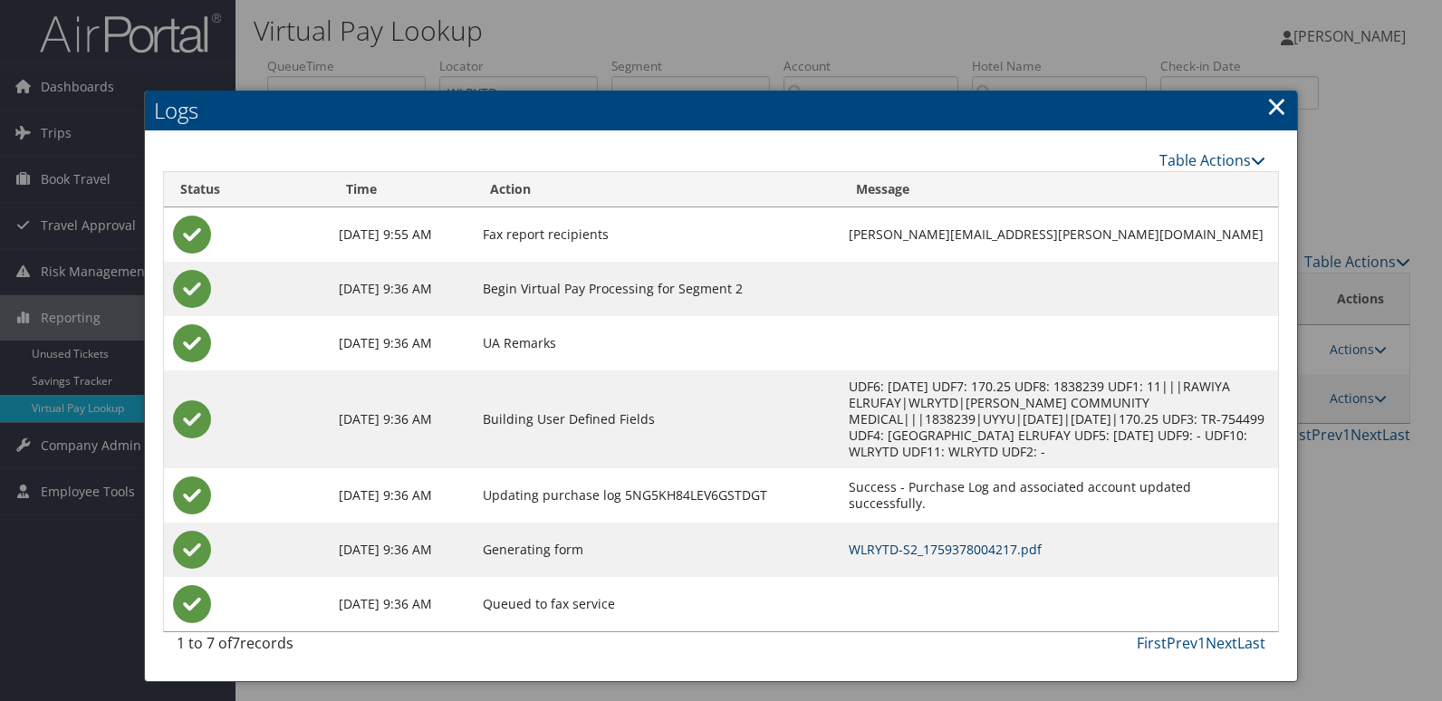
click at [887, 541] on link "WLRYTD-S2_1759378004217.pdf" at bounding box center [944, 549] width 193 height 17
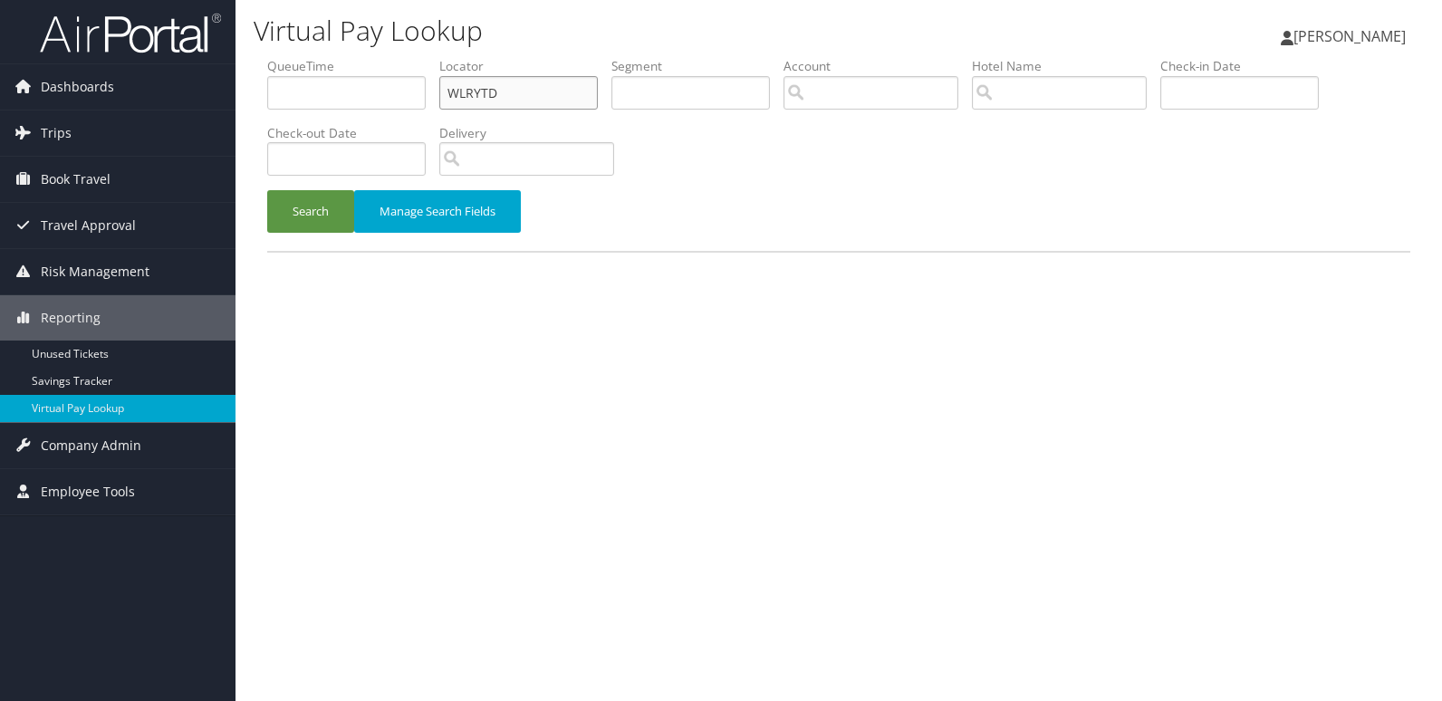
drag, startPoint x: 396, startPoint y: 101, endPoint x: 318, endPoint y: 97, distance: 78.0
click at [319, 57] on ul "QueueTime Locator WLRYTD Segment Account Traveler Hotel Name Check-in Date Chec…" at bounding box center [838, 57] width 1143 height 0
paste input "KAFRHF"
type input "KAFRHF"
click at [306, 206] on button "Search" at bounding box center [310, 211] width 87 height 43
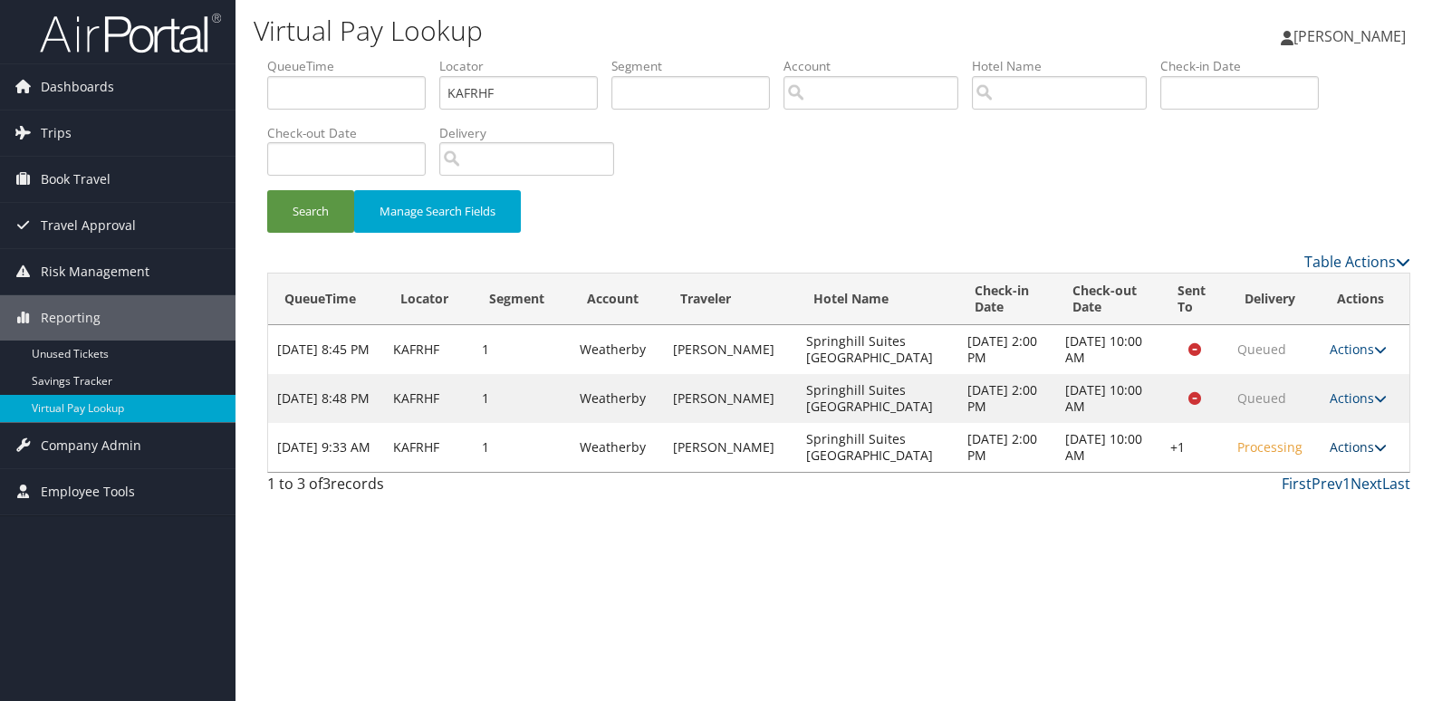
click at [1353, 449] on link "Actions" at bounding box center [1357, 446] width 57 height 17
click at [1265, 506] on link "Logs" at bounding box center [1299, 504] width 155 height 31
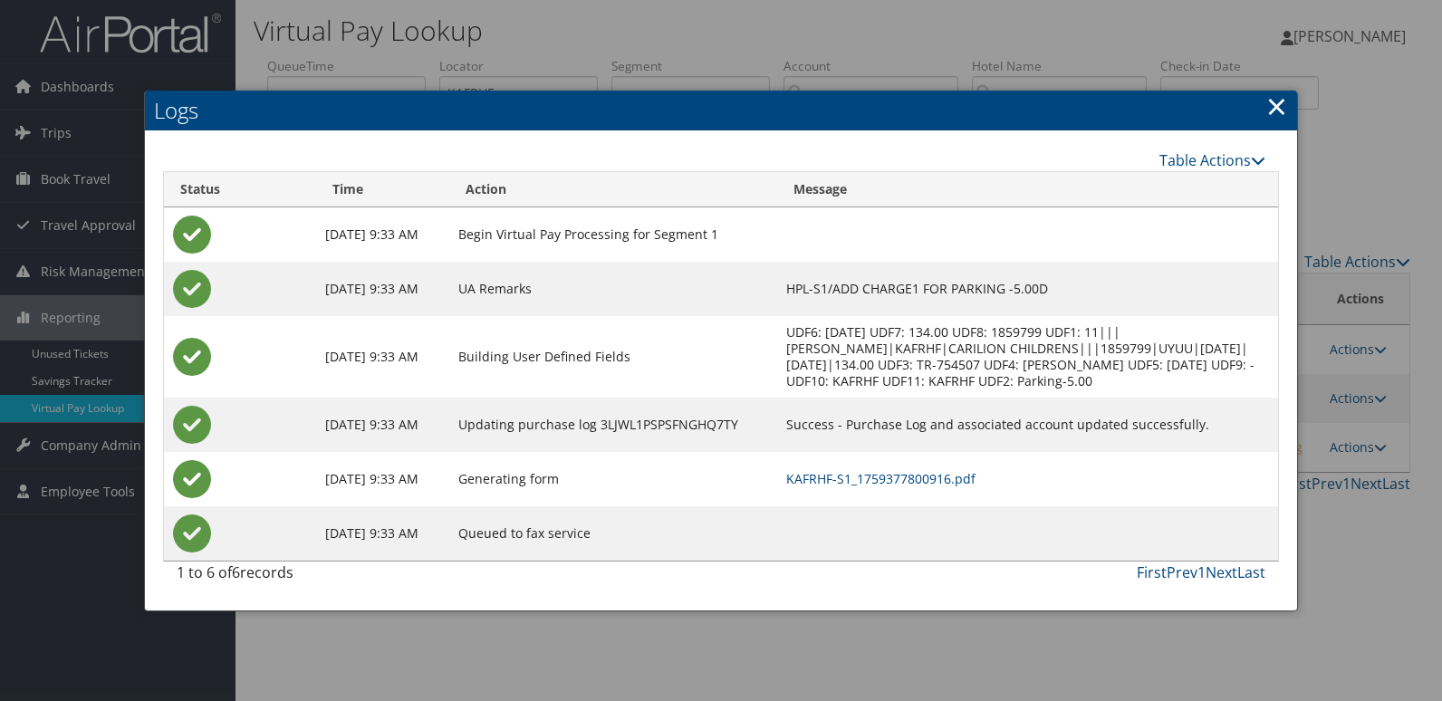
click at [943, 489] on td "KAFRHF-S1_1759377800916.pdf" at bounding box center [1027, 479] width 501 height 54
click at [967, 480] on link "KAFRHF-S1_1759377800916.pdf" at bounding box center [880, 478] width 189 height 17
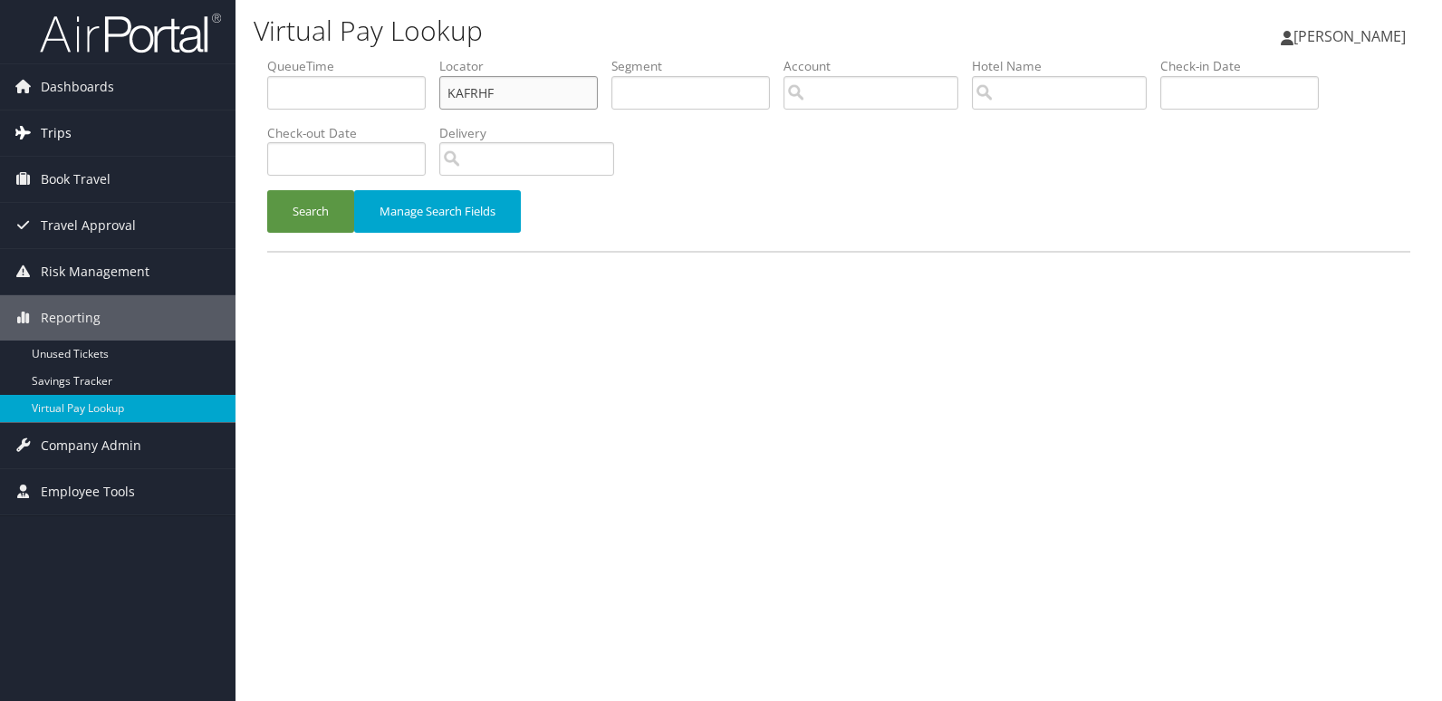
drag, startPoint x: 483, startPoint y: 97, endPoint x: 168, endPoint y: 126, distance: 315.5
click at [168, 126] on div "Dashboards AirPortal 360™ (Manager) My Travel Dashboard Trips Airtinerary® Look…" at bounding box center [721, 350] width 1442 height 701
paste input "JERKCM"
type input "JERKCM"
click at [277, 212] on button "Search" at bounding box center [310, 211] width 87 height 43
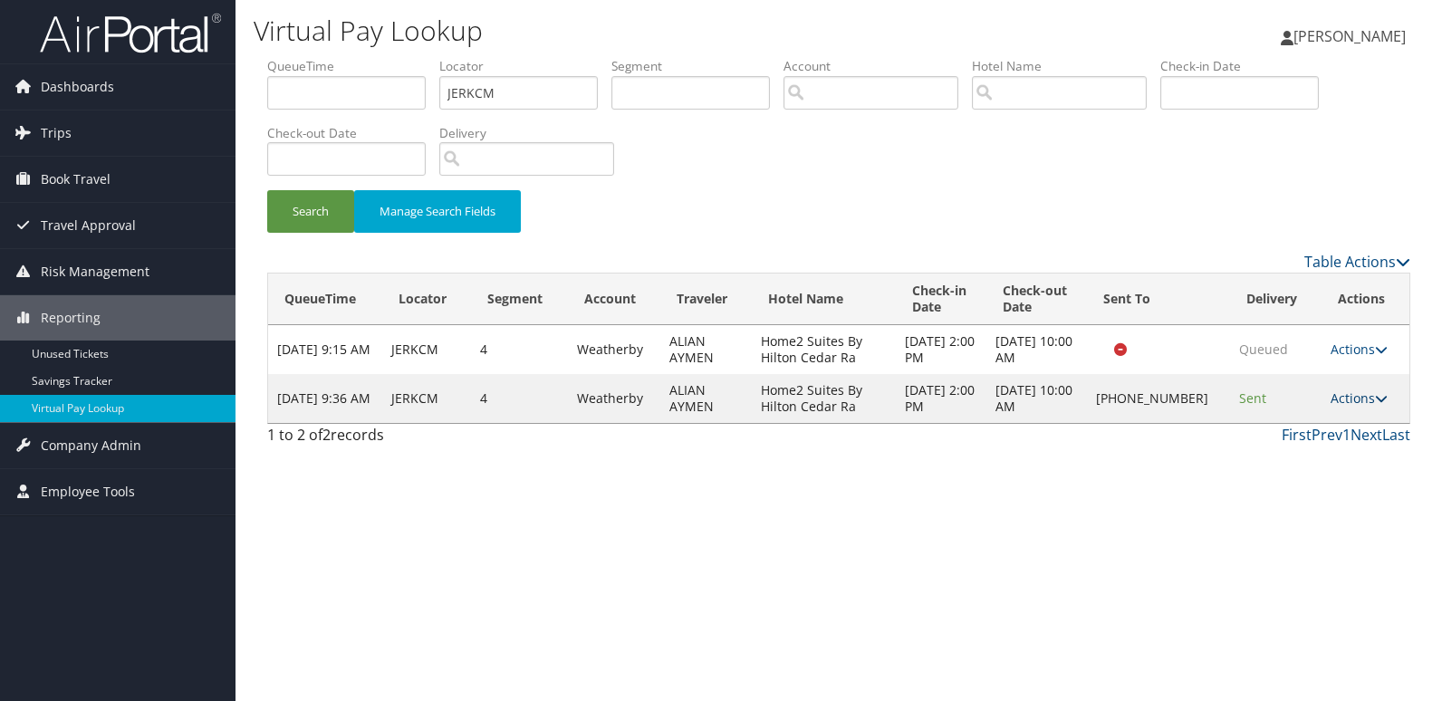
click at [1362, 402] on link "Actions" at bounding box center [1358, 397] width 57 height 17
click at [1298, 469] on link "Logs" at bounding box center [1301, 455] width 155 height 31
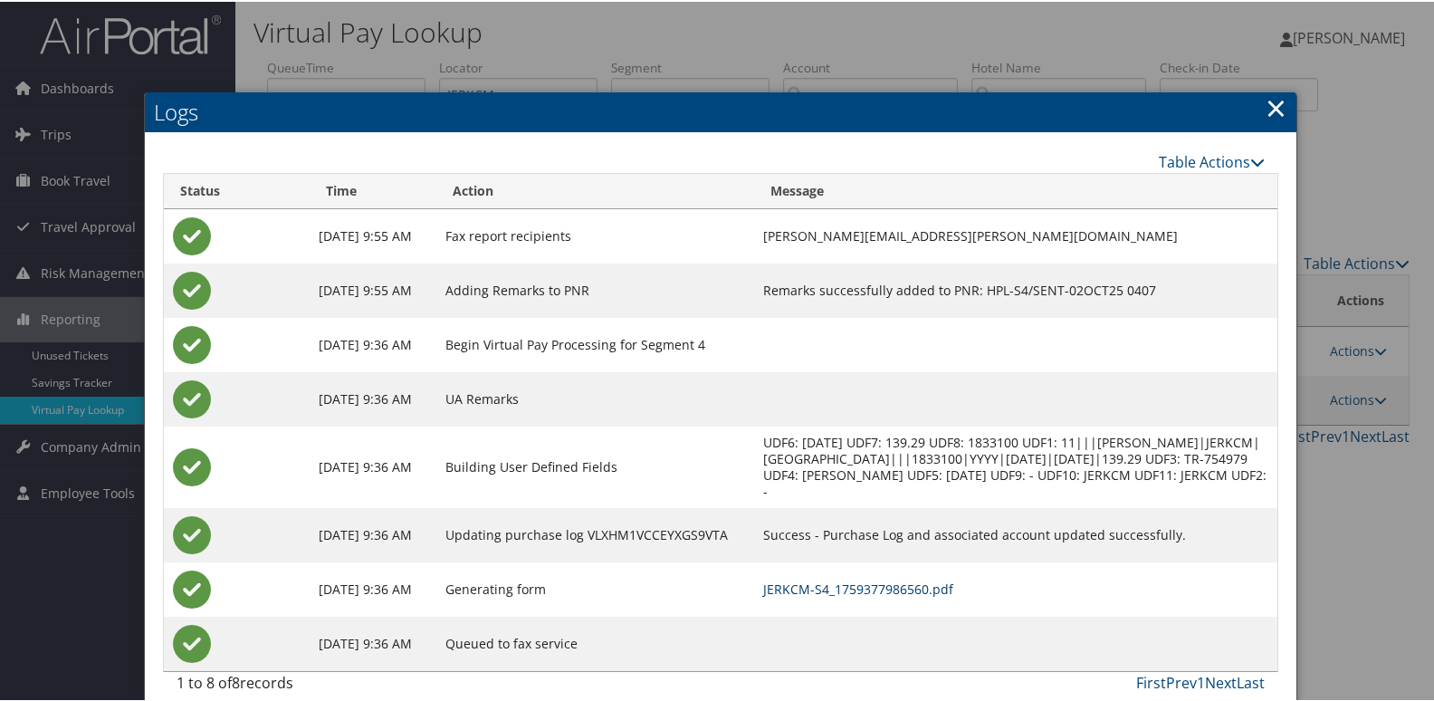
drag, startPoint x: 886, startPoint y: 584, endPoint x: 915, endPoint y: 601, distance: 32.9
click at [886, 583] on link "JERKCM-S4_1759377986560.pdf" at bounding box center [858, 587] width 190 height 17
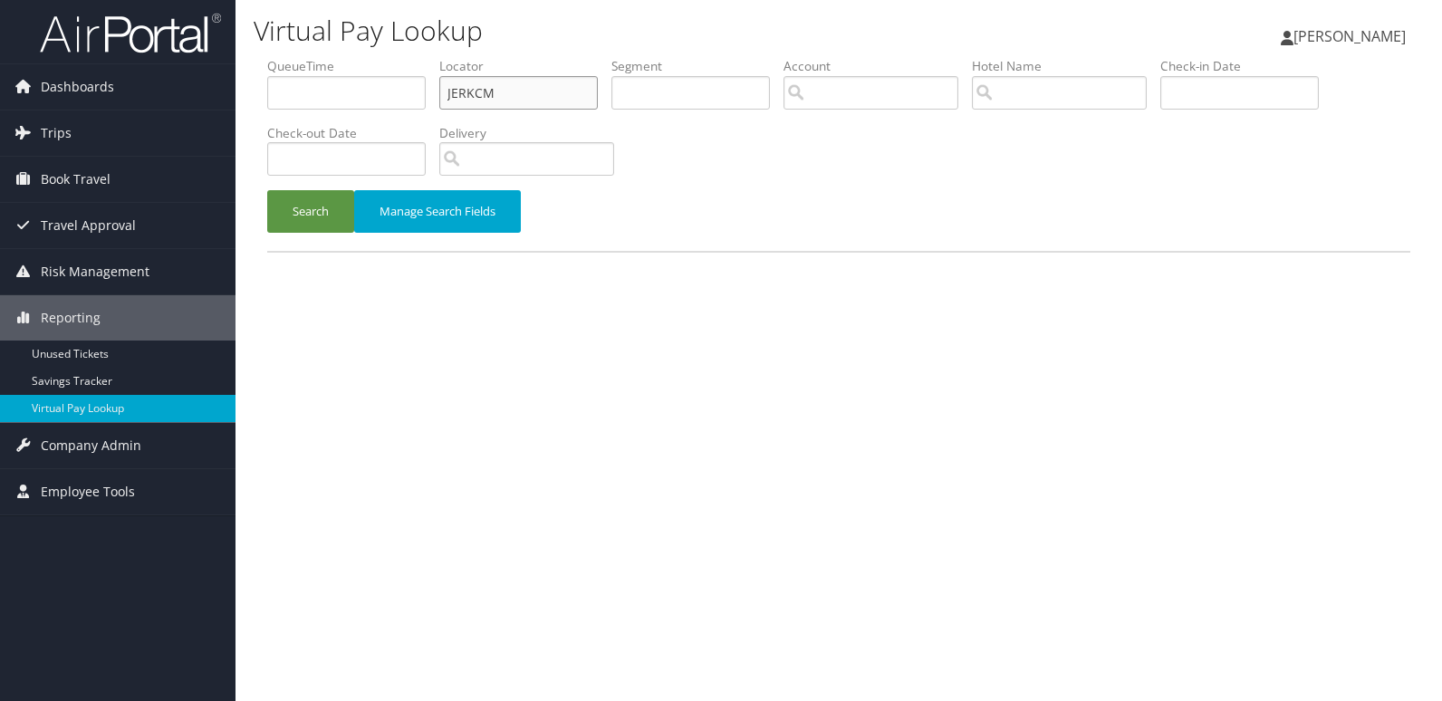
click at [276, 57] on ul "QueueTime Locator JERKCM Segment Account Traveler Hotel Name Check-in Date Chec…" at bounding box center [838, 57] width 1143 height 0
paste input "YTSLPV"
type input "YTSLPV"
click at [267, 190] on button "Search" at bounding box center [310, 211] width 87 height 43
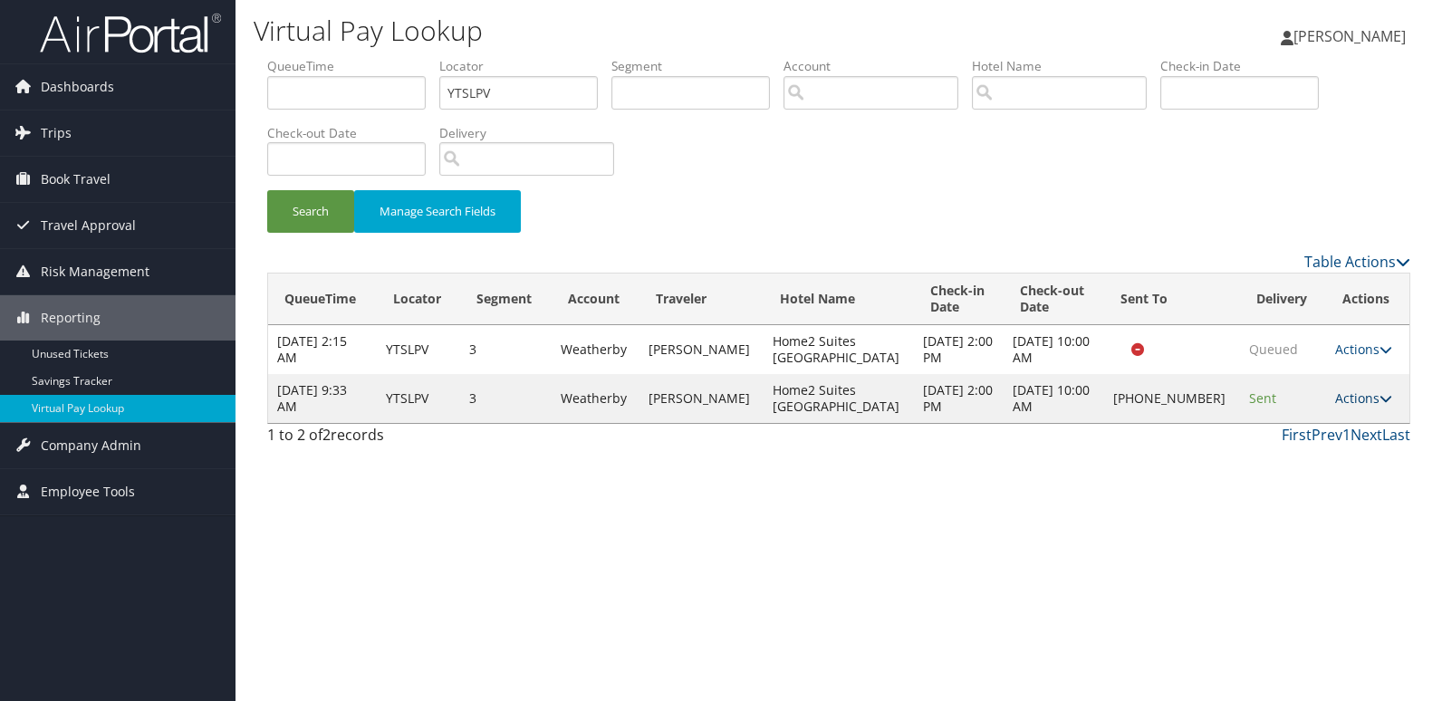
click at [1356, 400] on link "Actions" at bounding box center [1363, 397] width 57 height 17
click at [1274, 449] on link "Logs" at bounding box center [1300, 455] width 155 height 31
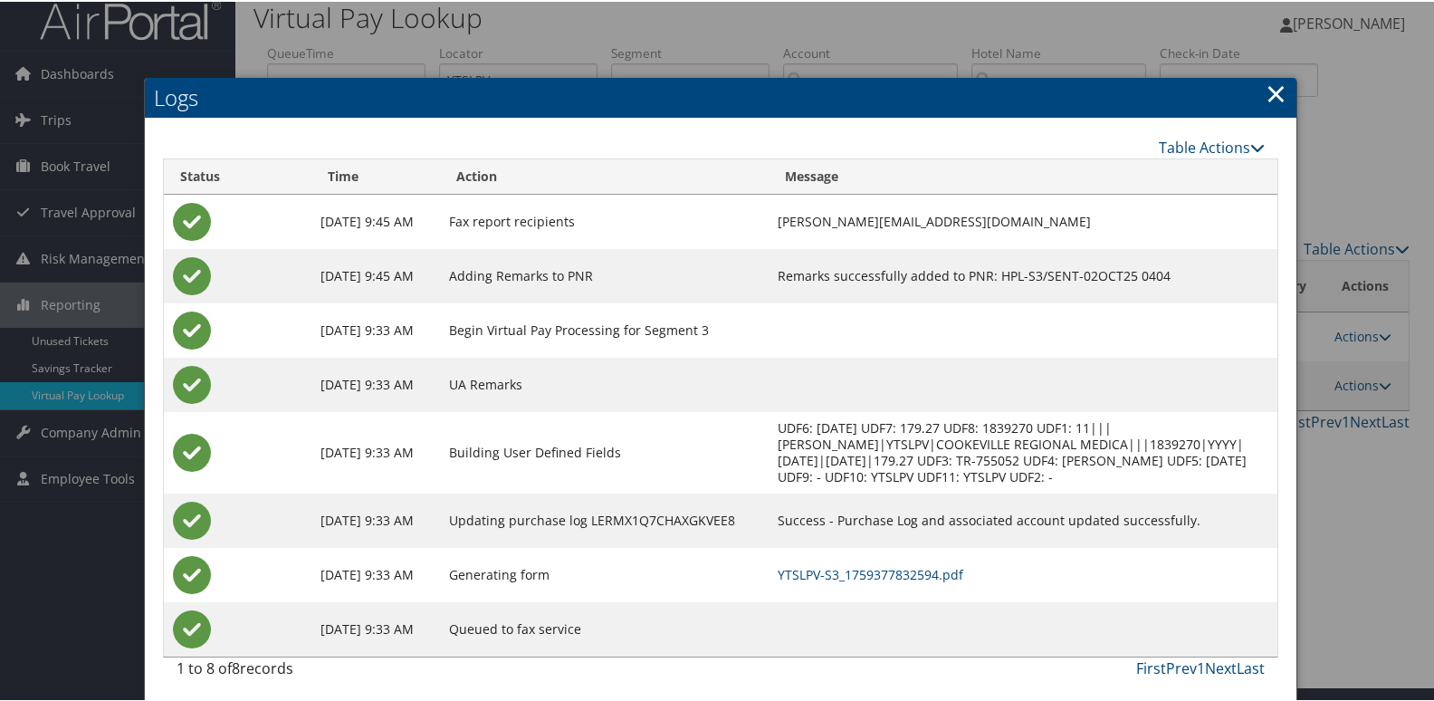
scroll to position [19, 0]
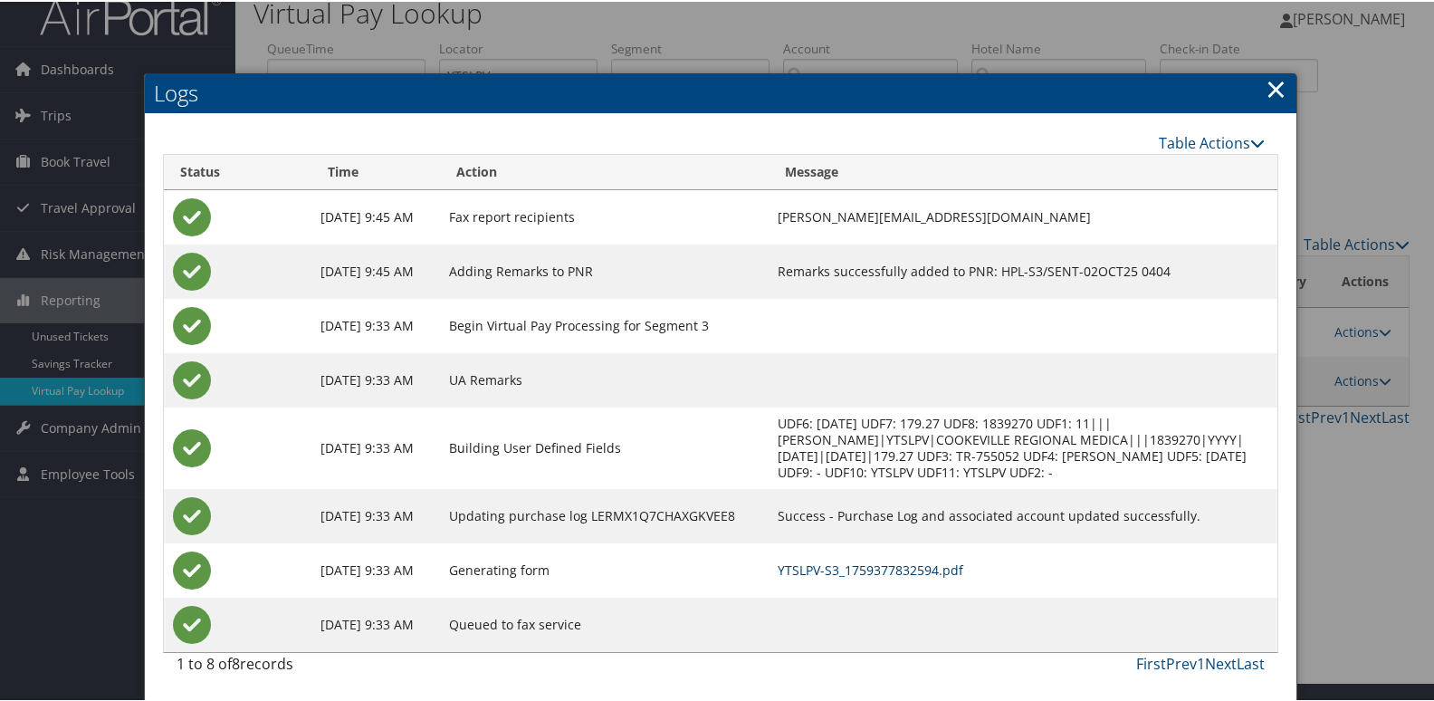
click at [890, 574] on link "YTSLPV-S3_1759377832594.pdf" at bounding box center [871, 568] width 186 height 17
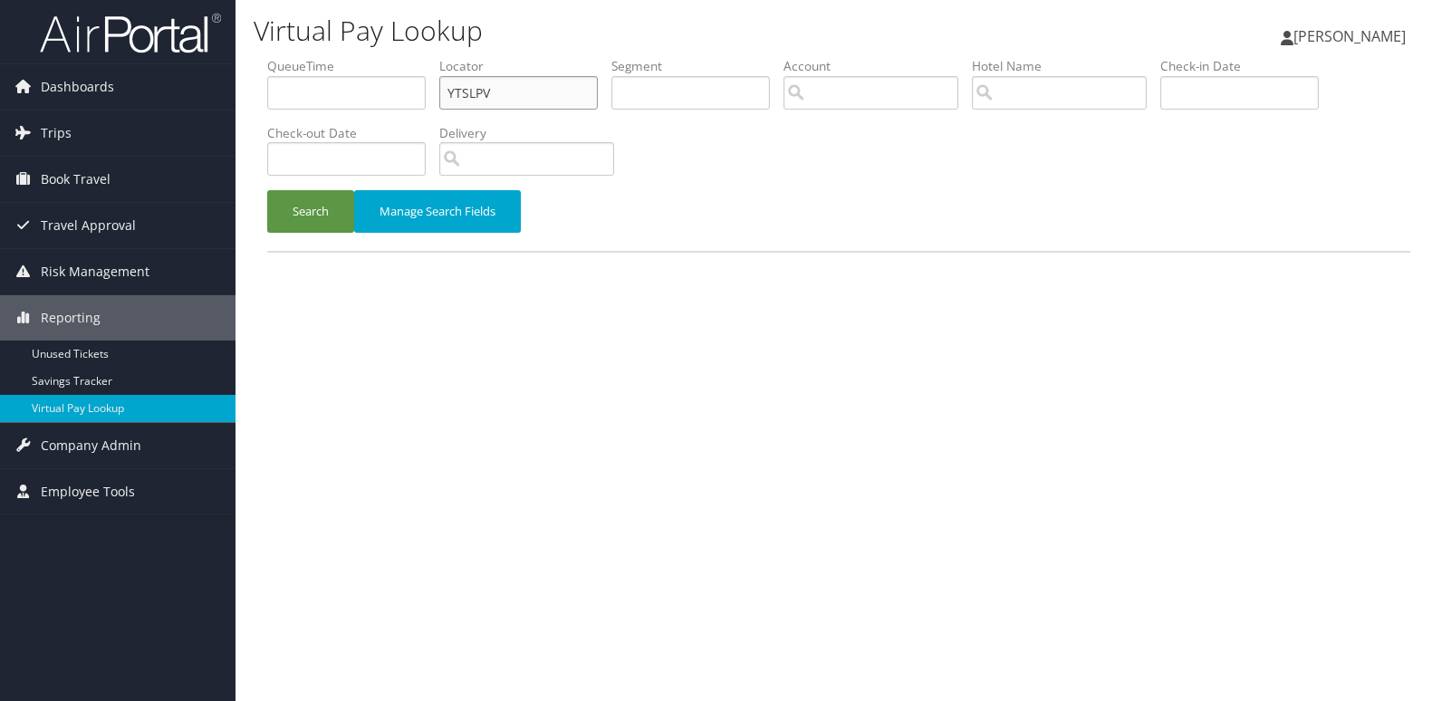
click at [384, 57] on ul "QueueTime Locator YTSLPV Segment Account Traveler Hotel Name Check-in Date Chec…" at bounding box center [838, 57] width 1143 height 0
paste input "EQNZTZ"
type input "EQNZTZ"
click at [267, 190] on button "Search" at bounding box center [310, 211] width 87 height 43
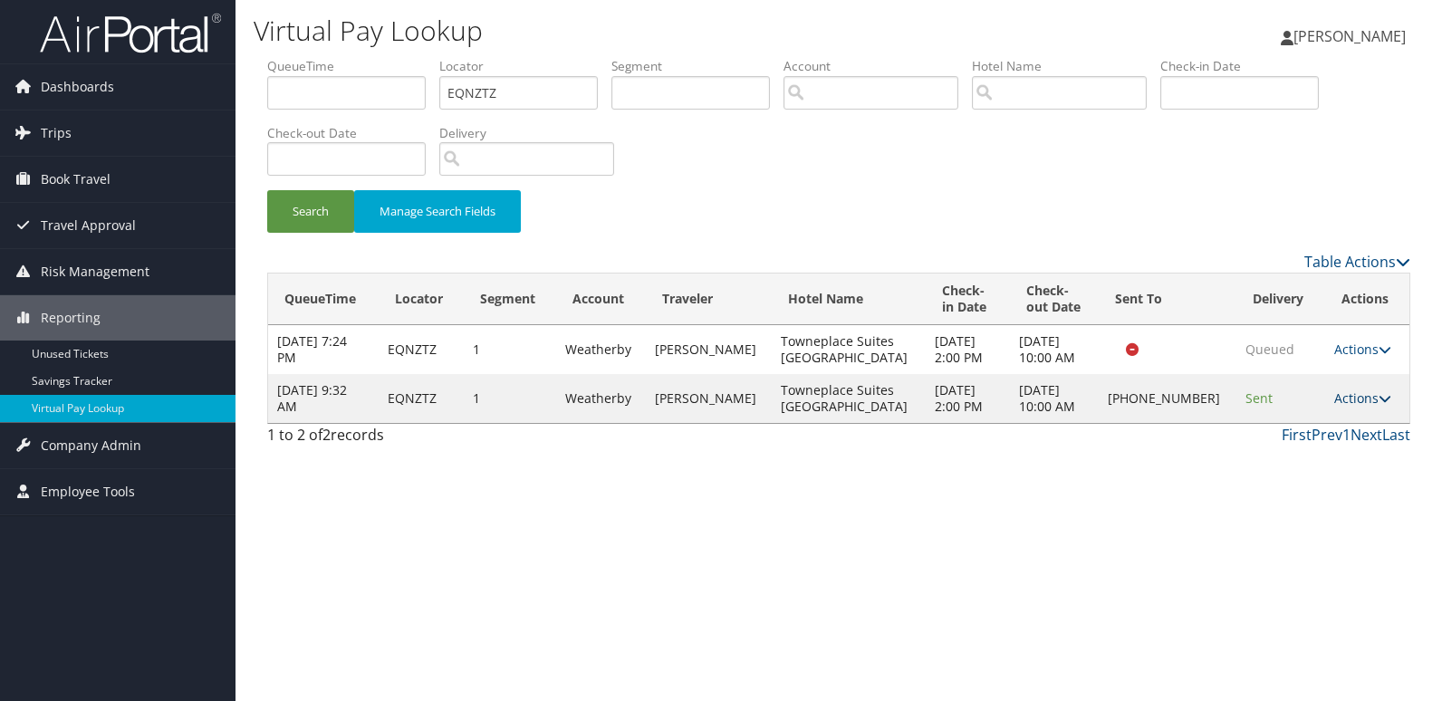
click at [1353, 404] on link "Actions" at bounding box center [1362, 397] width 57 height 17
click at [1285, 446] on link "Logs" at bounding box center [1299, 455] width 155 height 31
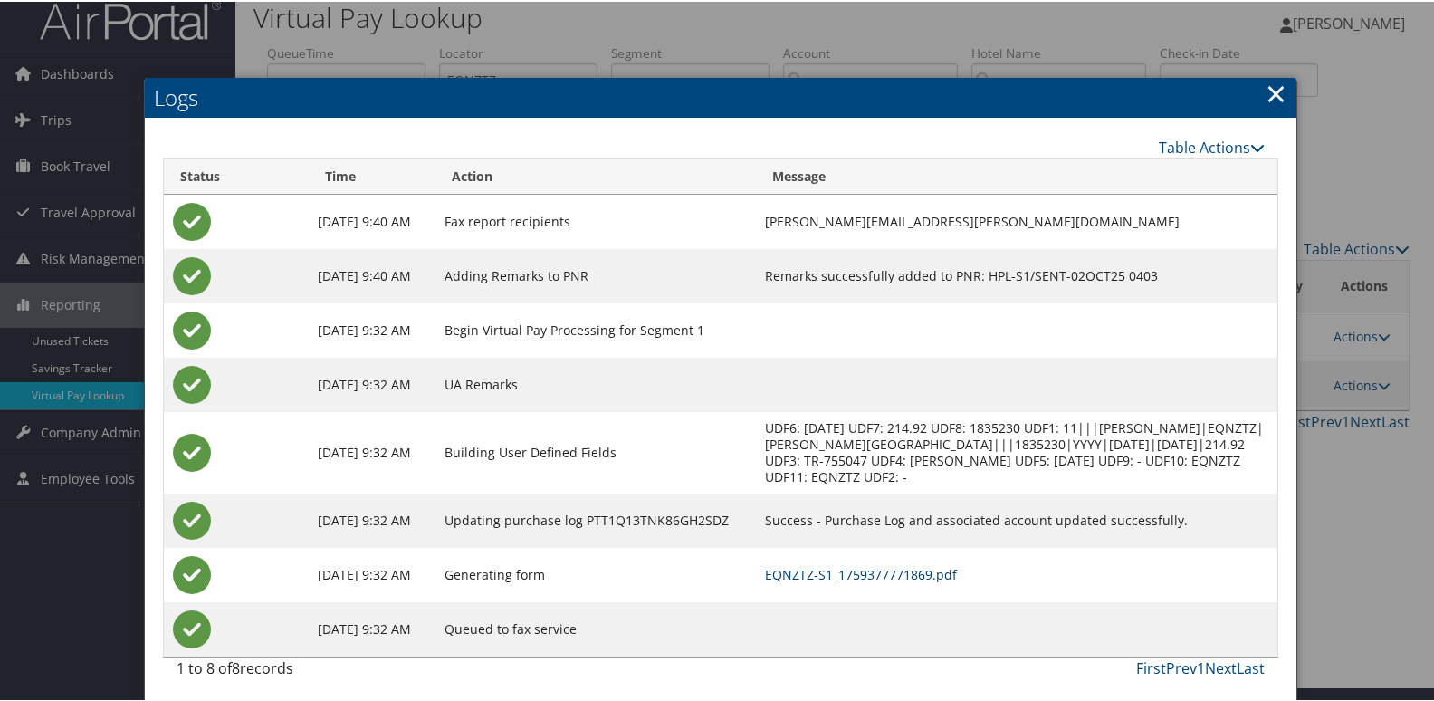
scroll to position [19, 0]
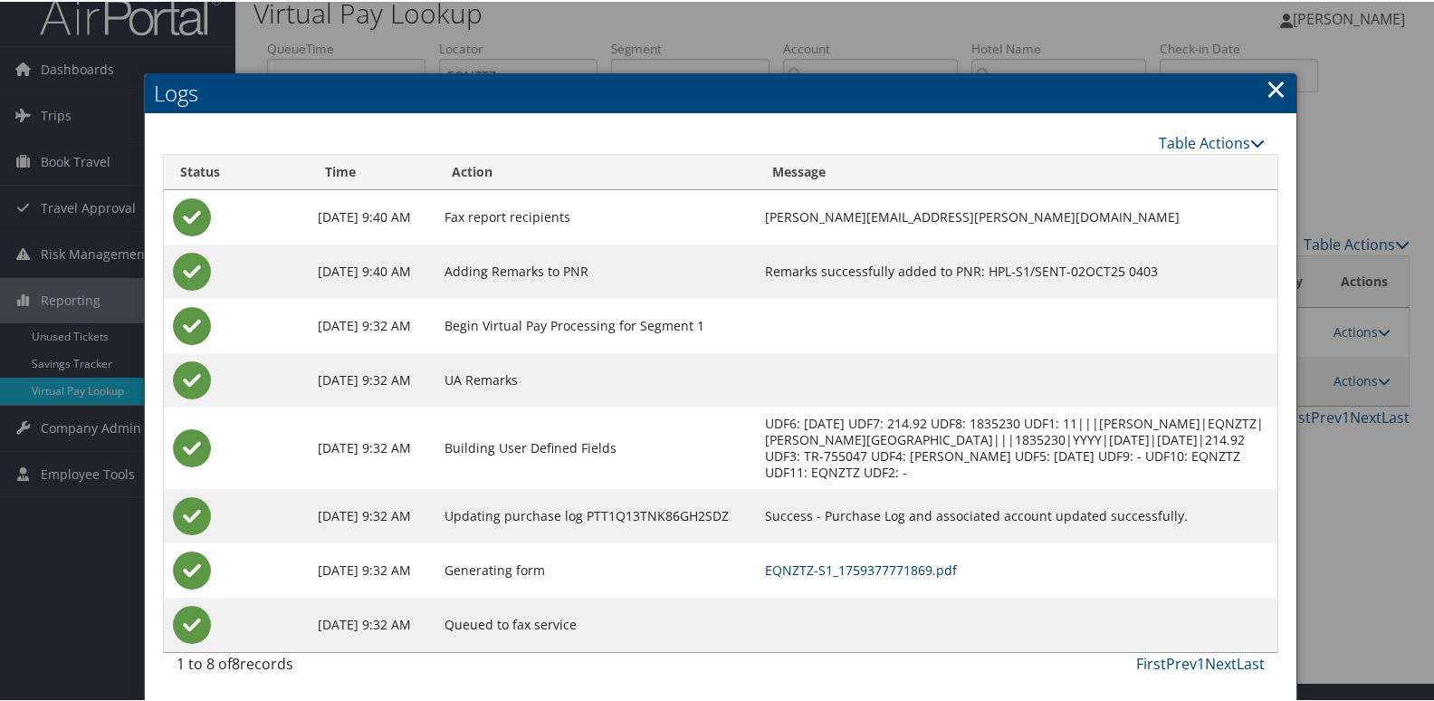
drag, startPoint x: 854, startPoint y: 570, endPoint x: 877, endPoint y: 581, distance: 25.1
click at [853, 570] on link "EQNZTZ-S1_1759377771869.pdf" at bounding box center [861, 568] width 192 height 17
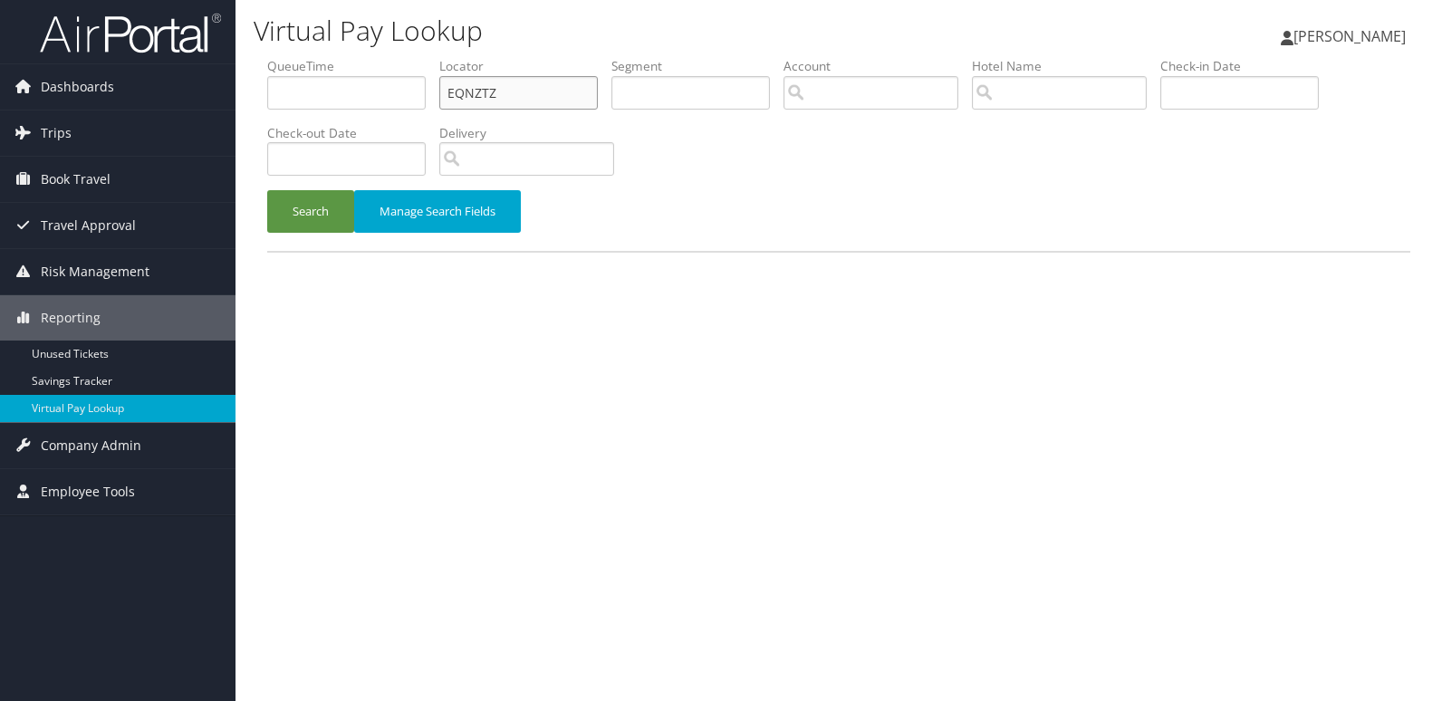
drag, startPoint x: 475, startPoint y: 101, endPoint x: 299, endPoint y: 139, distance: 180.8
click at [299, 57] on ul "QueueTime Locator EQNZTZ Segment Account Traveler Hotel Name Check-in Date Chec…" at bounding box center [838, 57] width 1143 height 0
paste input "EKSUXQ"
type input "EKSUXQ"
click at [267, 190] on button "Search" at bounding box center [310, 211] width 87 height 43
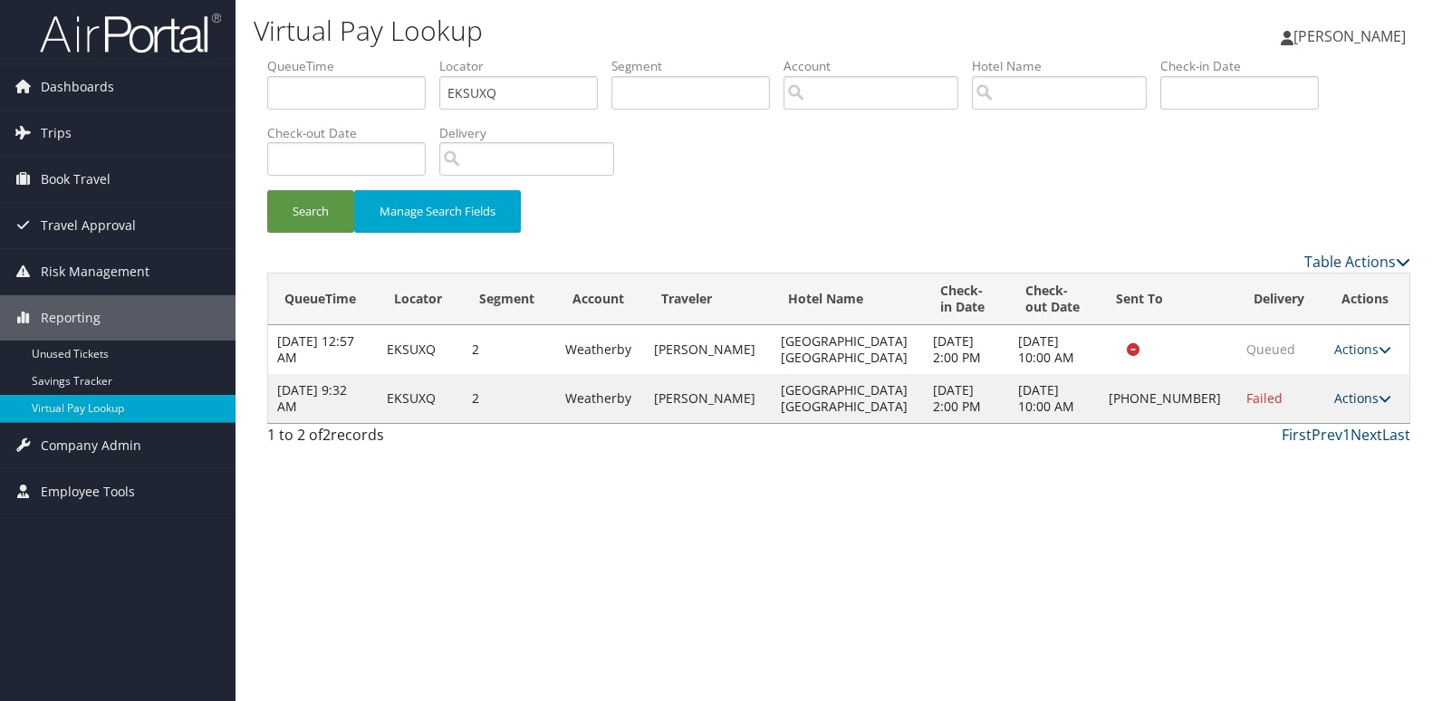
click at [1334, 406] on link "Actions" at bounding box center [1362, 397] width 57 height 17
drag, startPoint x: 1334, startPoint y: 406, endPoint x: 1306, endPoint y: 445, distance: 48.0
click at [1306, 445] on link "Logs" at bounding box center [1298, 455] width 155 height 31
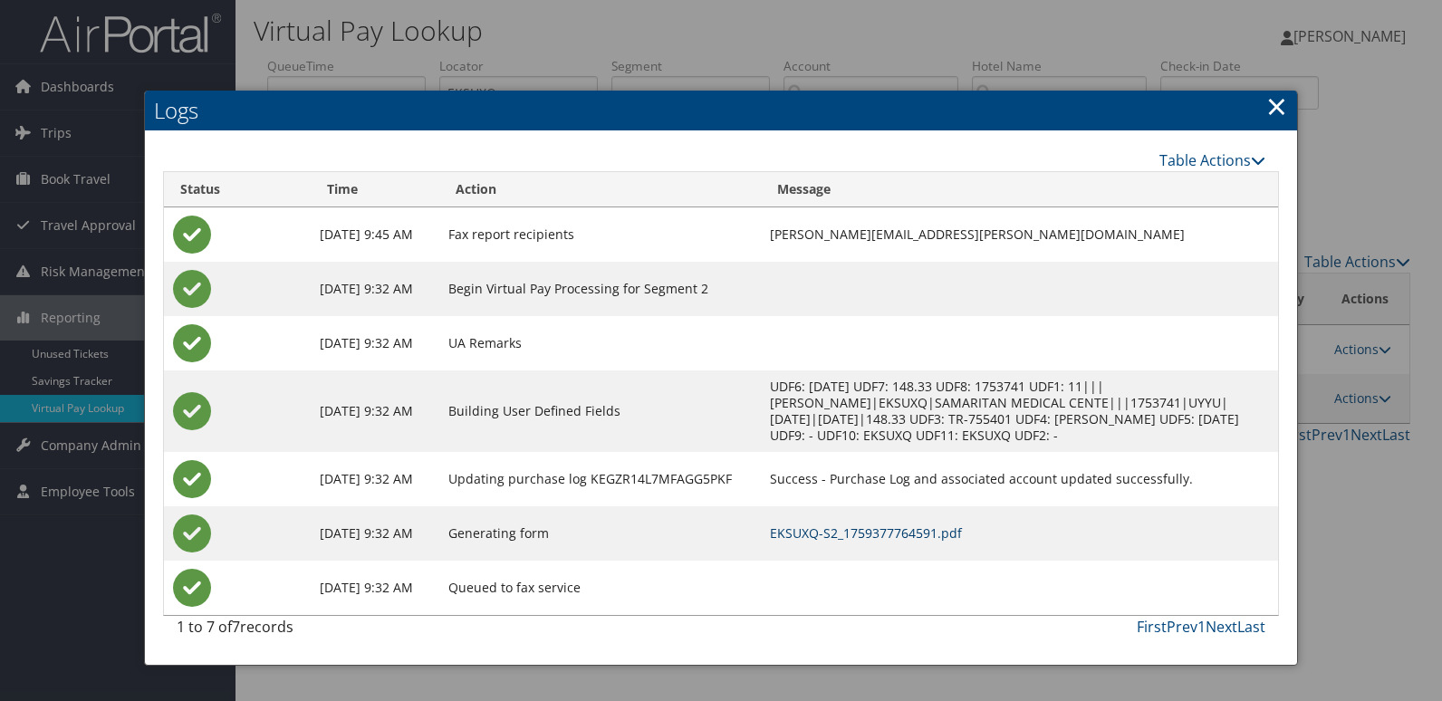
click at [838, 527] on link "EKSUXQ-S2_1759377764591.pdf" at bounding box center [866, 532] width 192 height 17
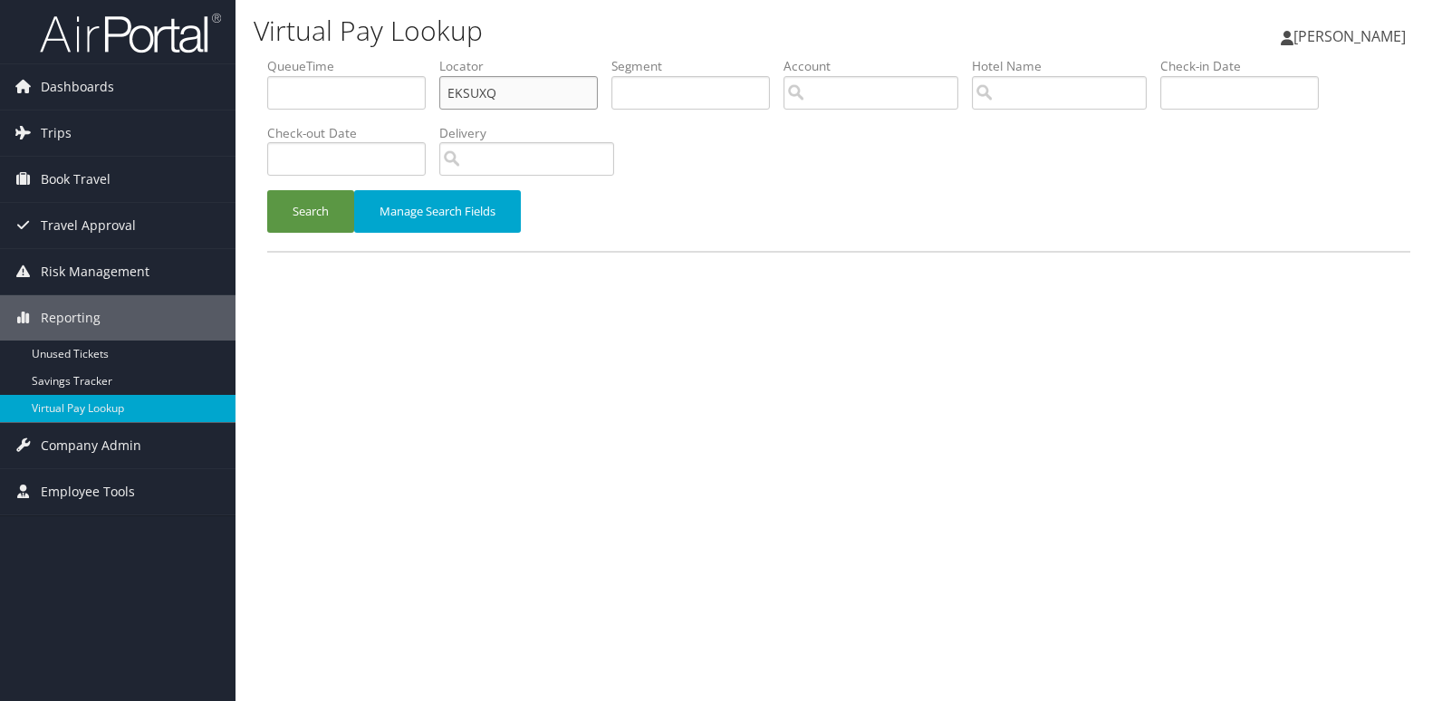
drag, startPoint x: 0, startPoint y: 0, endPoint x: 315, endPoint y: 106, distance: 332.4
click at [315, 57] on ul "QueueTime Locator EKSUXQ Segment Account Traveler Hotel Name Check-in Date Chec…" at bounding box center [838, 57] width 1143 height 0
paste input "SMDOFU"
type input "SMDOFU"
click at [267, 190] on button "Search" at bounding box center [310, 211] width 87 height 43
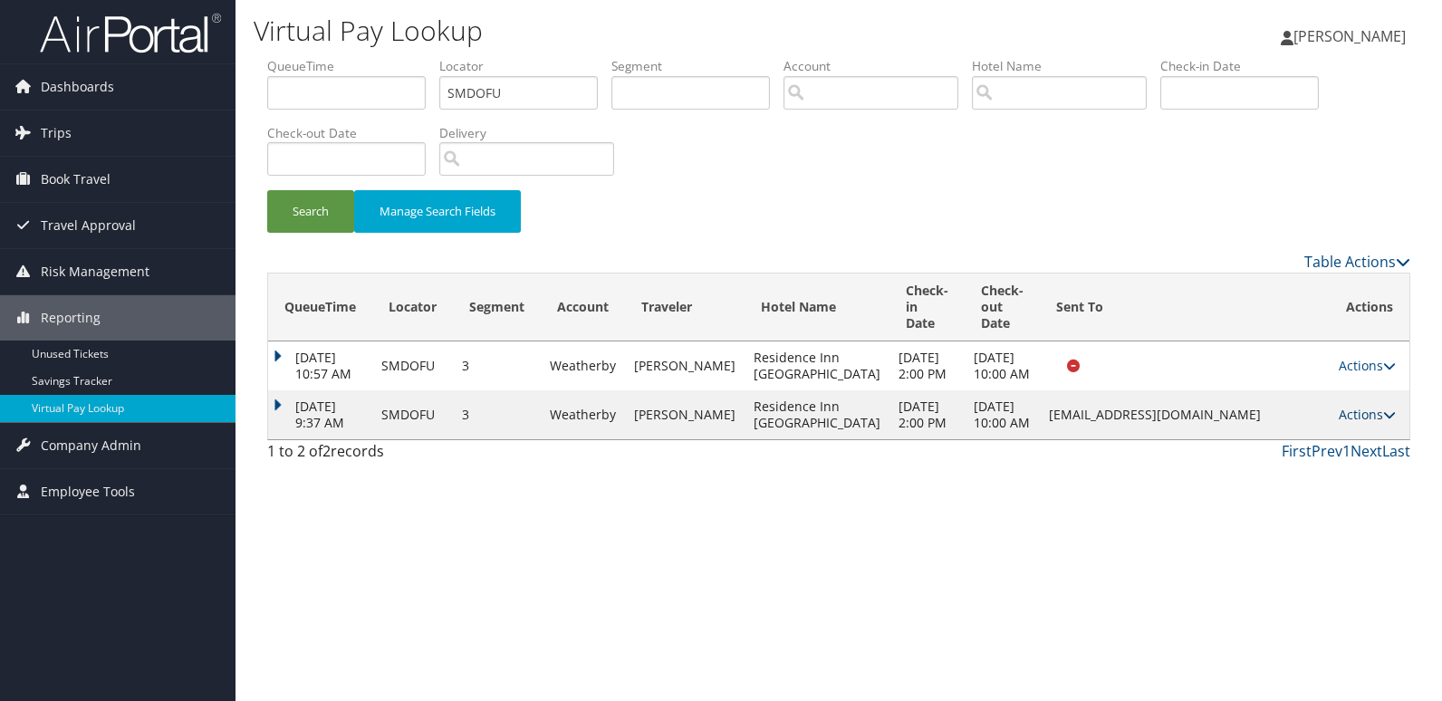
click at [1361, 423] on link "Actions" at bounding box center [1366, 414] width 57 height 17
click at [1320, 521] on link "Logs" at bounding box center [1332, 520] width 114 height 31
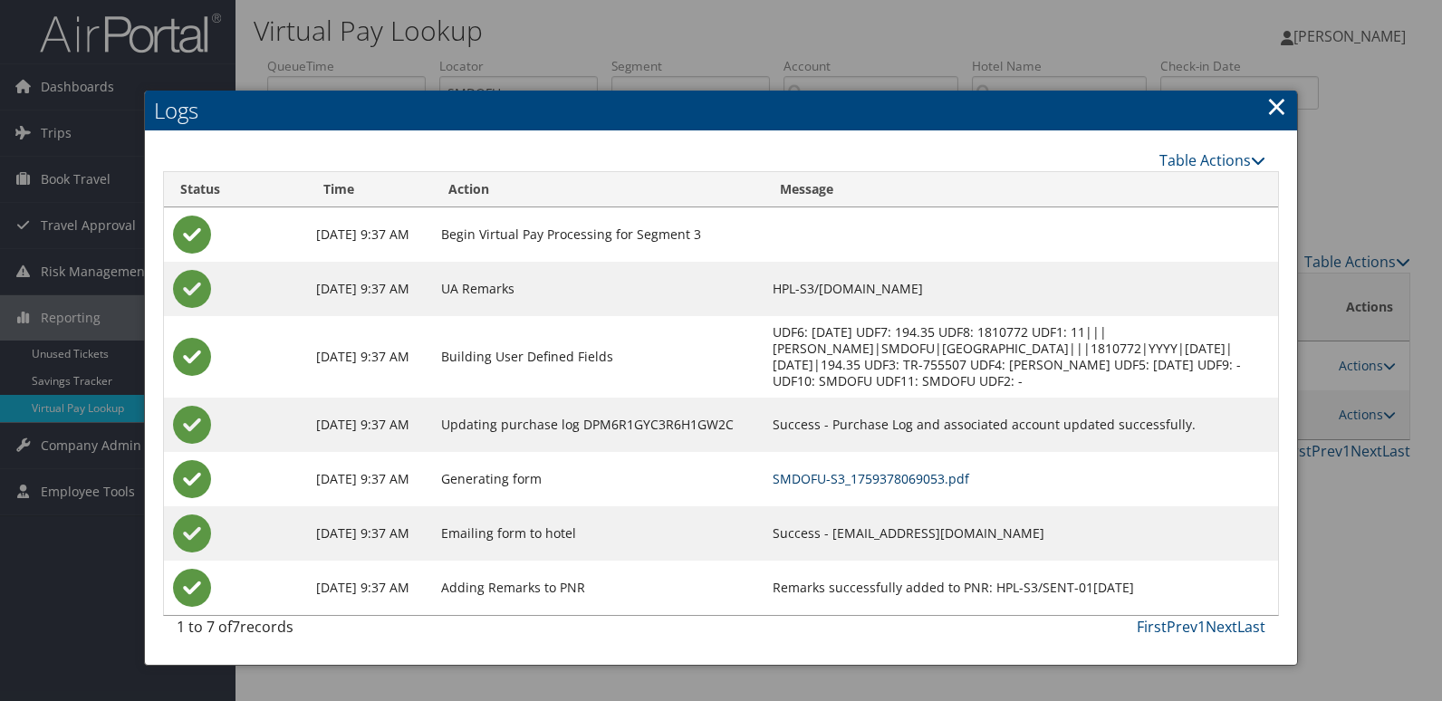
click at [844, 480] on link "SMDOFU-S3_1759378069053.pdf" at bounding box center [870, 478] width 196 height 17
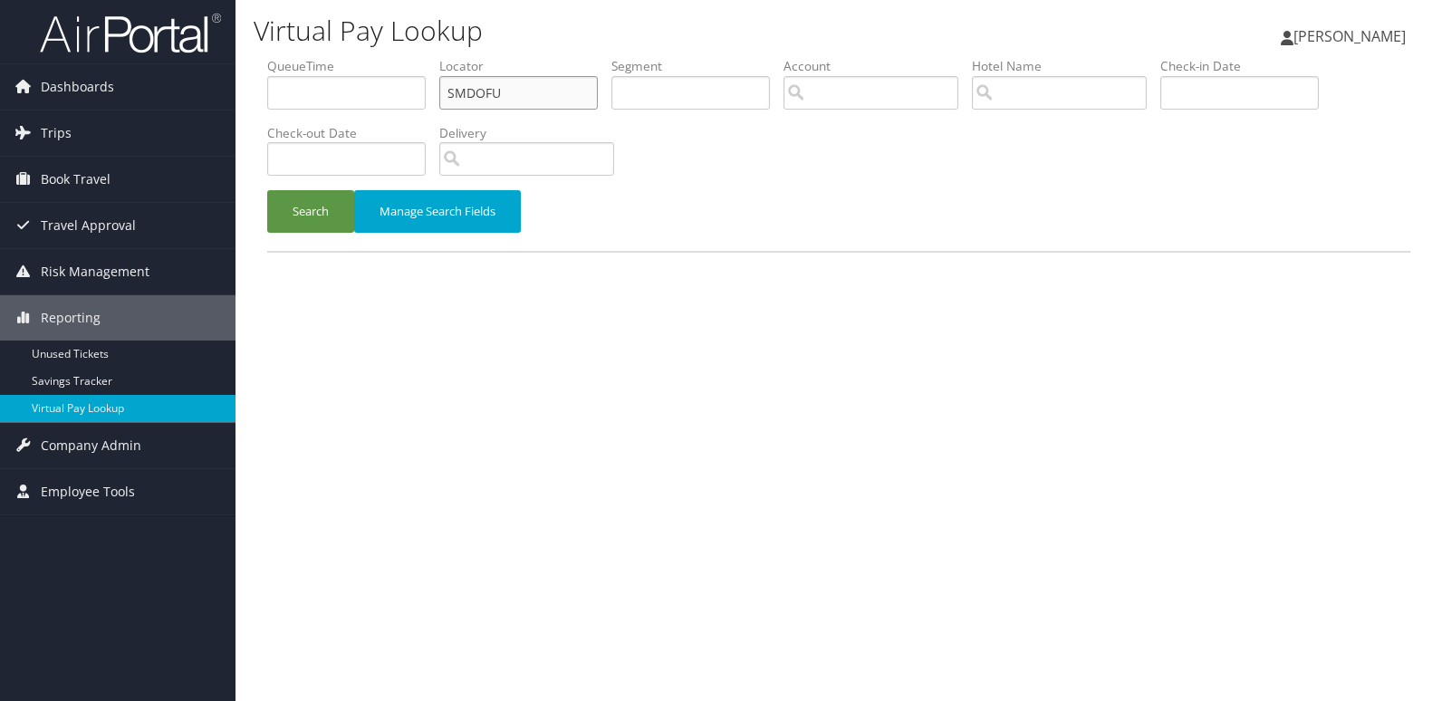
drag, startPoint x: 503, startPoint y: 104, endPoint x: 392, endPoint y: 111, distance: 111.6
click at [392, 57] on ul "QueueTime Locator SMDOFU Segment Account Traveler Hotel Name Check-in Date Chec…" at bounding box center [838, 57] width 1143 height 0
paste input "CENLYJ"
type input "CENLYJ"
click at [267, 190] on button "Search" at bounding box center [310, 211] width 87 height 43
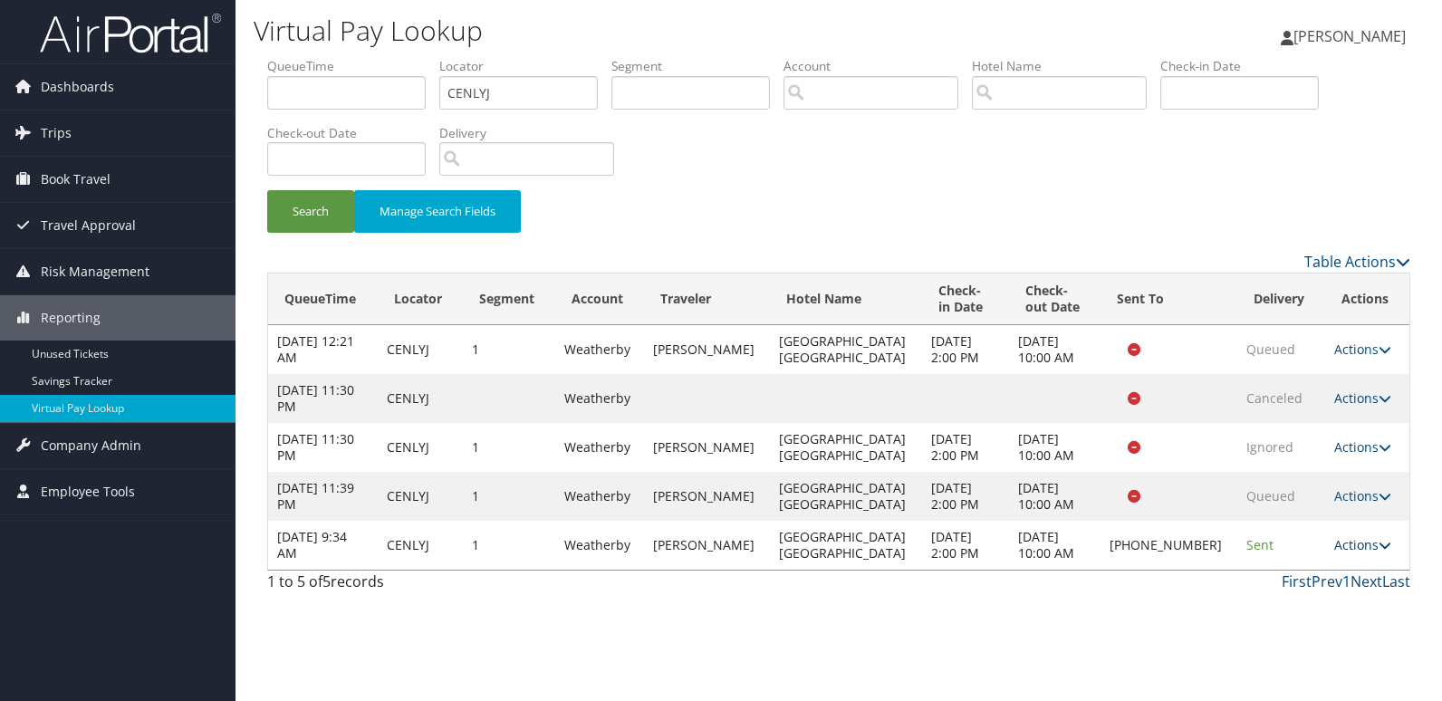
click at [1346, 547] on link "Actions" at bounding box center [1362, 544] width 57 height 17
click at [1311, 597] on link "Logs" at bounding box center [1298, 602] width 155 height 31
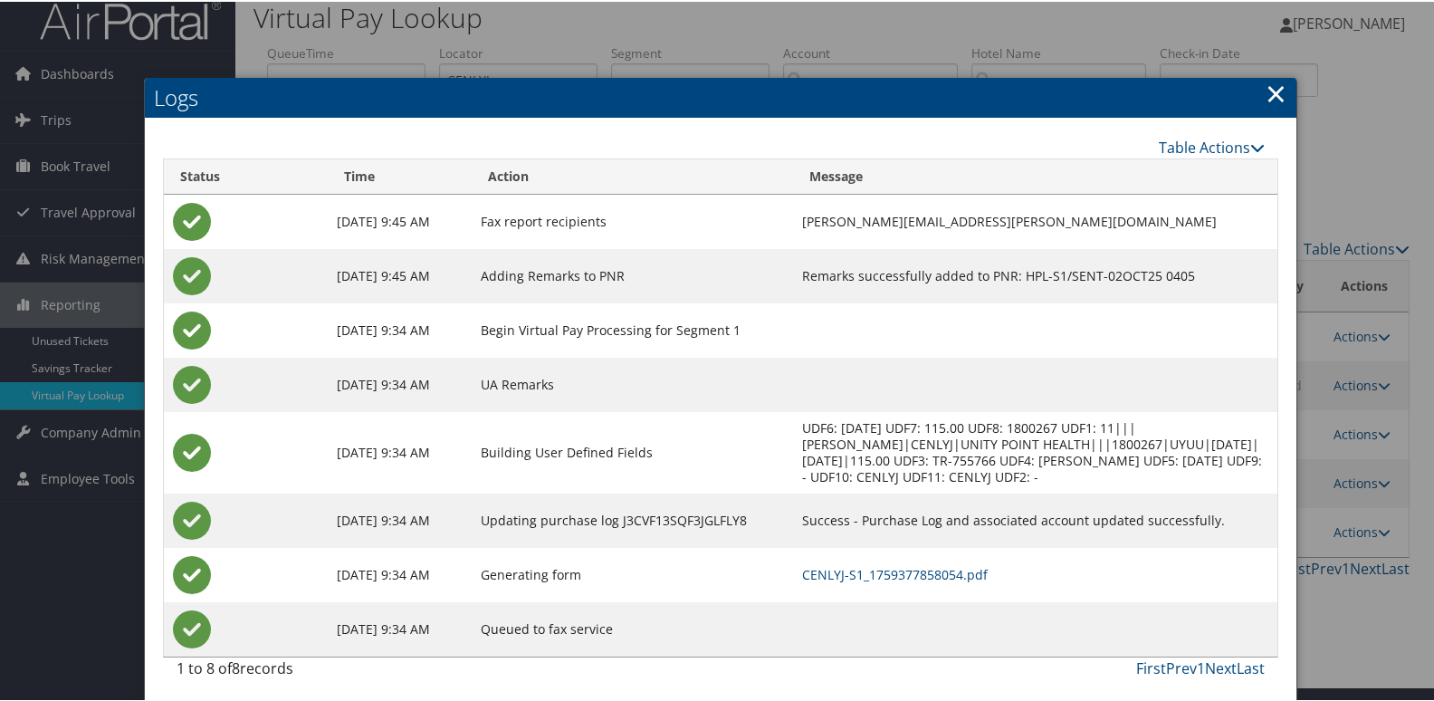
scroll to position [19, 0]
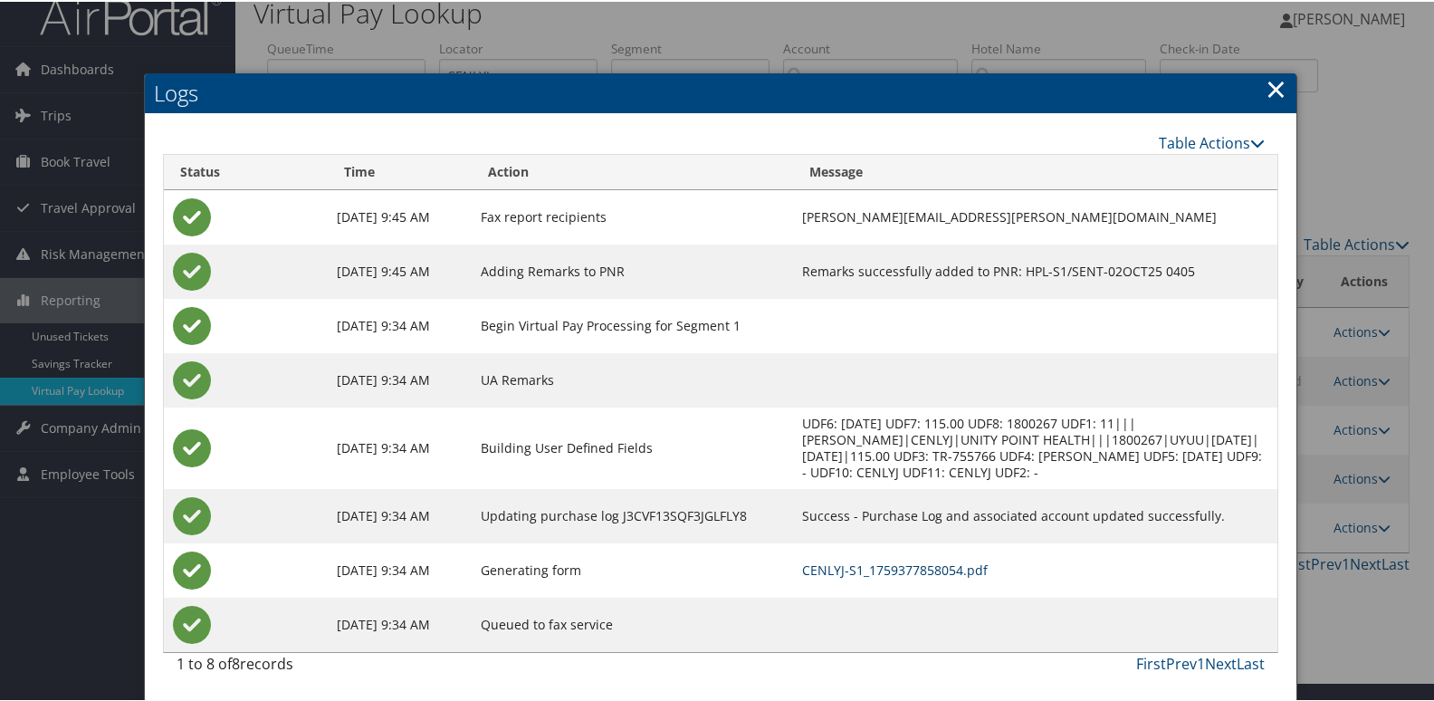
click at [888, 568] on link "CENLYJ-S1_1759377858054.pdf" at bounding box center [895, 568] width 186 height 17
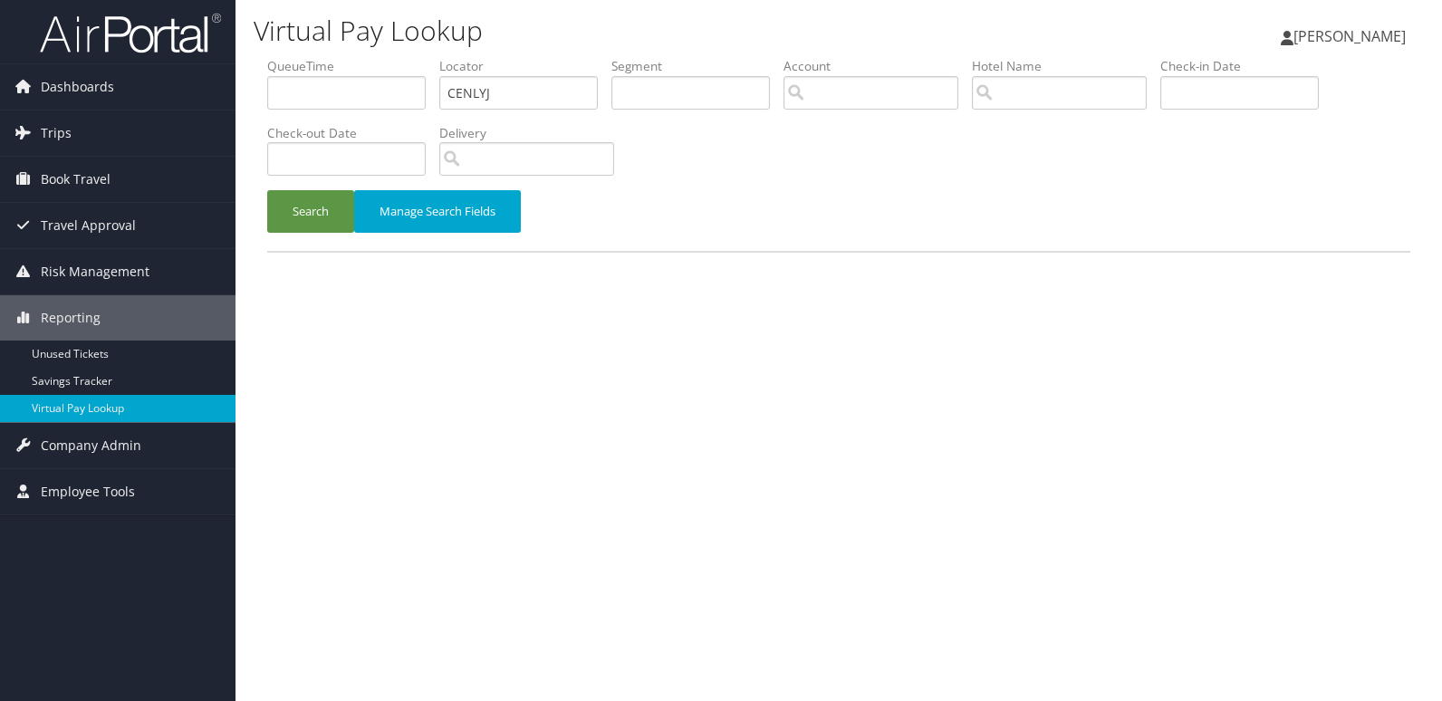
click at [386, 57] on ul "QueueTime Locator CENLYJ Segment Account Traveler Hotel Name Check-in Date Chec…" at bounding box center [838, 57] width 1143 height 0
type input "UFQRPR"
click at [296, 223] on button "Search" at bounding box center [310, 211] width 87 height 43
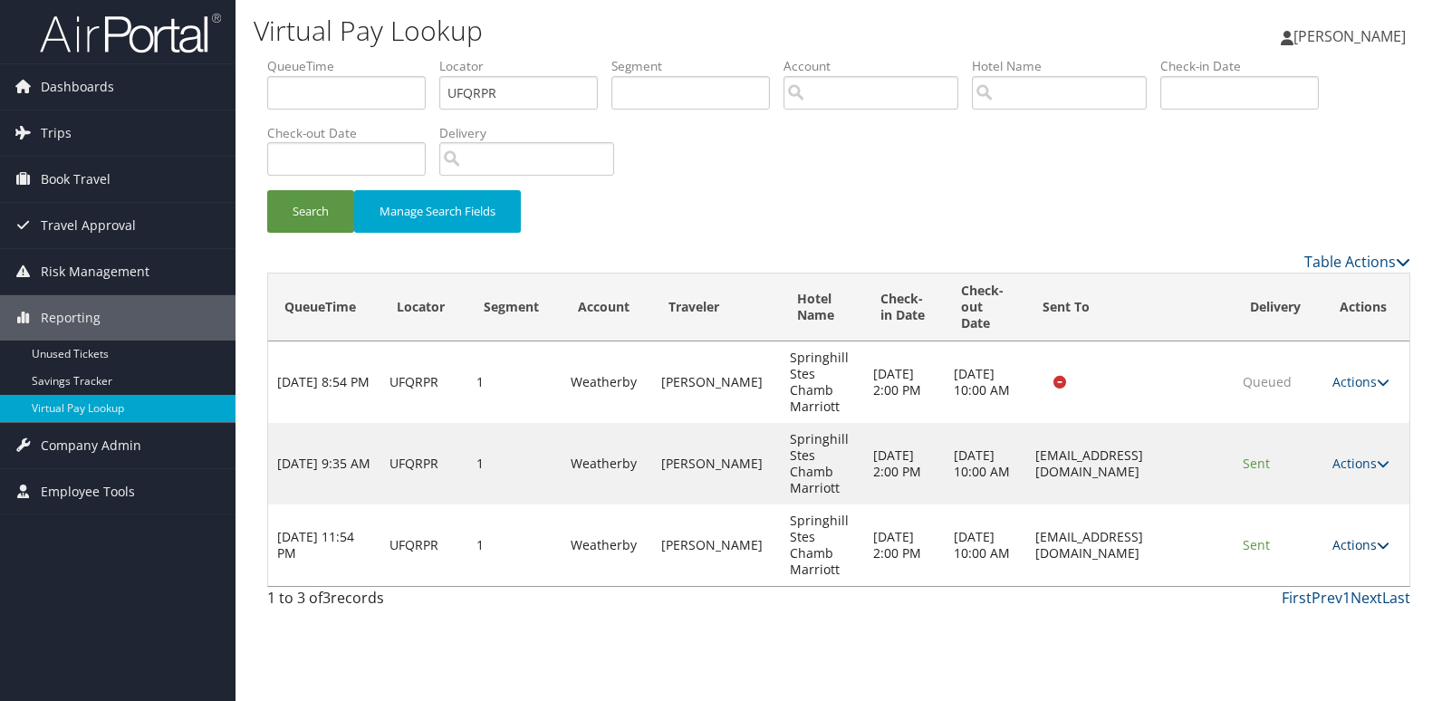
click at [1352, 538] on link "Actions" at bounding box center [1360, 544] width 57 height 17
click at [1311, 594] on link "Logs" at bounding box center [1328, 602] width 114 height 31
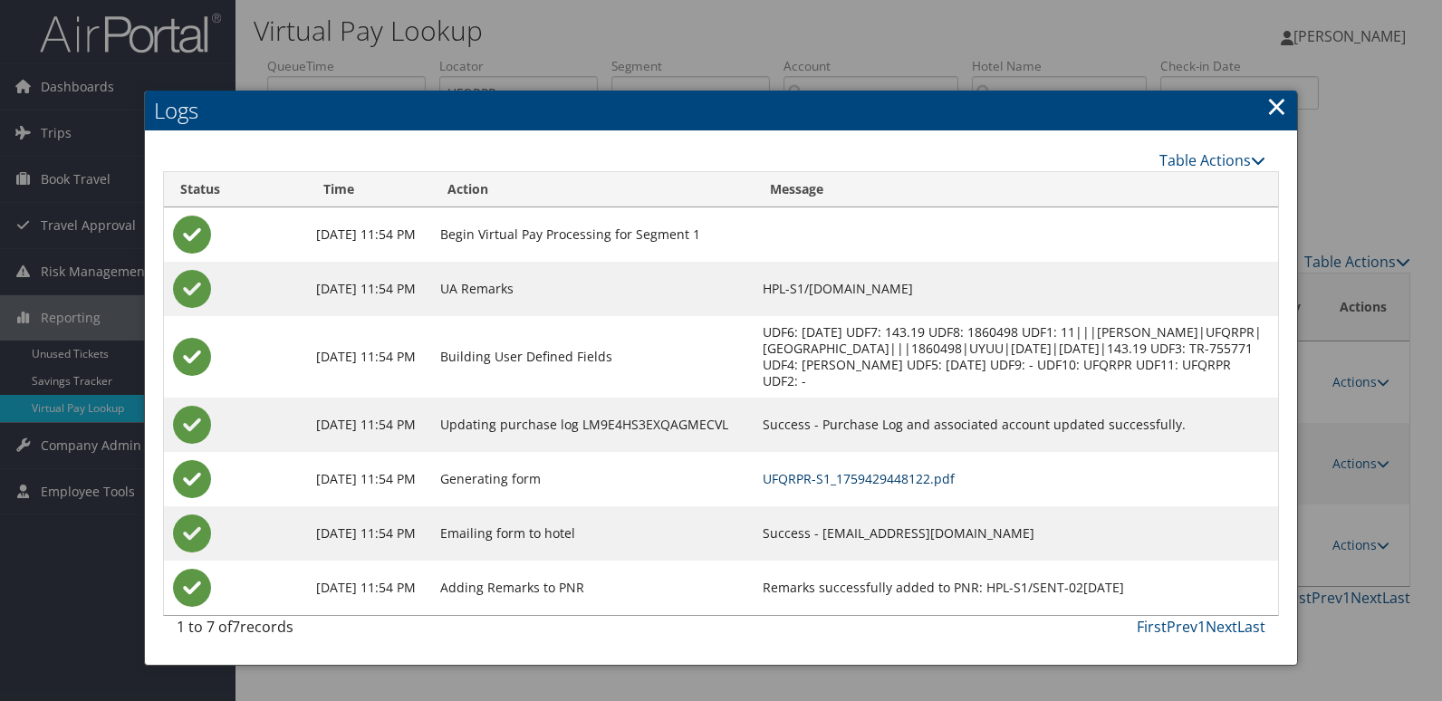
click at [887, 470] on link "UFQRPR-S1_1759429448122.pdf" at bounding box center [858, 478] width 192 height 17
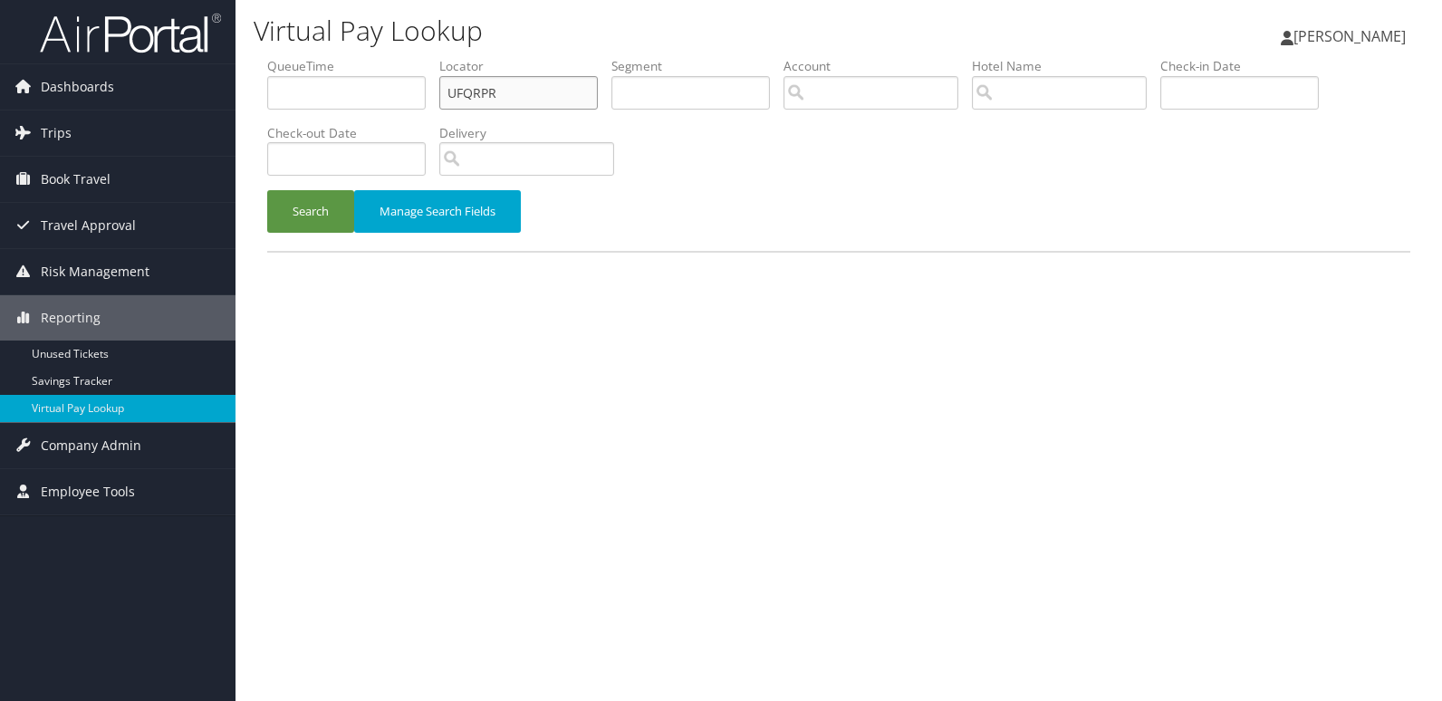
drag, startPoint x: 373, startPoint y: 110, endPoint x: 354, endPoint y: 110, distance: 19.0
click at [359, 57] on ul "QueueTime Locator UFQRPR Segment Account Traveler Hotel Name Check-in Date Chec…" at bounding box center [838, 57] width 1143 height 0
paste input "ELWEZT"
type input "ELWEZT"
click at [267, 190] on button "Search" at bounding box center [310, 211] width 87 height 43
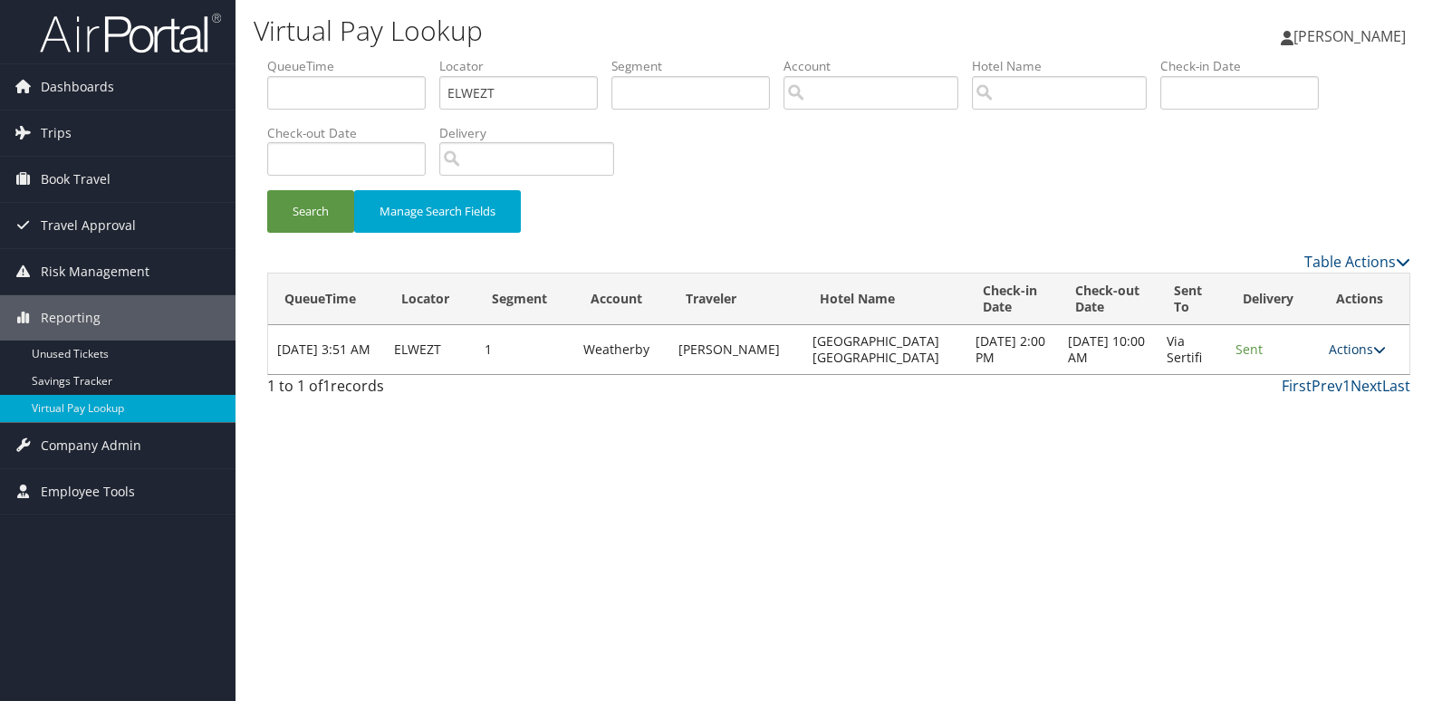
click at [1342, 345] on link "Actions" at bounding box center [1356, 348] width 57 height 17
click at [1303, 401] on link "Logs" at bounding box center [1321, 406] width 114 height 31
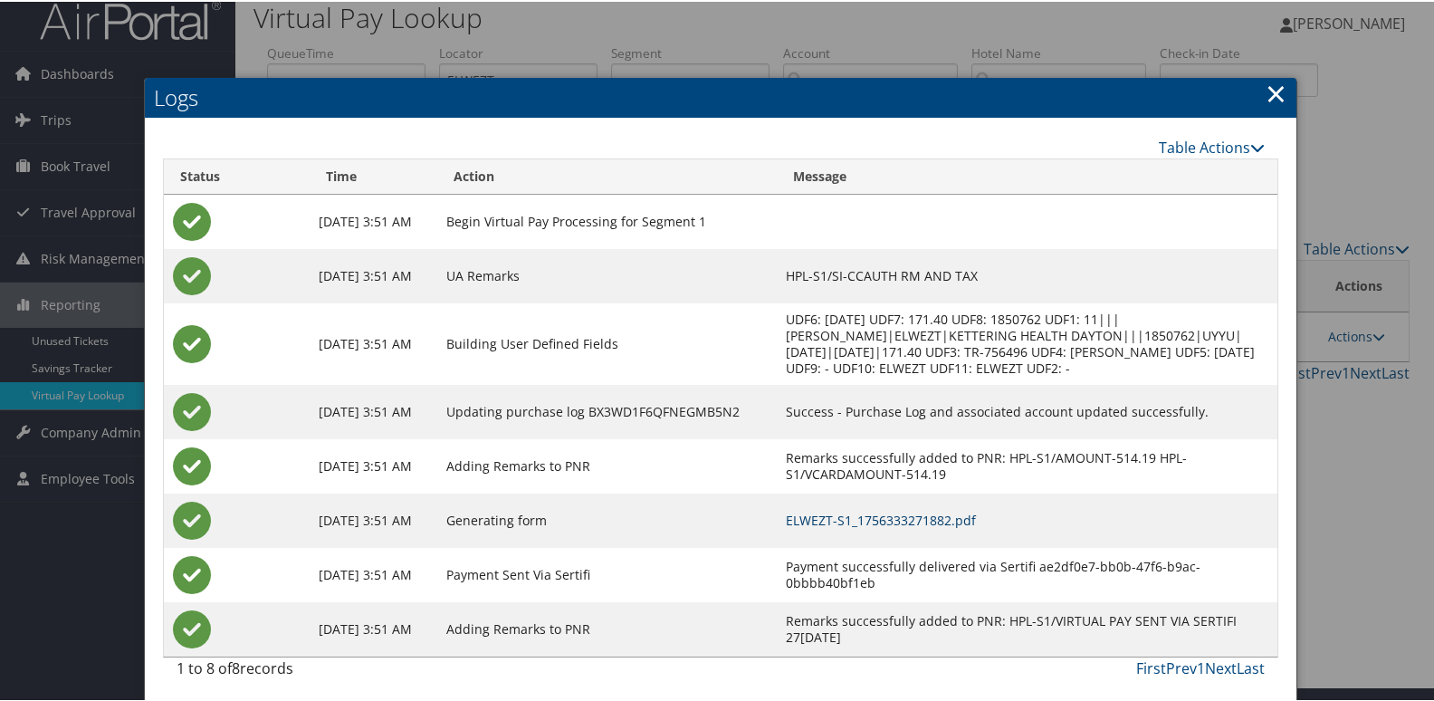
scroll to position [19, 0]
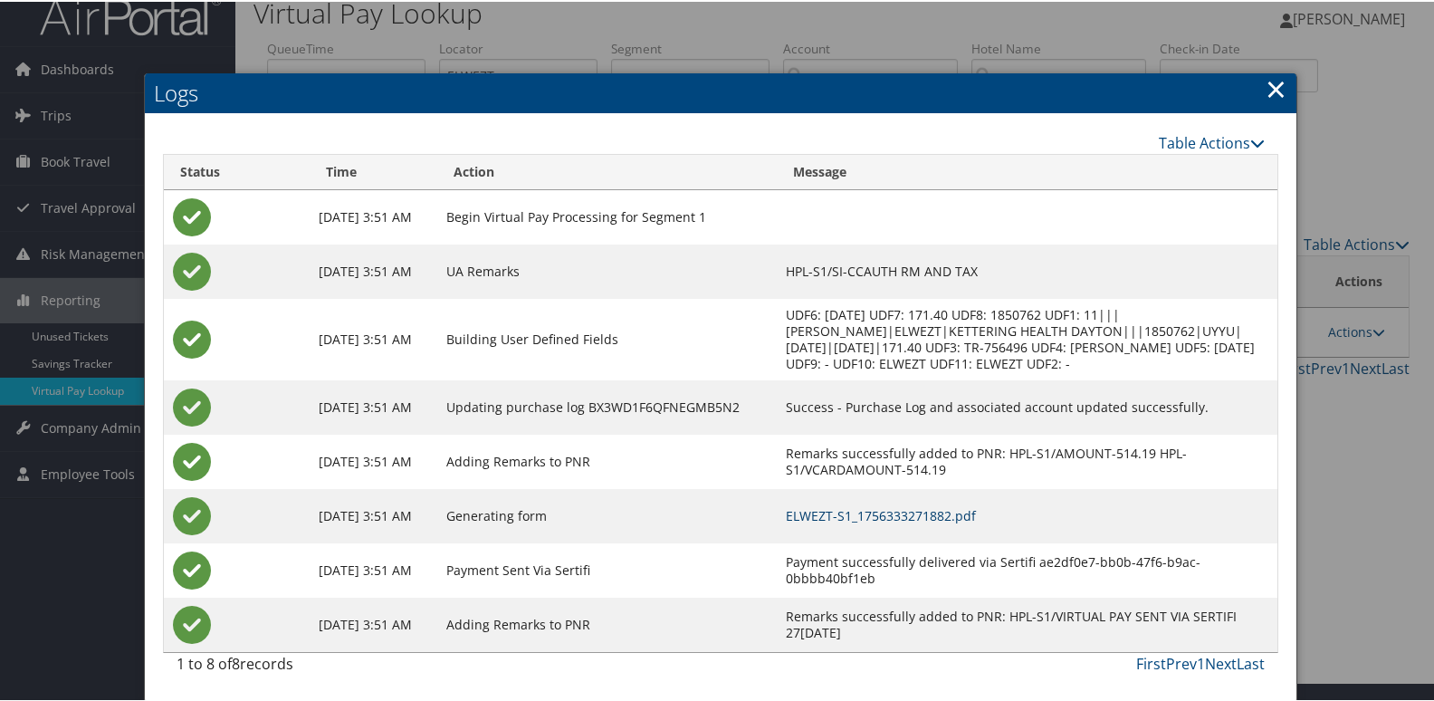
click at [899, 516] on link "ELWEZT-S1_1756333271882.pdf" at bounding box center [881, 513] width 190 height 17
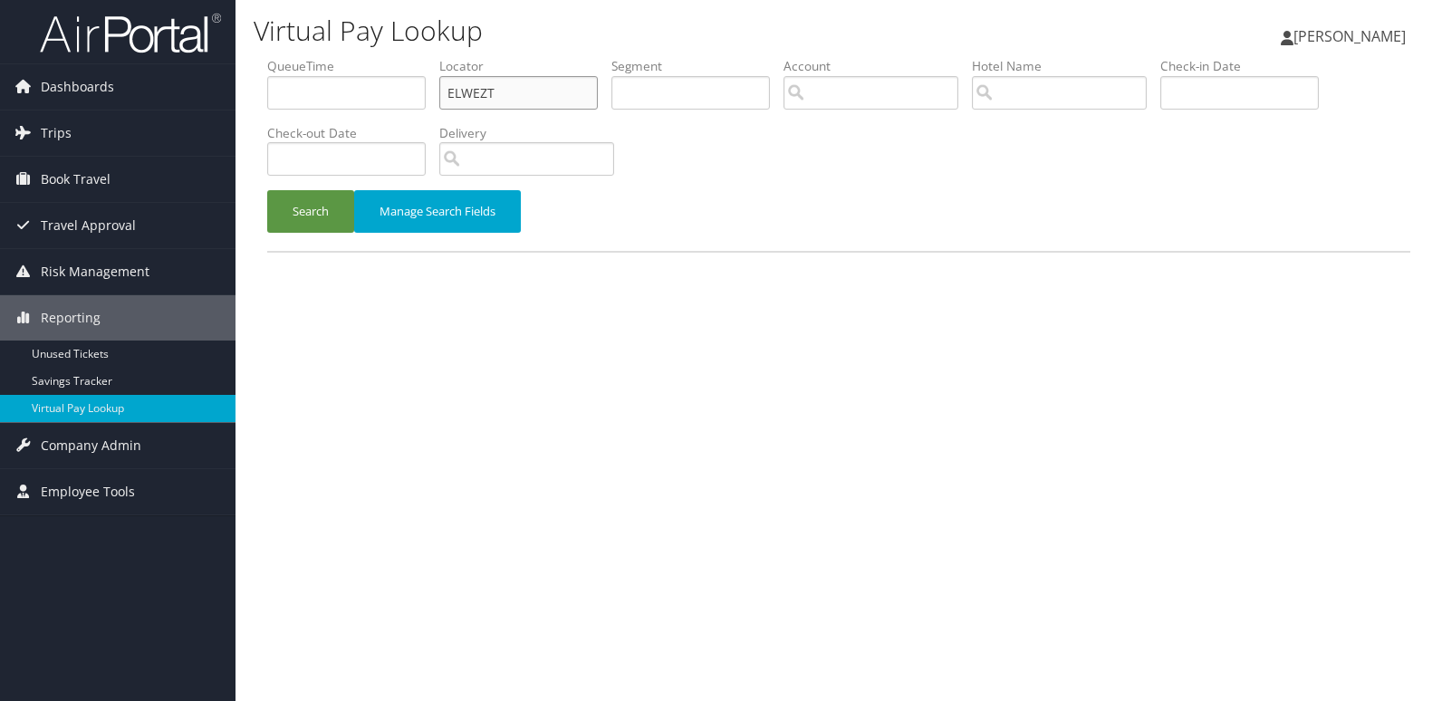
drag, startPoint x: 495, startPoint y: 89, endPoint x: 392, endPoint y: 88, distance: 103.2
click at [392, 57] on ul "QueueTime Locator ELWEZT Segment Account Traveler Hotel Name Check-in Date Chec…" at bounding box center [838, 57] width 1143 height 0
paste input "KUKTKV"
type input "KUKTKV"
click at [267, 190] on button "Search" at bounding box center [310, 211] width 87 height 43
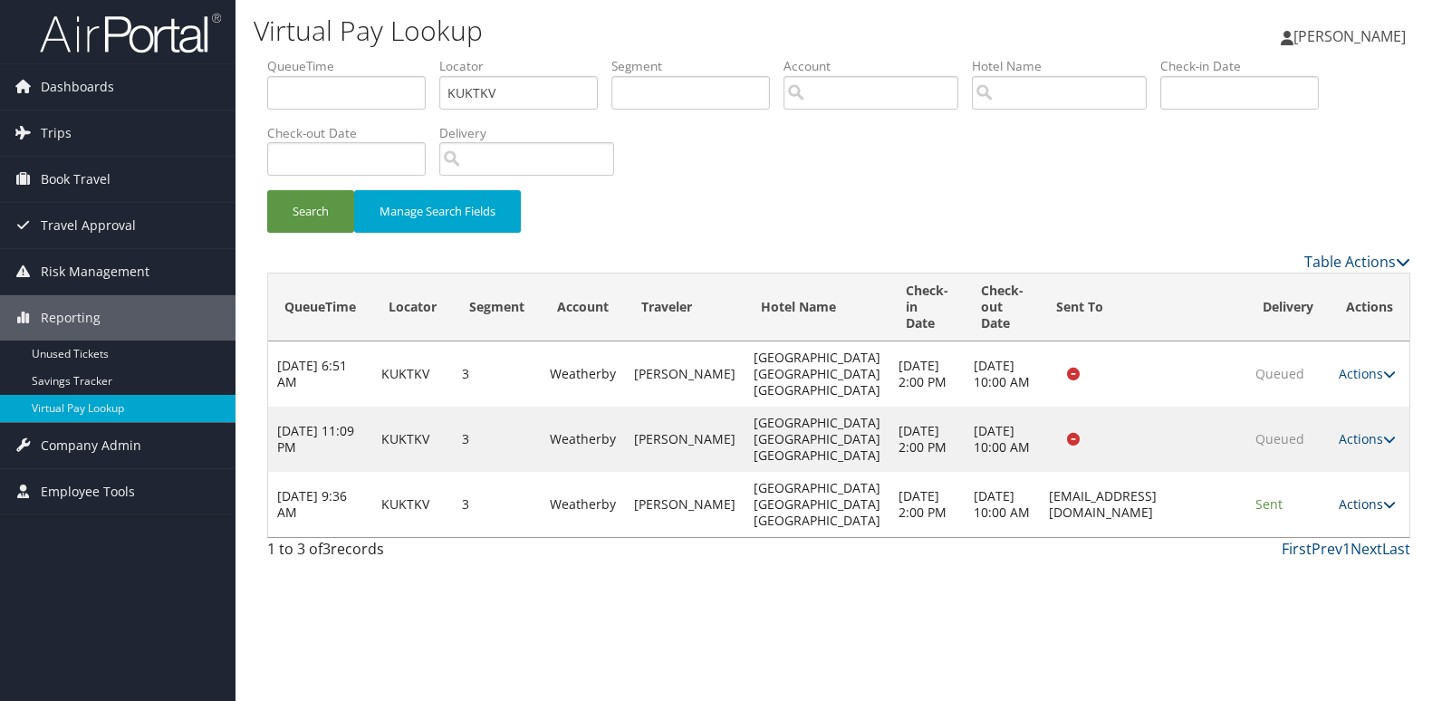
click at [1376, 513] on link "Actions" at bounding box center [1366, 503] width 57 height 17
click at [1307, 615] on link "Logs" at bounding box center [1332, 626] width 114 height 31
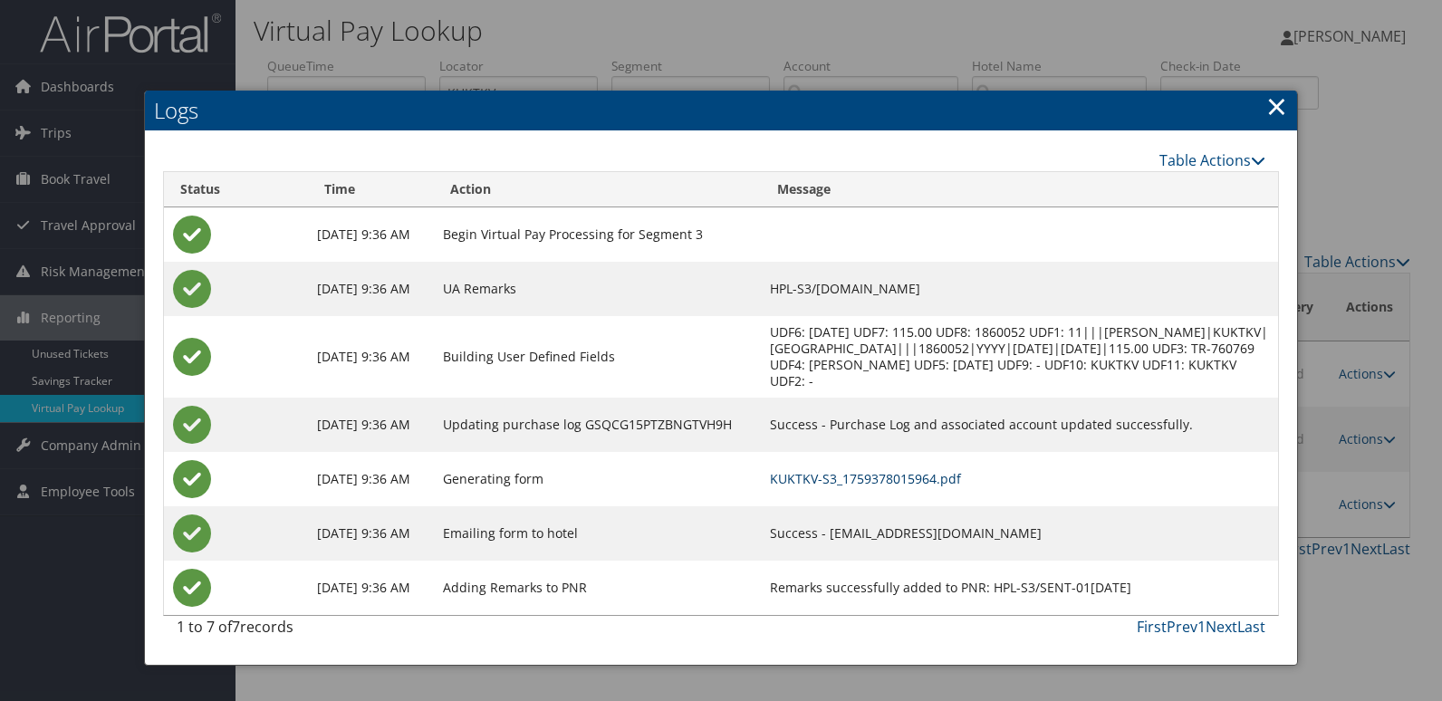
click at [905, 482] on link "KUKTKV-S3_1759378015964.pdf" at bounding box center [865, 478] width 191 height 17
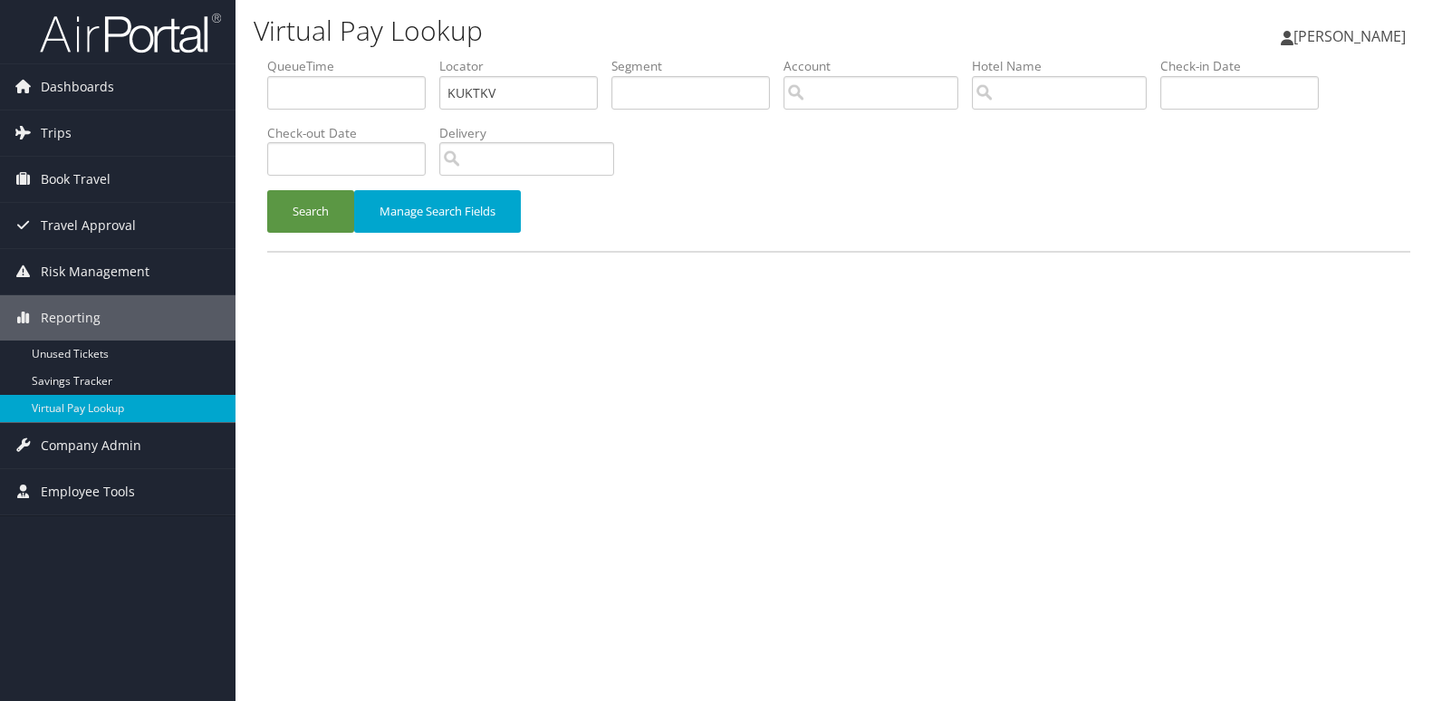
click at [339, 57] on ul "QueueTime Locator KUKTKV Segment Account Traveler Hotel Name Check-in Date Chec…" at bounding box center [838, 57] width 1143 height 0
type input "MTKNDH"
click at [307, 214] on button "Search" at bounding box center [310, 211] width 87 height 43
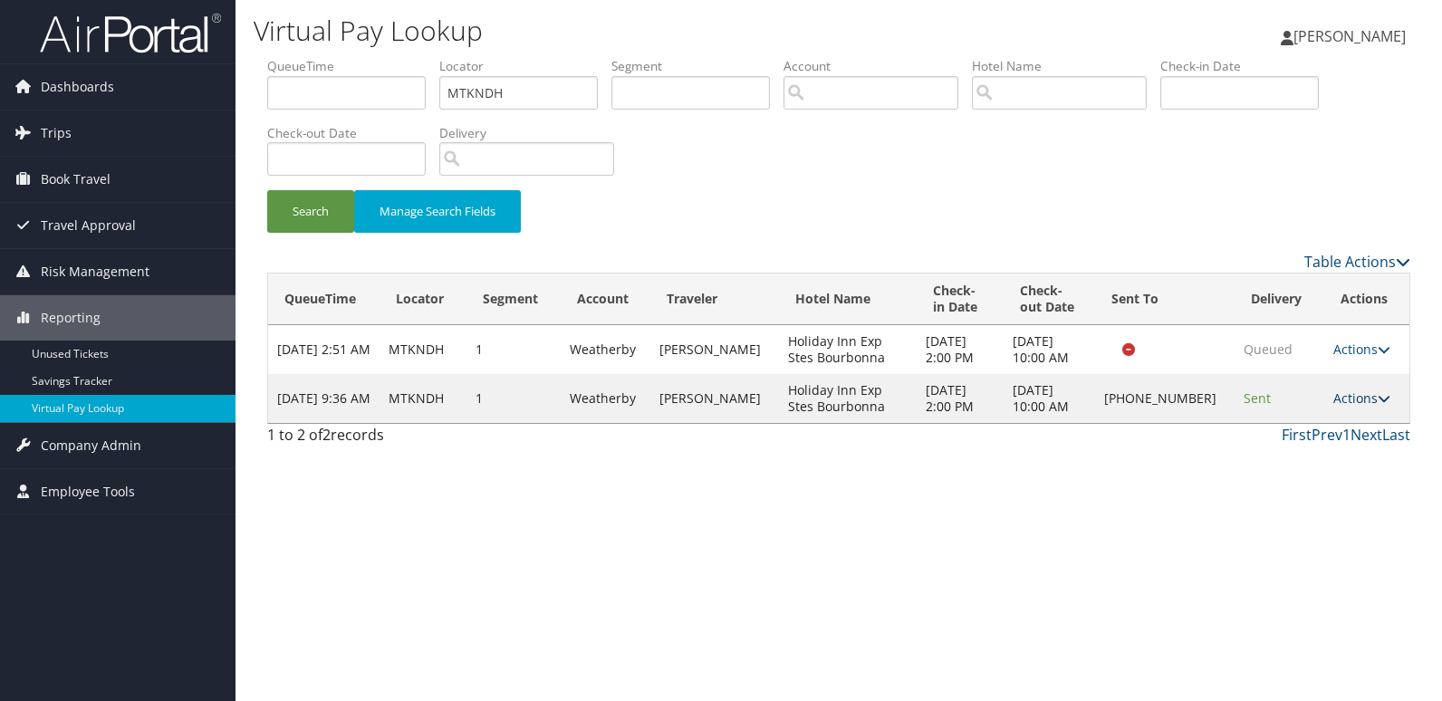
click at [1336, 403] on link "Actions" at bounding box center [1361, 397] width 57 height 17
click at [1288, 474] on link "Delivery Information" at bounding box center [1299, 486] width 155 height 31
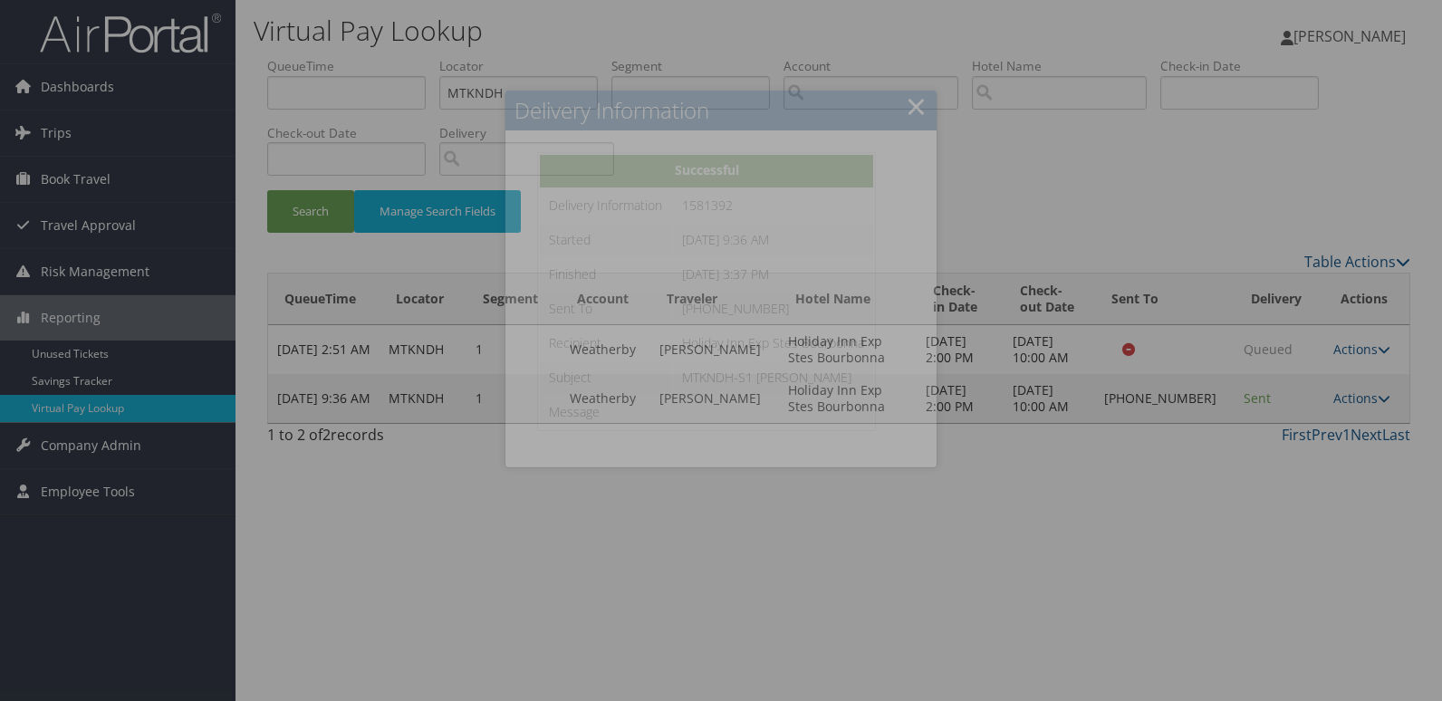
click at [1247, 458] on div at bounding box center [721, 350] width 1442 height 701
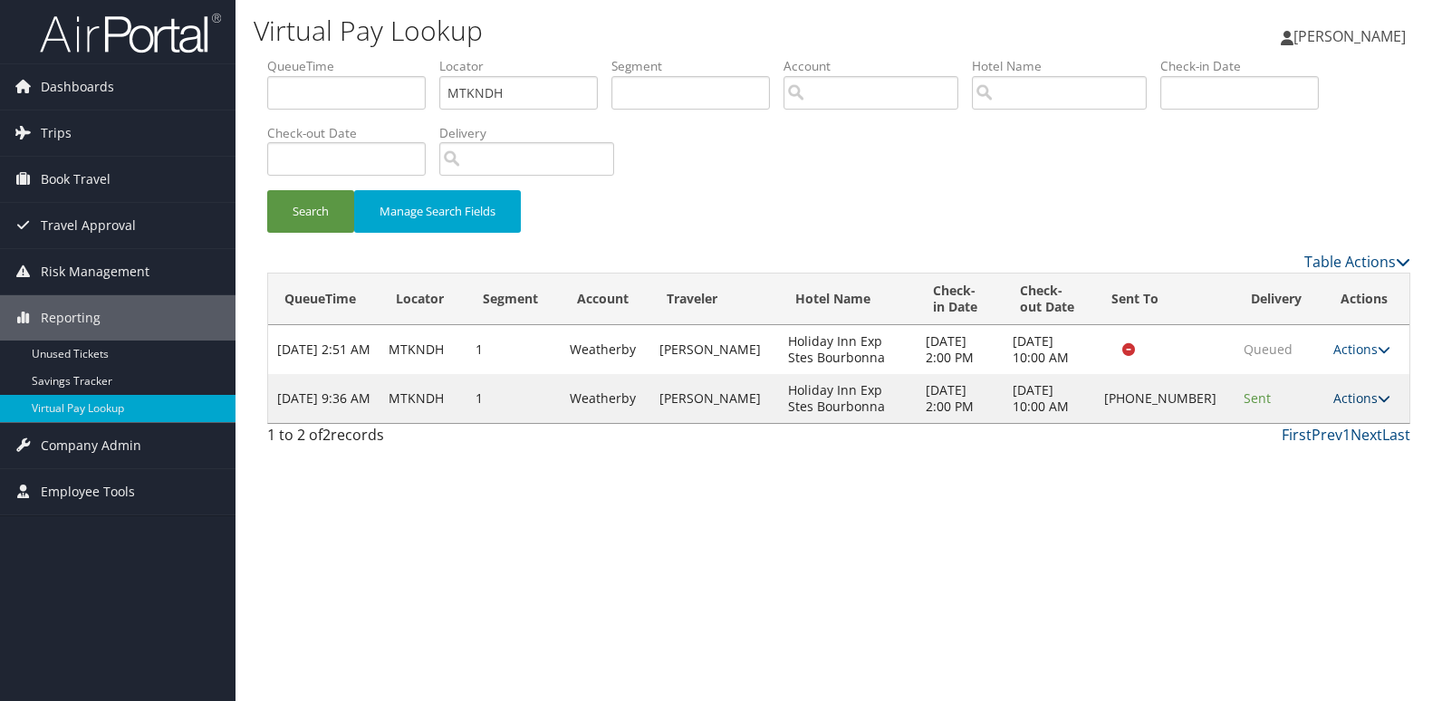
click at [1337, 398] on link "Actions" at bounding box center [1361, 397] width 57 height 17
click at [1302, 448] on link "Logs" at bounding box center [1299, 455] width 155 height 31
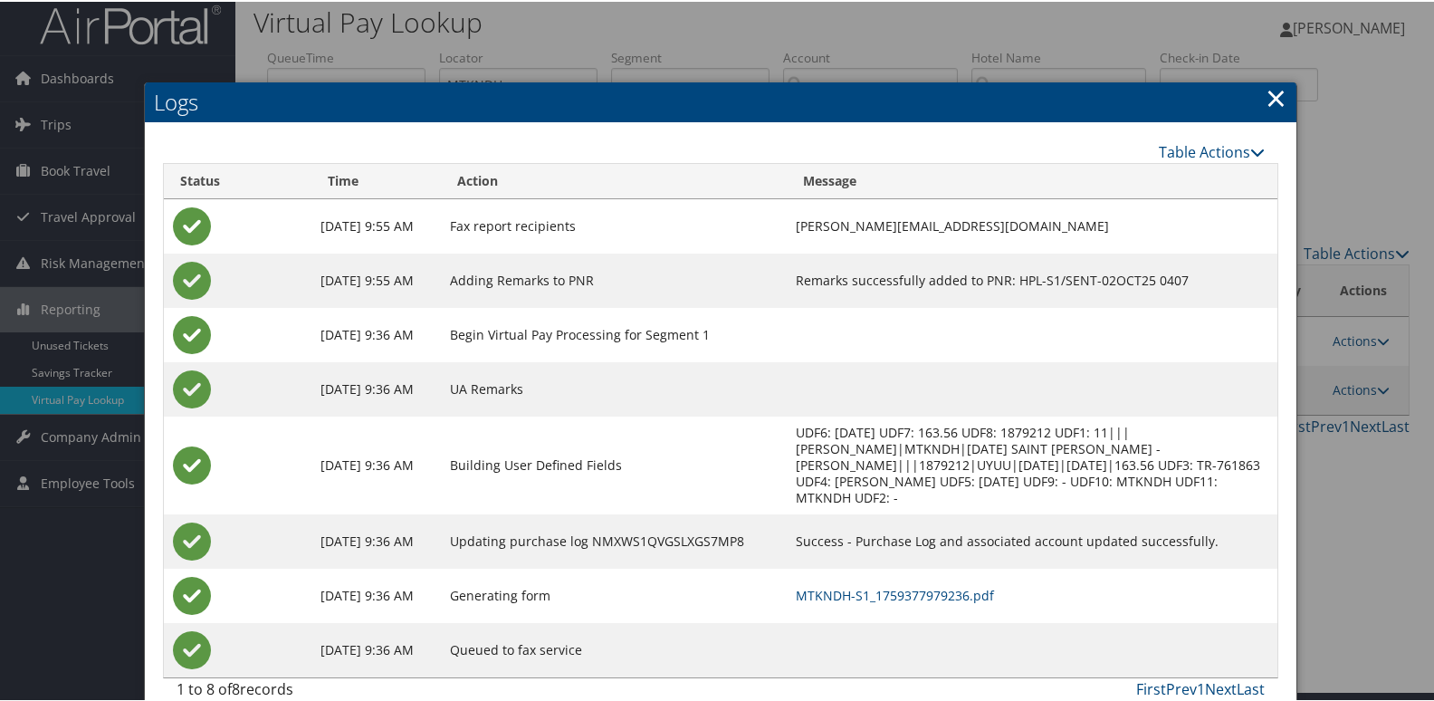
scroll to position [19, 0]
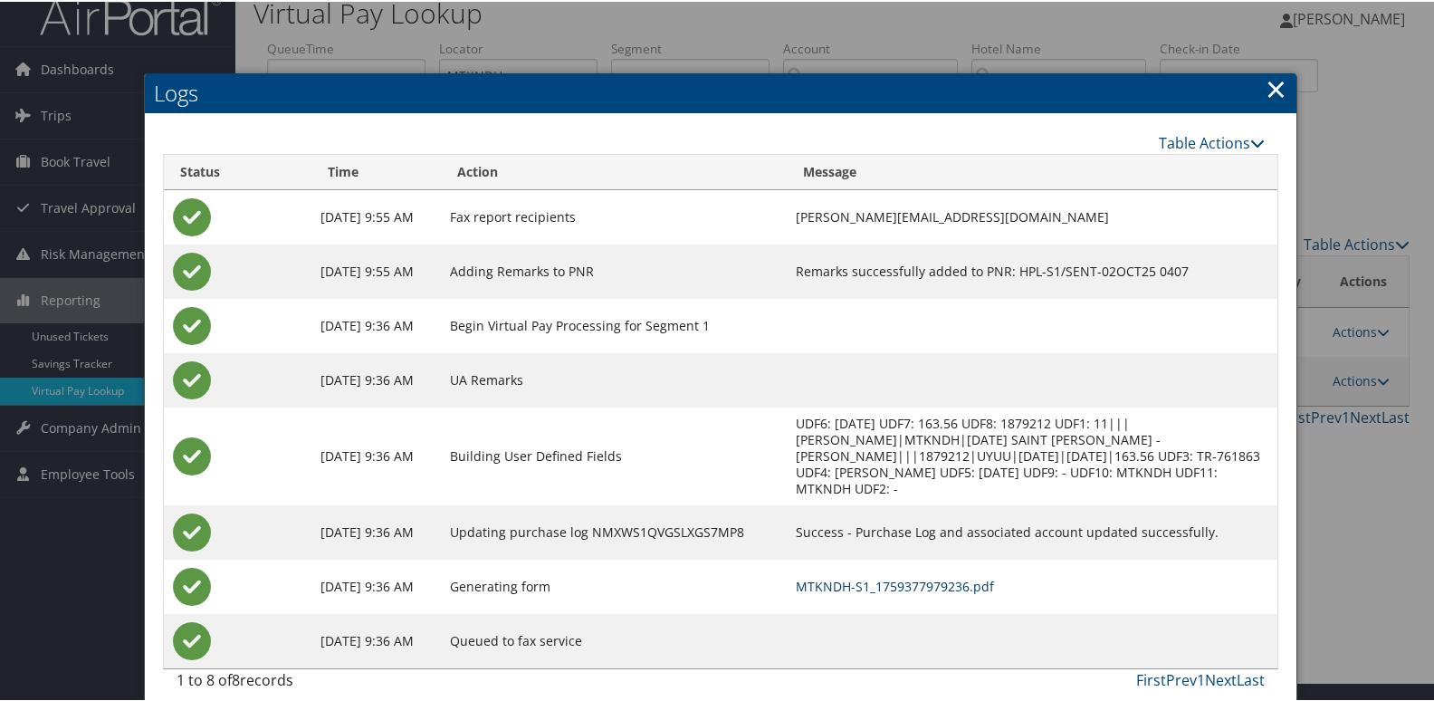
click at [870, 576] on link "MTKNDH-S1_1759377979236.pdf" at bounding box center [895, 584] width 198 height 17
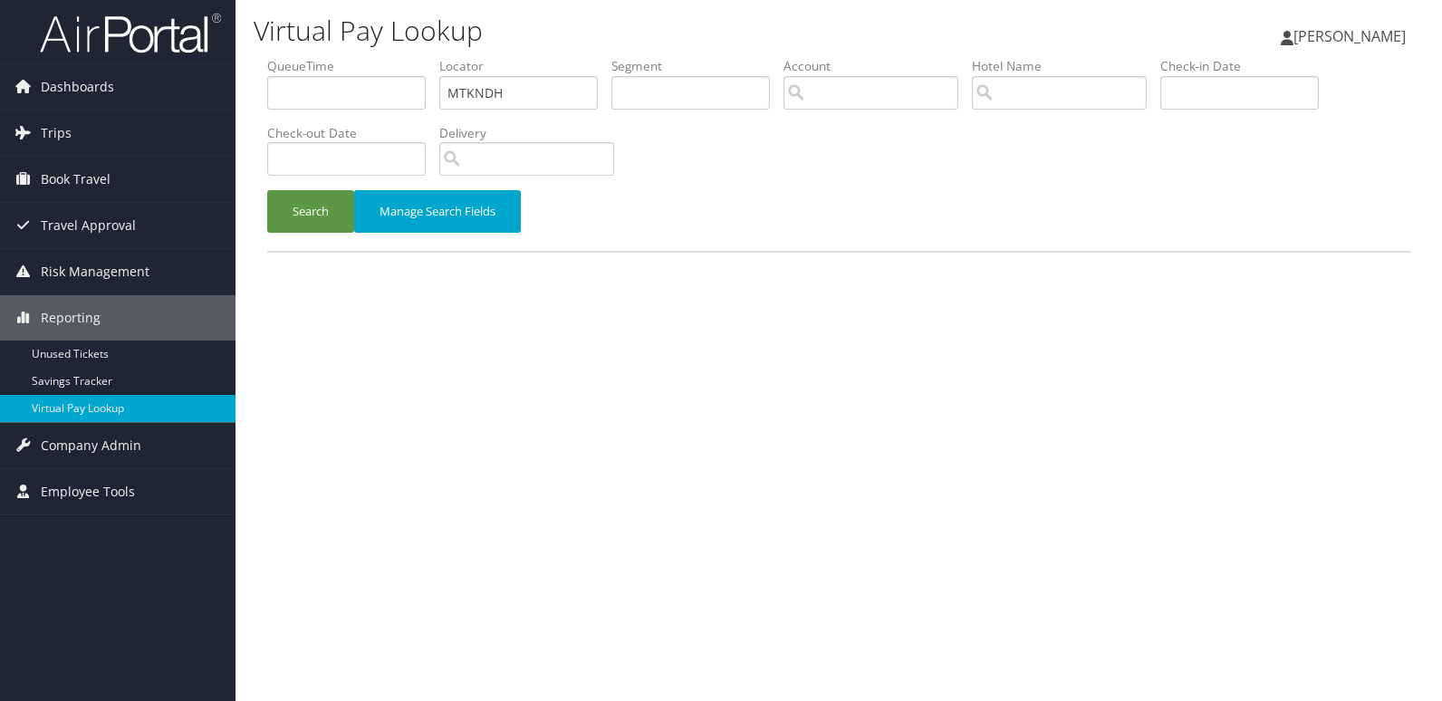
click at [387, 57] on ul "QueueTime Locator MTKNDH Segment Account Traveler Hotel Name Check-in Date Chec…" at bounding box center [838, 57] width 1143 height 0
drag, startPoint x: 487, startPoint y: 98, endPoint x: 365, endPoint y: 113, distance: 123.2
click at [365, 57] on ul "QueueTime Locator MTKNDH Segment Account Traveler Hotel Name Check-in Date Chec…" at bounding box center [838, 57] width 1143 height 0
click at [270, 214] on button "Search" at bounding box center [310, 211] width 87 height 43
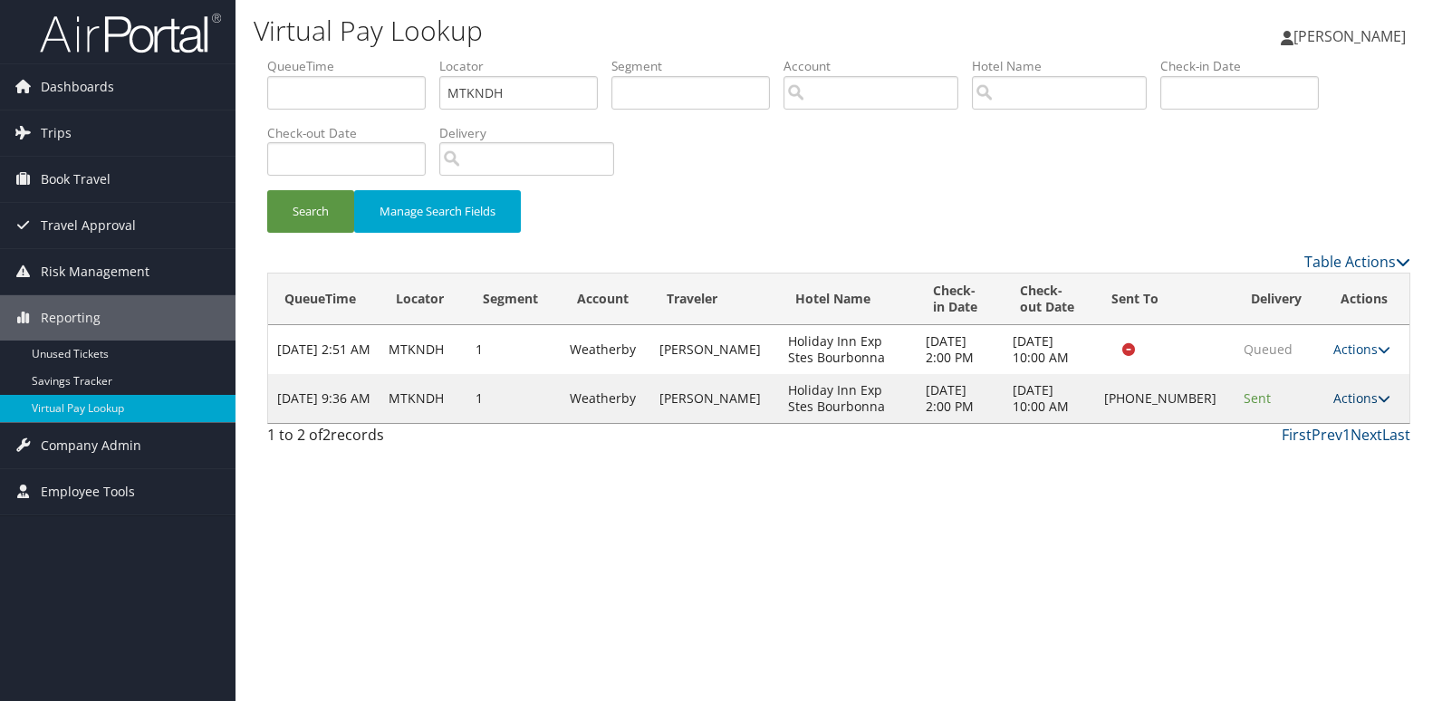
click at [1338, 401] on link "Actions" at bounding box center [1361, 397] width 57 height 17
click at [1288, 448] on link "Logs" at bounding box center [1299, 455] width 155 height 31
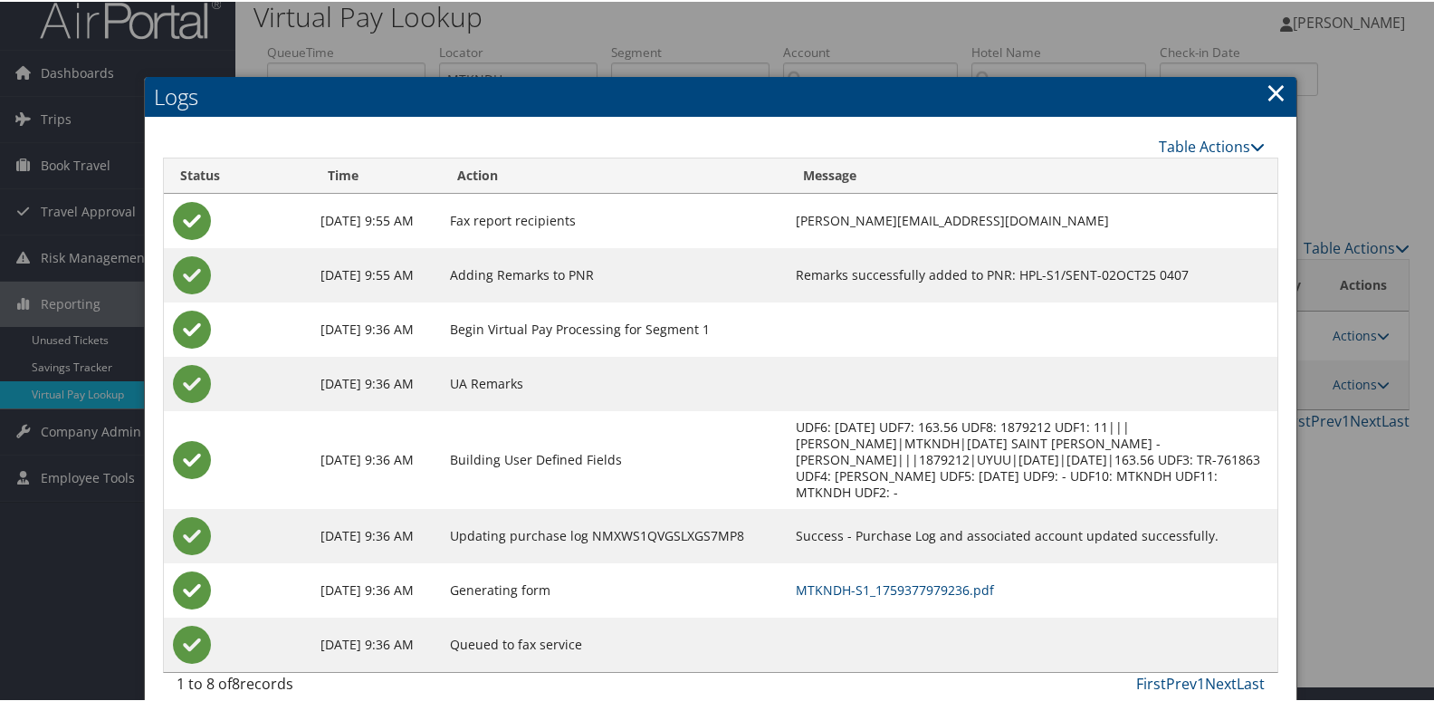
scroll to position [19, 0]
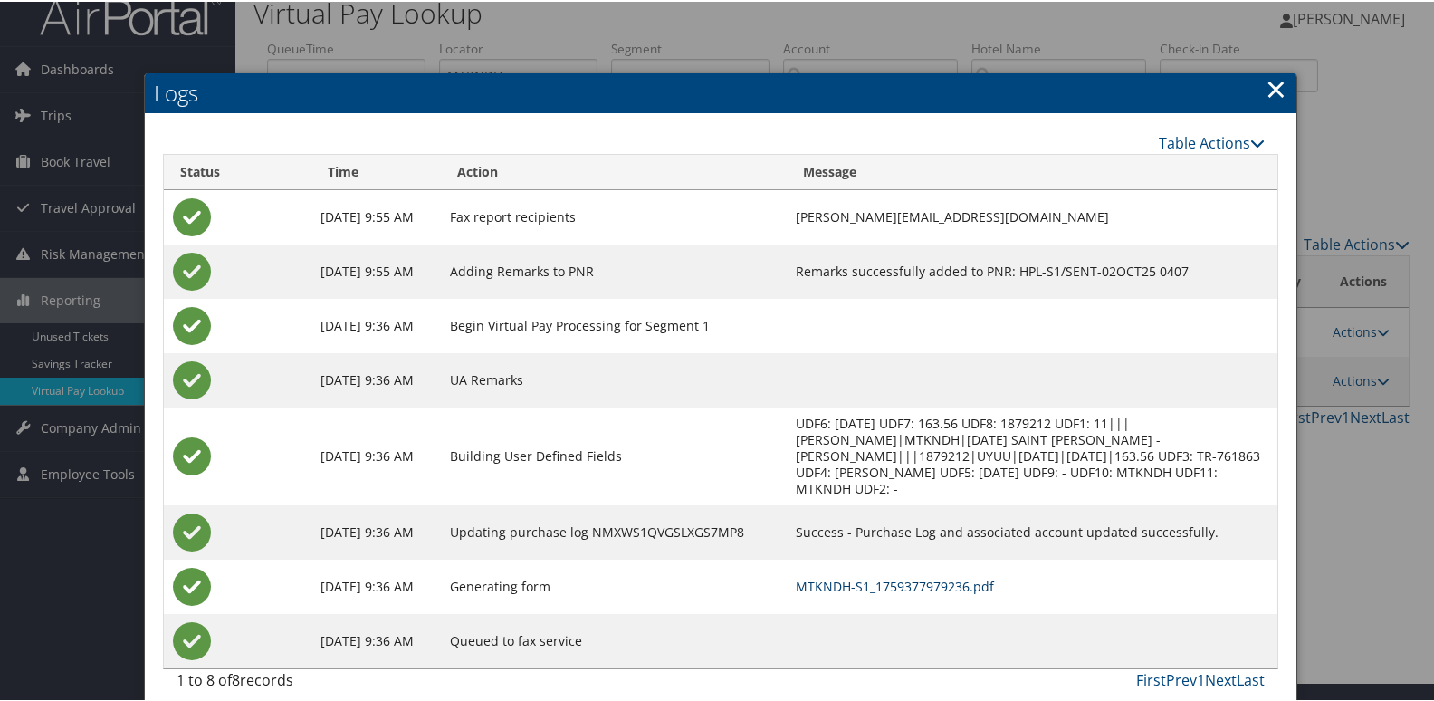
click at [900, 576] on link "MTKNDH-S1_1759377979236.pdf" at bounding box center [895, 584] width 198 height 17
